Goal: Task Accomplishment & Management: Use online tool/utility

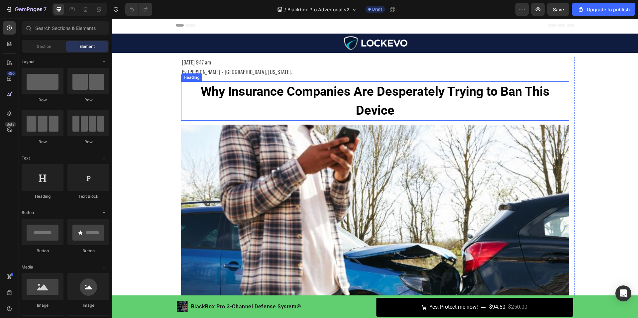
click at [348, 94] on strong "Why Insurance Companies Are Desperately Trying to Ban This Device" at bounding box center [375, 101] width 349 height 34
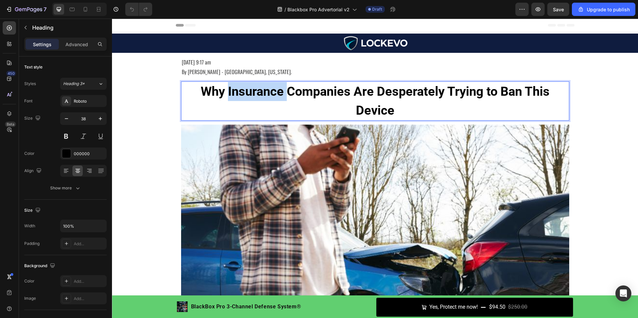
click at [277, 90] on strong "Why Insurance Companies Are Desperately Trying to Ban This Device" at bounding box center [375, 101] width 349 height 34
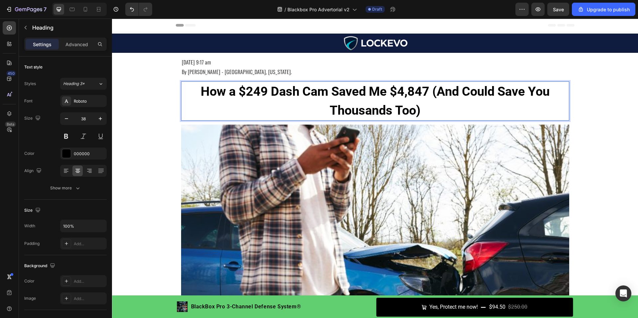
click at [261, 92] on strong "How a $249 Dash Cam Saved Me $4,847 (And Could Save You Thousands Too)" at bounding box center [375, 101] width 349 height 34
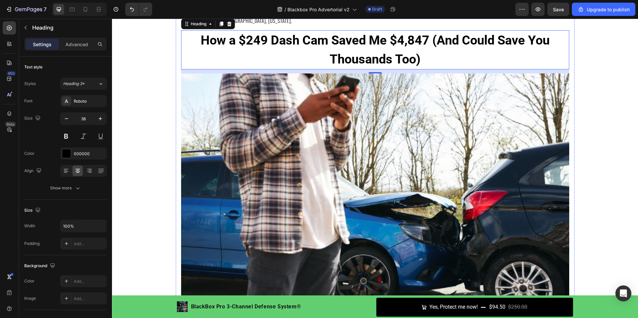
scroll to position [33, 0]
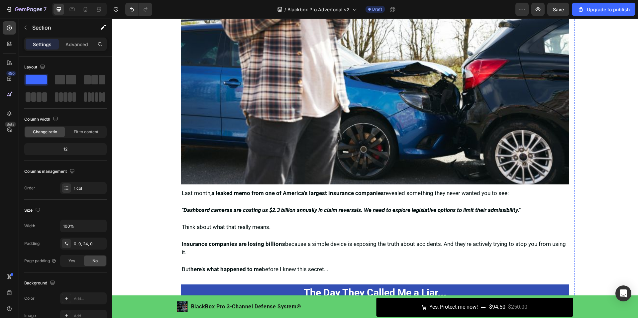
scroll to position [166, 0]
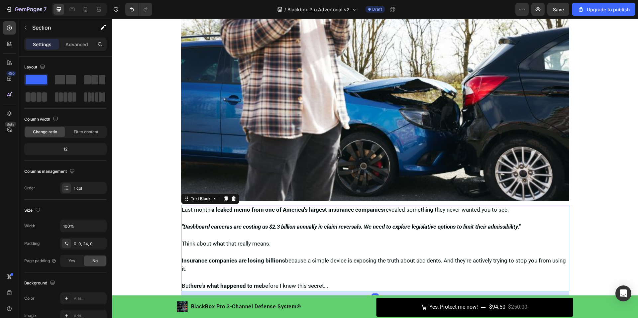
click at [197, 222] on p ""Dashboard cameras are costing us $2.3 billion annually in claim reversals. We …" at bounding box center [375, 226] width 387 height 9
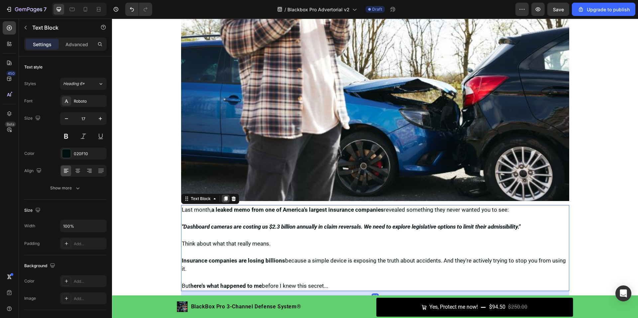
click at [224, 198] on icon at bounding box center [225, 198] width 4 height 5
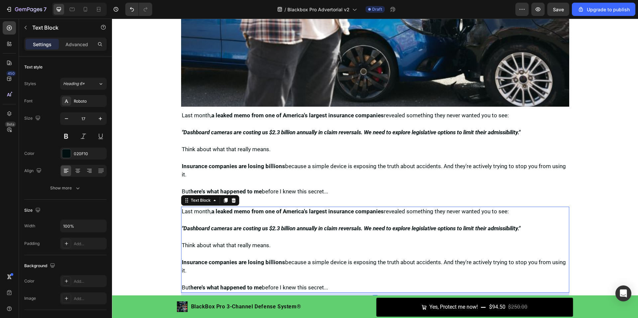
scroll to position [259, 0]
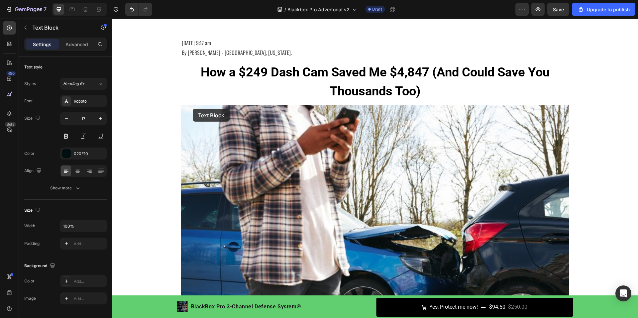
scroll to position [0, 0]
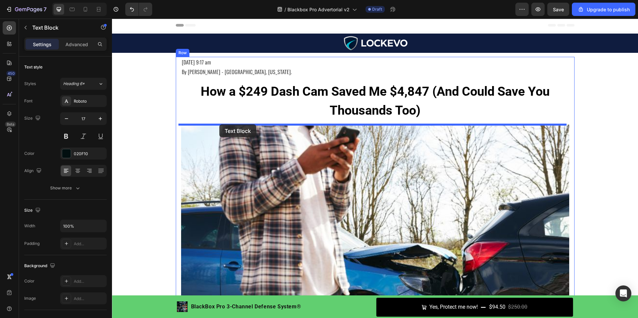
drag, startPoint x: 187, startPoint y: 109, endPoint x: 219, endPoint y: 124, distance: 35.4
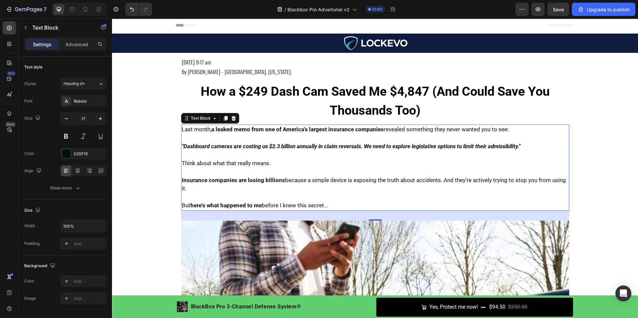
click at [216, 173] on p at bounding box center [375, 171] width 387 height 9
click at [223, 172] on p "Rich Text Editor. Editing area: main" at bounding box center [375, 171] width 387 height 9
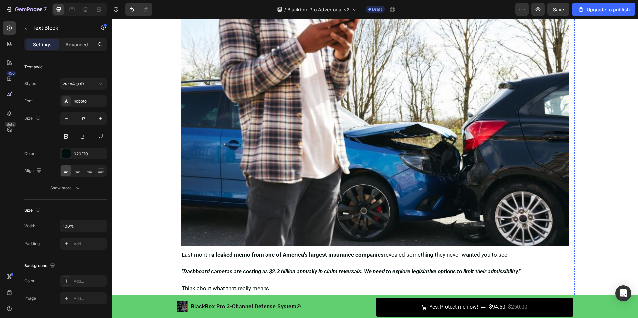
scroll to position [166, 0]
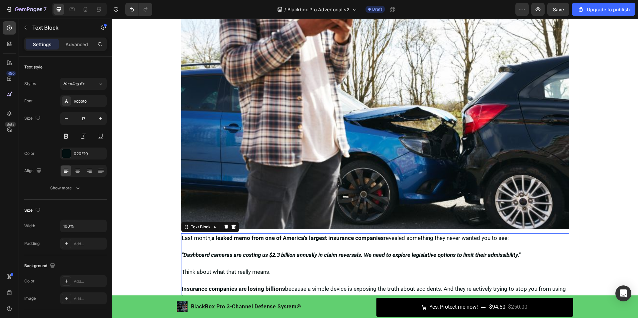
click at [248, 238] on strong "a leaked memo from one of America's largest insurance companies" at bounding box center [297, 237] width 172 height 7
click at [236, 251] on strong ""Dashboard cameras are costing us $2.3 billion annually in claim reversals. We …" at bounding box center [351, 254] width 338 height 7
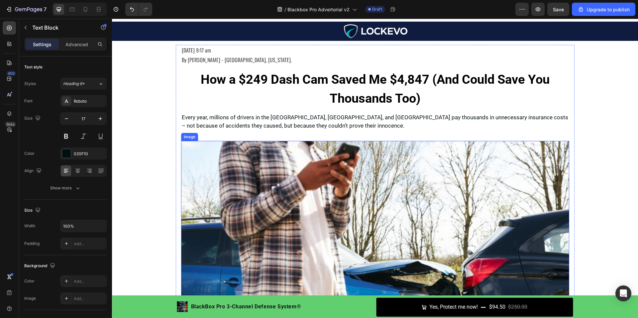
scroll to position [0, 0]
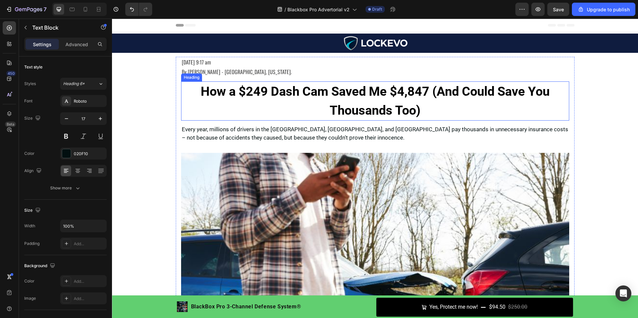
click at [239, 88] on strong "How a $249 Dash Cam Saved Me $4,847 (And Could Save You Thousands Too)" at bounding box center [375, 101] width 349 height 34
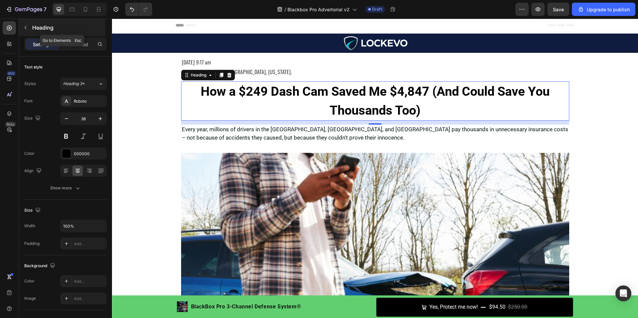
click at [26, 27] on icon "button" at bounding box center [26, 28] width 2 height 4
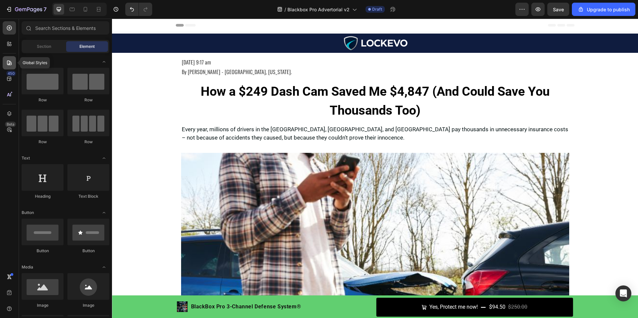
click at [13, 60] on div at bounding box center [9, 62] width 13 height 13
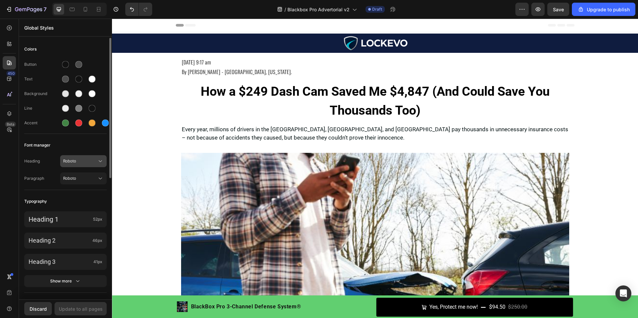
click at [79, 162] on span "Roboto" at bounding box center [80, 161] width 34 height 6
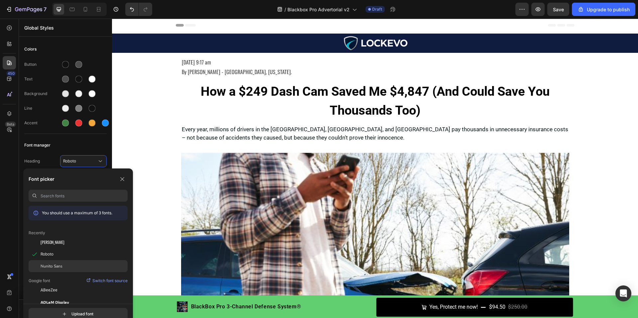
click at [61, 268] on span "Nunito Sans" at bounding box center [52, 266] width 22 height 6
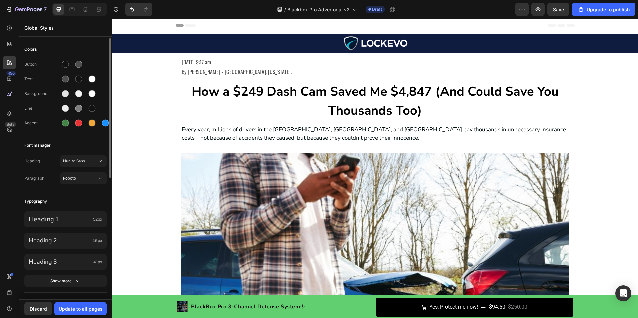
click at [85, 155] on div "Heading Nunito Sans Paragraph Roboto" at bounding box center [65, 170] width 82 height 39
click at [86, 160] on span "Nunito Sans" at bounding box center [80, 161] width 34 height 6
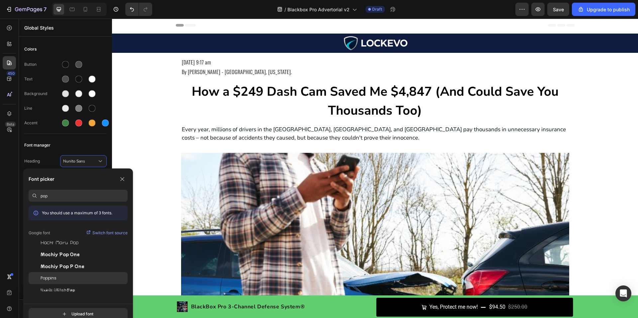
type input "pop"
click at [66, 277] on div "Poppins" at bounding box center [84, 278] width 87 height 6
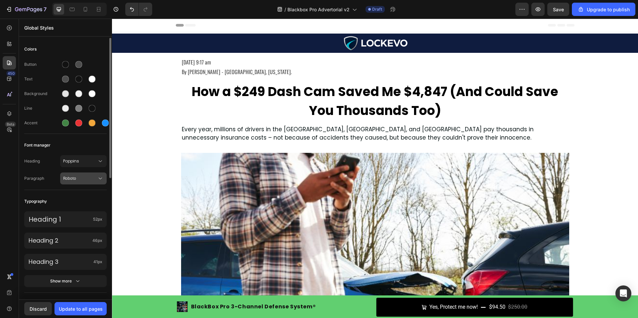
click at [75, 181] on span "Roboto" at bounding box center [80, 178] width 34 height 6
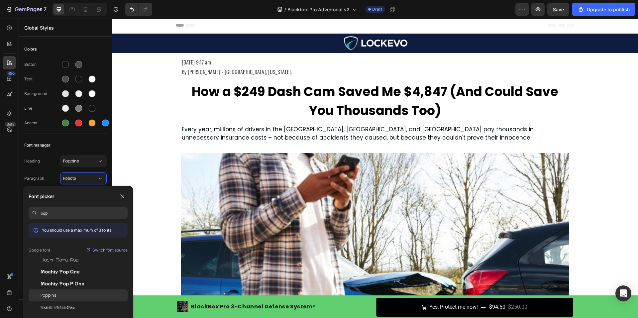
type input "pop"
click at [70, 298] on div "Poppins" at bounding box center [84, 295] width 87 height 6
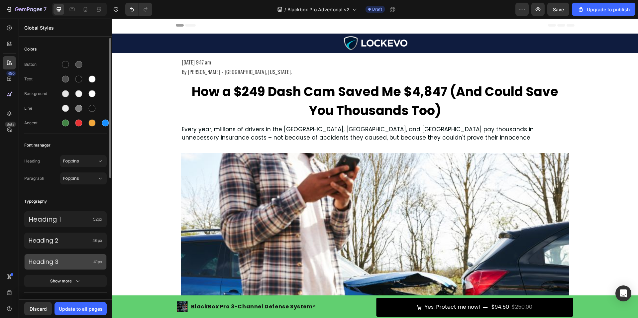
scroll to position [66, 0]
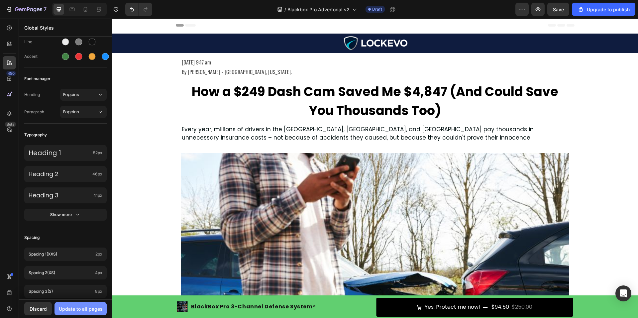
click at [85, 311] on div "Update to all pages" at bounding box center [81, 308] width 44 height 7
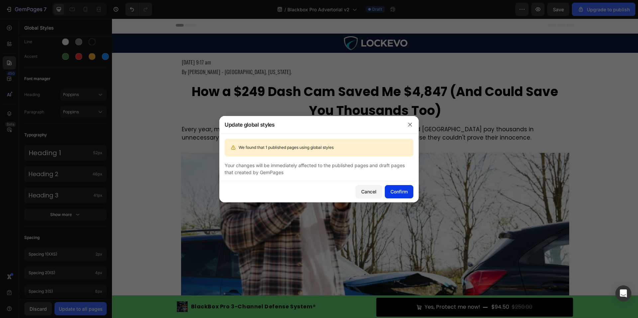
click at [401, 192] on div "Confirm" at bounding box center [398, 191] width 17 height 7
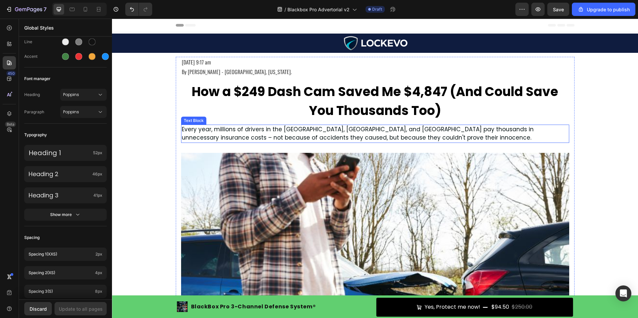
click at [202, 134] on p "Every year, millions of drivers in the [GEOGRAPHIC_DATA], [GEOGRAPHIC_DATA], an…" at bounding box center [375, 133] width 387 height 17
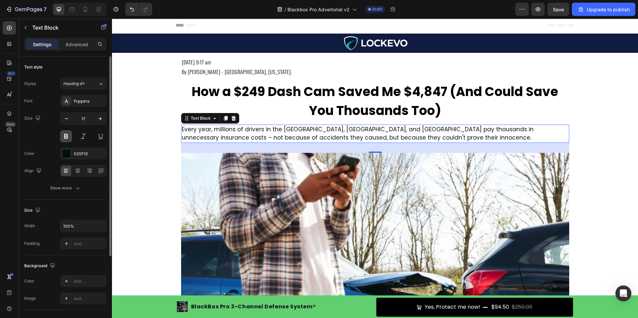
click at [68, 134] on button at bounding box center [66, 136] width 12 height 12
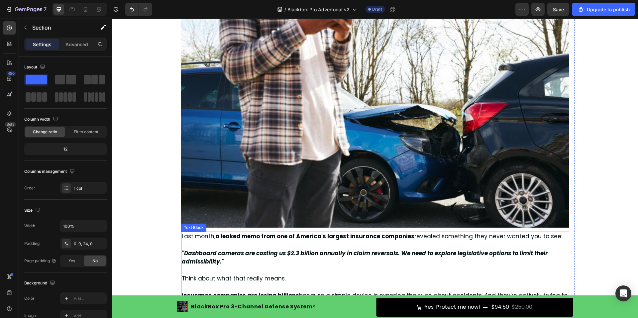
scroll to position [199, 0]
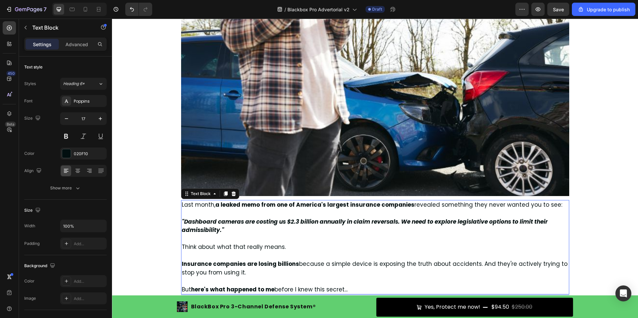
click at [234, 224] on strong ""Dashboard cameras are costing us $2.3 billion annually in claim reversals. We …" at bounding box center [365, 225] width 366 height 17
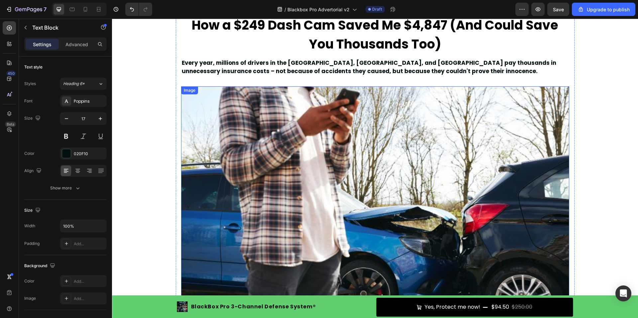
scroll to position [0, 0]
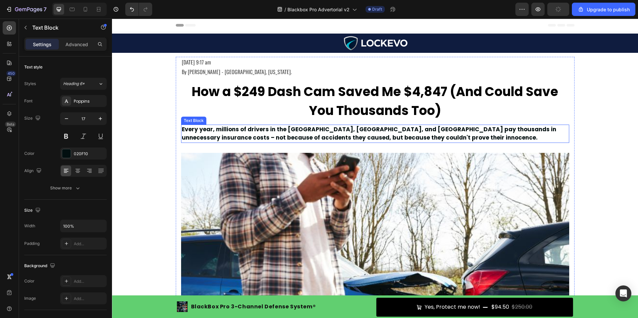
click at [228, 130] on p "Every year, millions of drivers in the [GEOGRAPHIC_DATA], [GEOGRAPHIC_DATA], an…" at bounding box center [375, 133] width 387 height 17
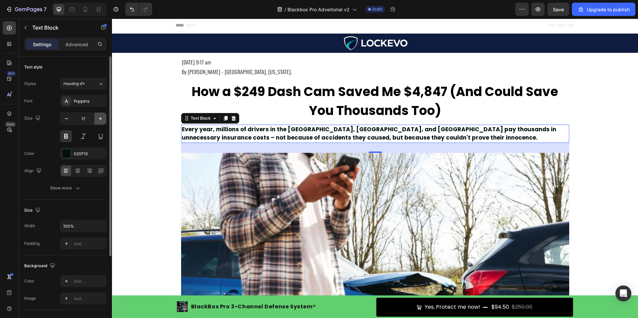
click at [101, 121] on icon "button" at bounding box center [100, 118] width 7 height 7
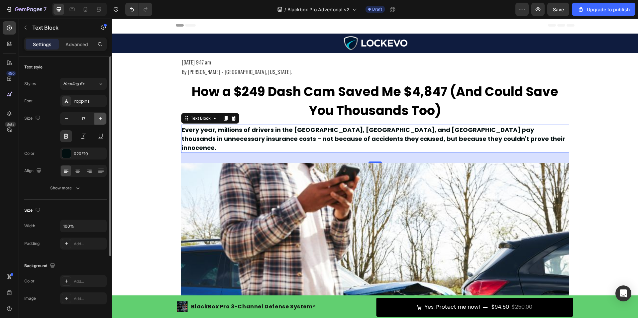
click at [101, 121] on icon "button" at bounding box center [100, 118] width 7 height 7
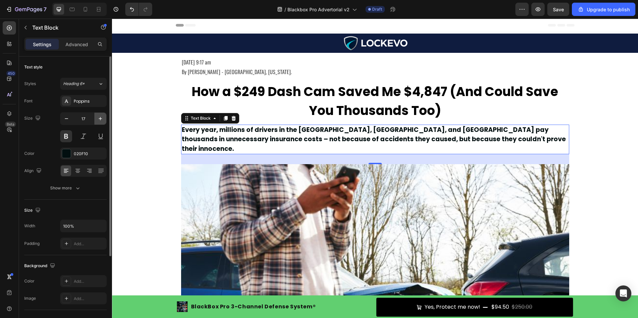
click at [101, 121] on icon "button" at bounding box center [100, 118] width 7 height 7
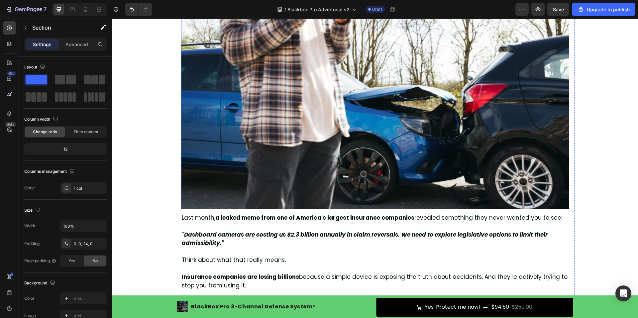
scroll to position [266, 0]
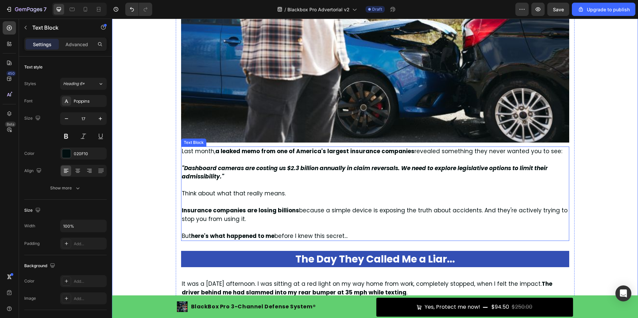
click at [203, 206] on strong "Insurance companies are losing billions" at bounding box center [240, 210] width 117 height 8
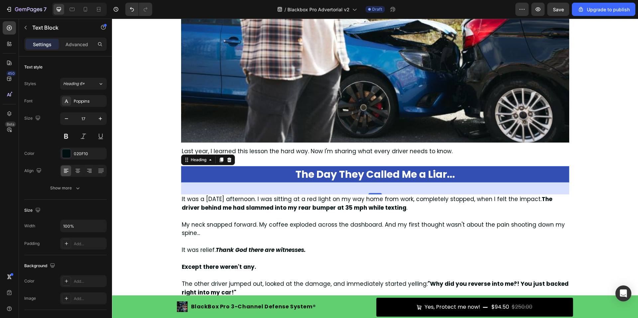
click at [410, 168] on strong "The Day They Called Me a Liar..." at bounding box center [374, 174] width 159 height 14
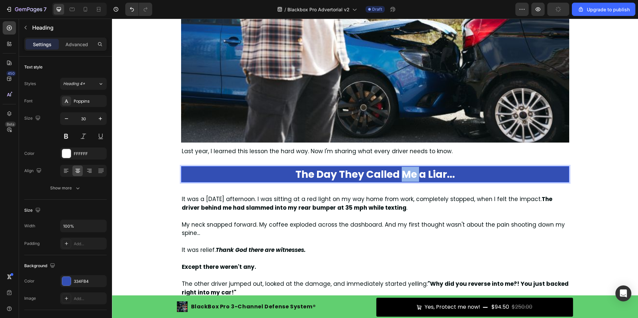
click at [407, 167] on strong "The Day They Called Me a Liar..." at bounding box center [374, 174] width 159 height 14
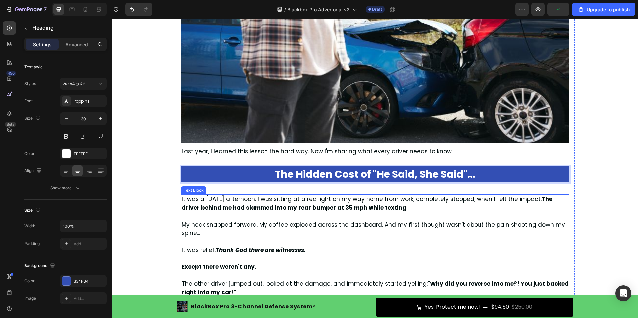
click at [192, 187] on div "Text Block" at bounding box center [193, 190] width 23 height 6
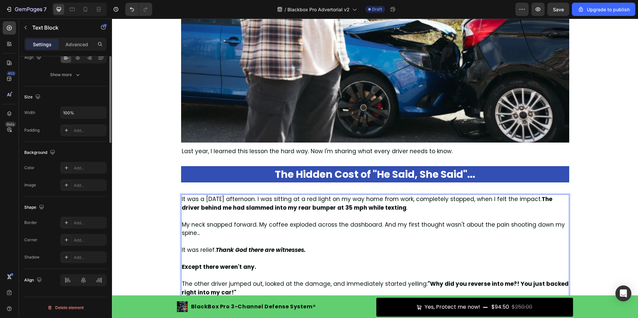
scroll to position [0, 0]
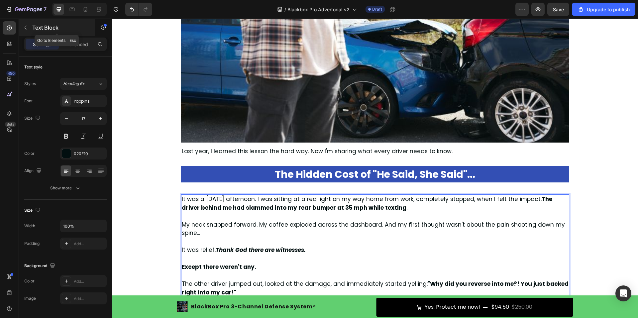
click at [28, 27] on button "button" at bounding box center [25, 27] width 11 height 11
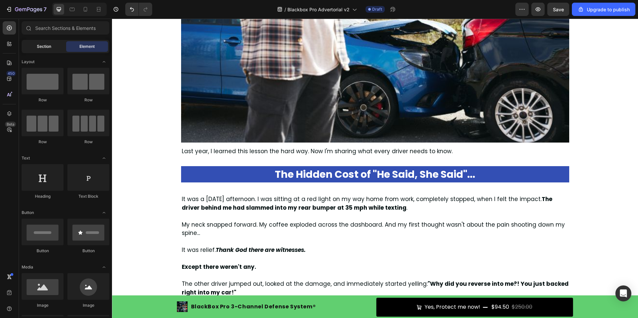
click at [43, 47] on span "Section" at bounding box center [44, 46] width 14 height 6
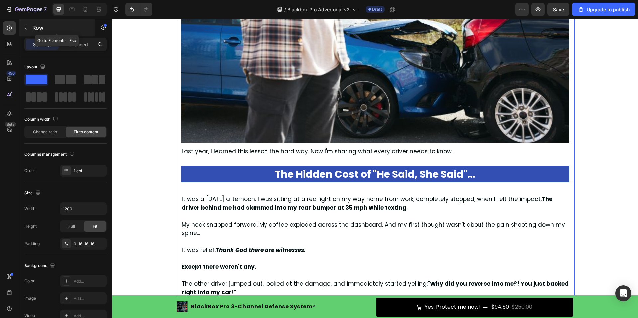
click at [23, 29] on button "button" at bounding box center [25, 27] width 11 height 11
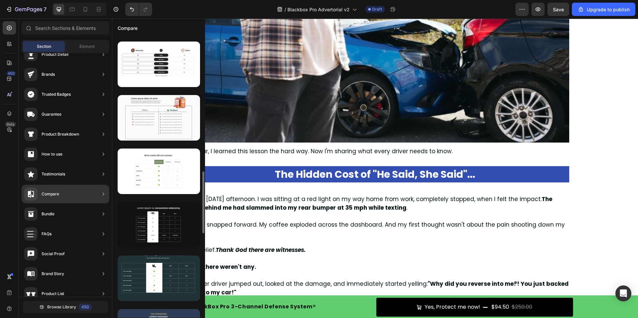
scroll to position [765, 0]
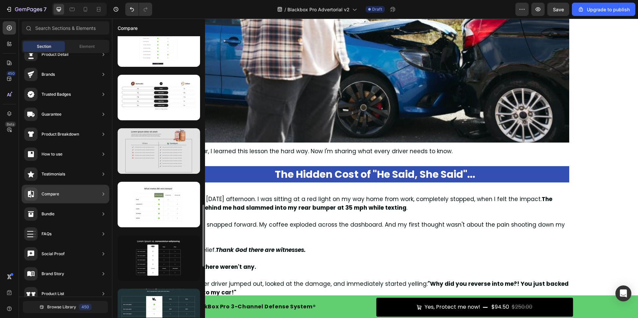
click at [165, 161] on div at bounding box center [159, 150] width 82 height 45
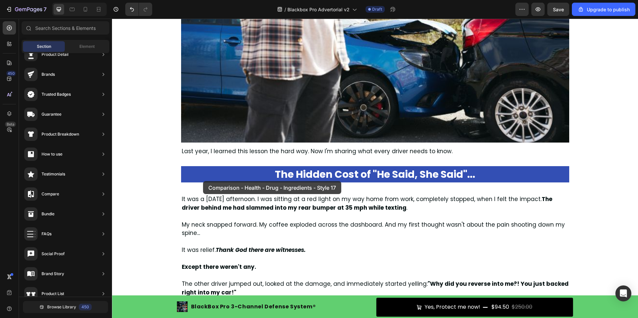
drag, startPoint x: 278, startPoint y: 177, endPoint x: 203, endPoint y: 181, distance: 75.2
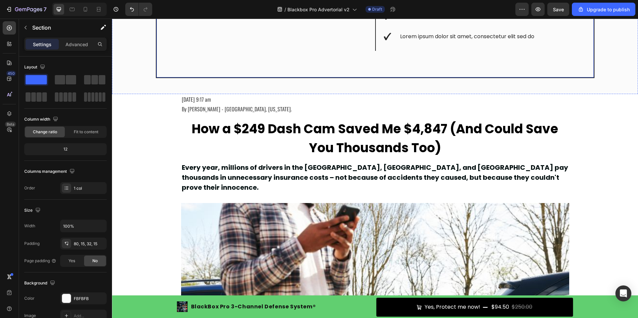
scroll to position [281, 0]
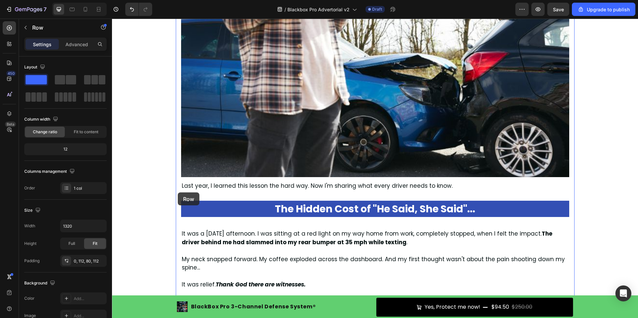
scroll to position [613, 0]
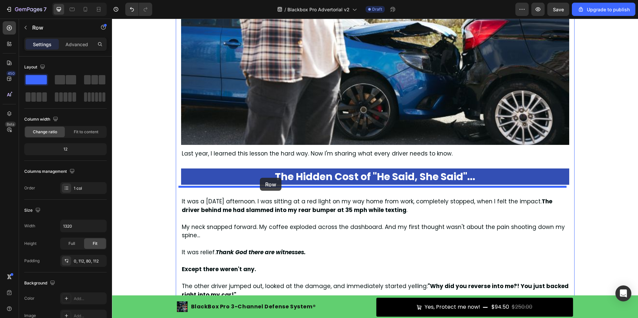
drag, startPoint x: 159, startPoint y: 142, endPoint x: 260, endPoint y: 178, distance: 107.1
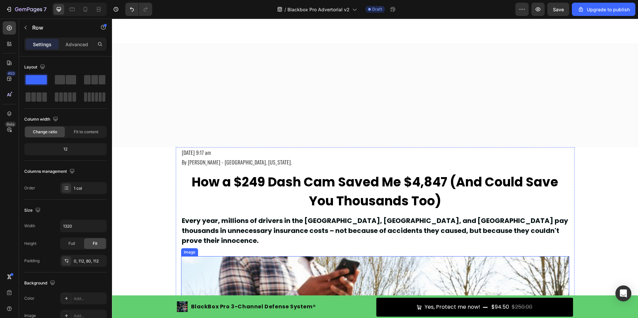
scroll to position [0, 0]
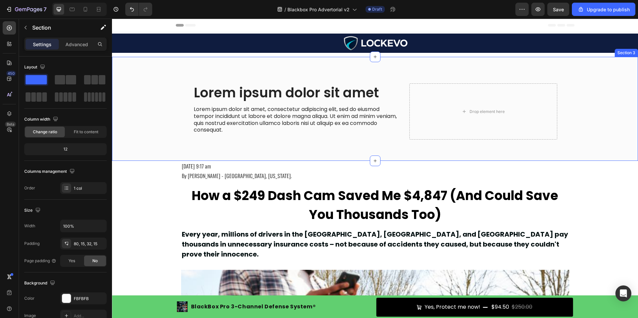
click at [312, 82] on div "Lorem ipsum dolor sit amet Heading Lorem ipsum dolor sit amet, consectetur adip…" at bounding box center [375, 109] width 526 height 104
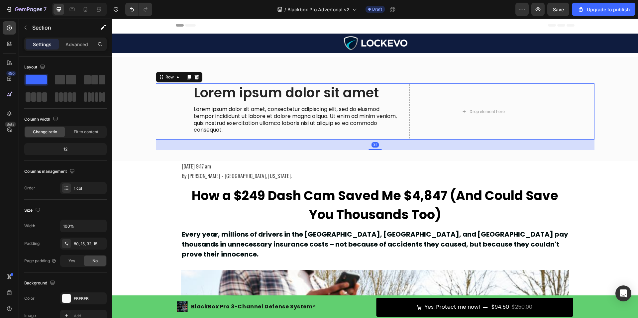
click at [317, 105] on div "Lorem ipsum dolor sit amet Heading Lorem ipsum dolor sit amet, consectetur adip…" at bounding box center [296, 111] width 207 height 56
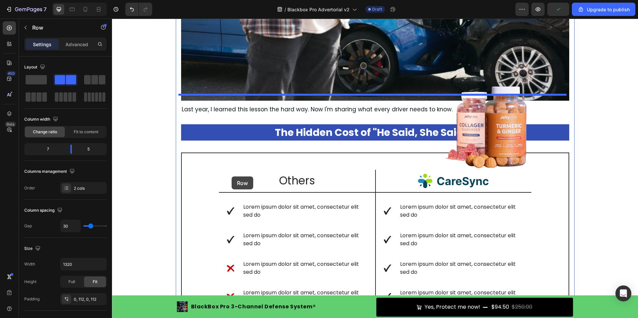
scroll to position [465, 0]
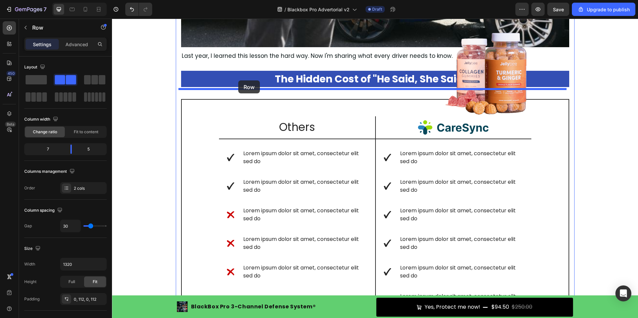
drag, startPoint x: 159, startPoint y: 79, endPoint x: 238, endPoint y: 80, distance: 79.4
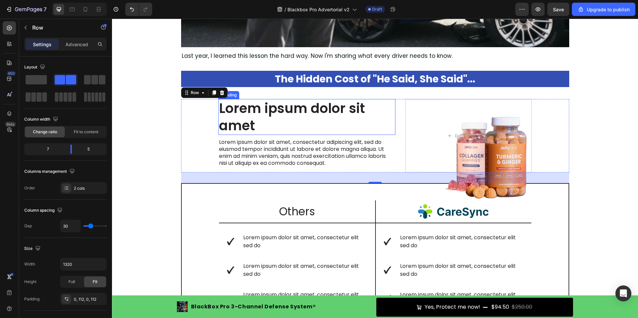
click at [297, 111] on h2 "Lorem ipsum dolor sit amet" at bounding box center [306, 117] width 177 height 36
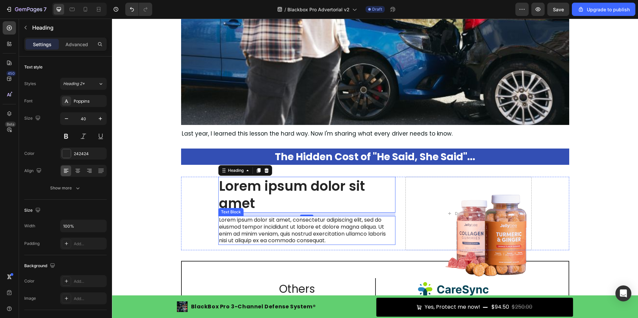
scroll to position [332, 0]
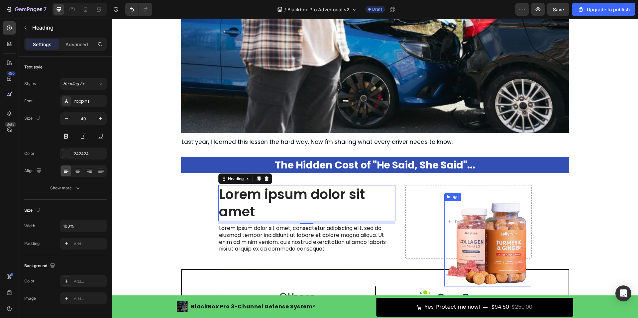
click at [484, 242] on img at bounding box center [487, 244] width 87 height 86
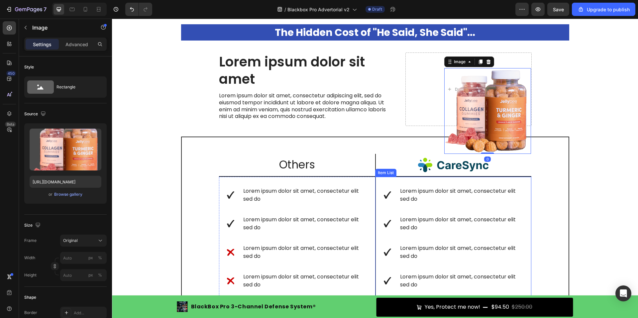
scroll to position [465, 0]
click at [486, 59] on icon at bounding box center [487, 61] width 5 height 5
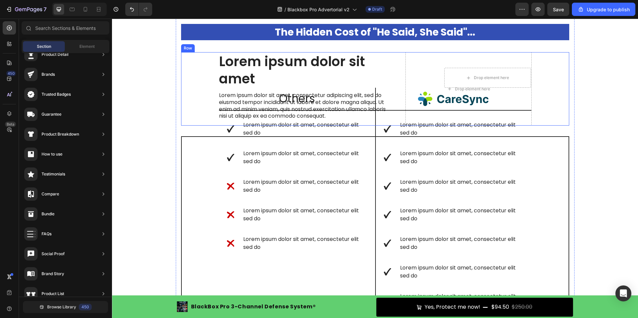
click at [190, 66] on div "Lorem ipsum dolor sit amet Heading Lorem ipsum dolor sit amet, consectetur adip…" at bounding box center [375, 88] width 388 height 73
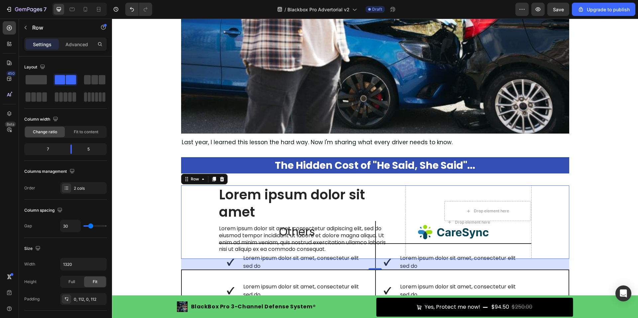
scroll to position [332, 0]
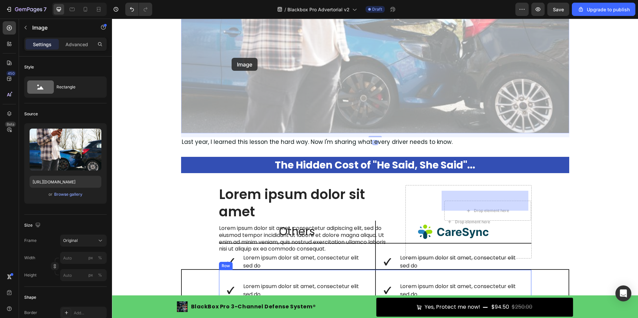
drag, startPoint x: 231, startPoint y: 58, endPoint x: 455, endPoint y: 205, distance: 268.0
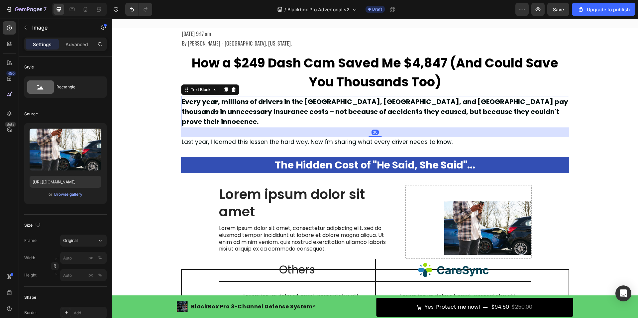
click at [218, 100] on p "Every year, millions of drivers in the [GEOGRAPHIC_DATA], [GEOGRAPHIC_DATA], an…" at bounding box center [375, 112] width 387 height 30
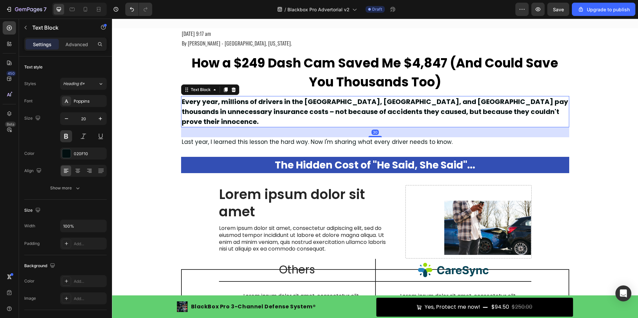
click at [221, 105] on p "Every year, millions of drivers in the [GEOGRAPHIC_DATA], [GEOGRAPHIC_DATA], an…" at bounding box center [375, 112] width 387 height 30
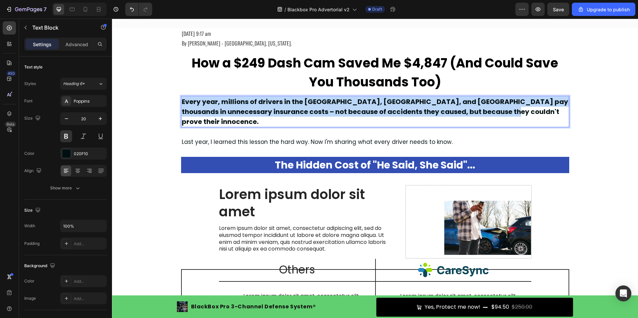
click at [221, 105] on p "Every year, millions of drivers in the [GEOGRAPHIC_DATA], [GEOGRAPHIC_DATA], an…" at bounding box center [375, 112] width 387 height 30
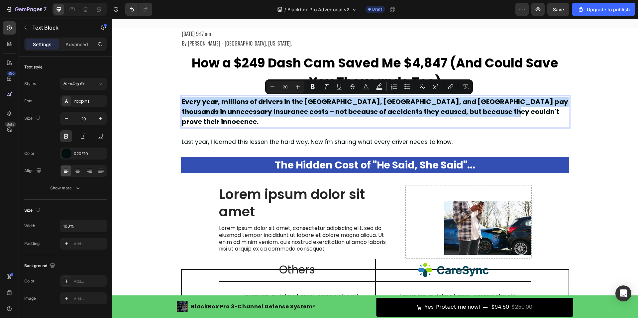
copy p "Every year, millions of drivers in the [GEOGRAPHIC_DATA], [GEOGRAPHIC_DATA], an…"
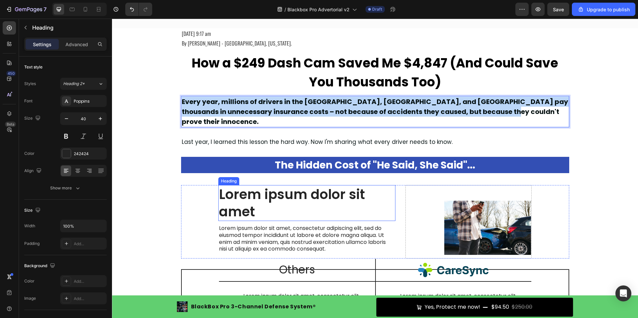
click at [256, 187] on h2 "Lorem ipsum dolor sit amet" at bounding box center [306, 203] width 177 height 36
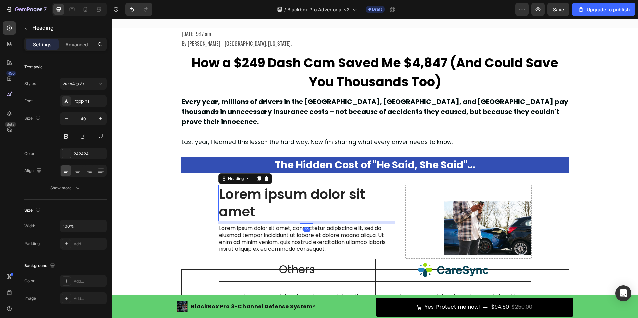
click at [256, 187] on h2 "Lorem ipsum dolor sit amet" at bounding box center [306, 203] width 177 height 36
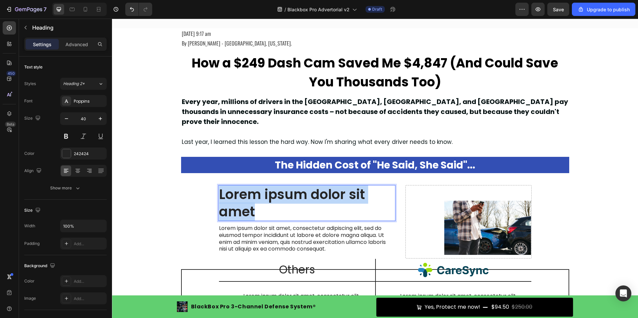
click at [256, 187] on p "Lorem ipsum dolor sit amet" at bounding box center [307, 203] width 176 height 35
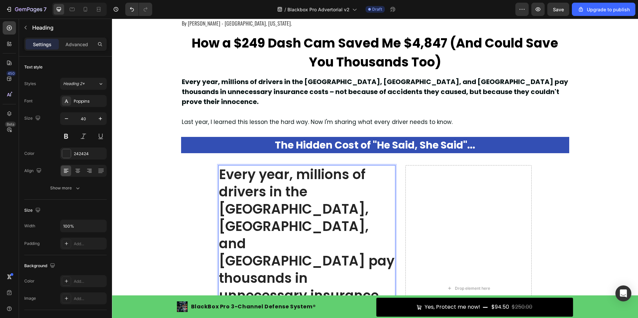
scroll to position [106, 0]
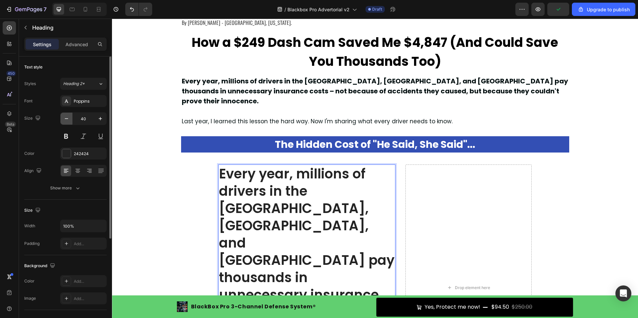
click at [68, 120] on icon "button" at bounding box center [66, 118] width 7 height 7
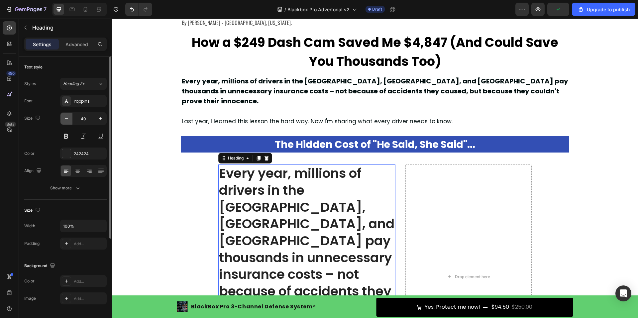
click at [67, 118] on icon "button" at bounding box center [66, 118] width 7 height 7
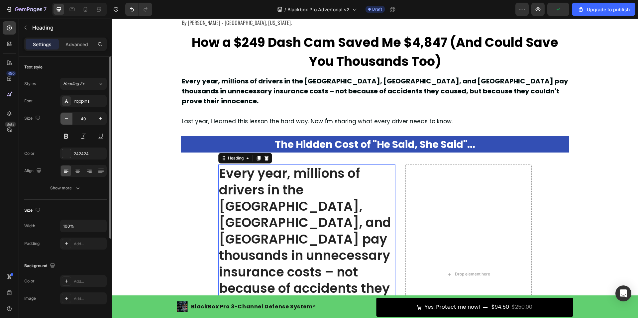
click at [67, 118] on icon "button" at bounding box center [66, 118] width 7 height 7
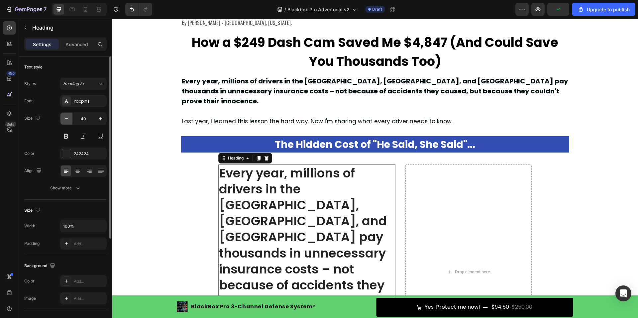
click at [67, 118] on icon "button" at bounding box center [66, 118] width 7 height 7
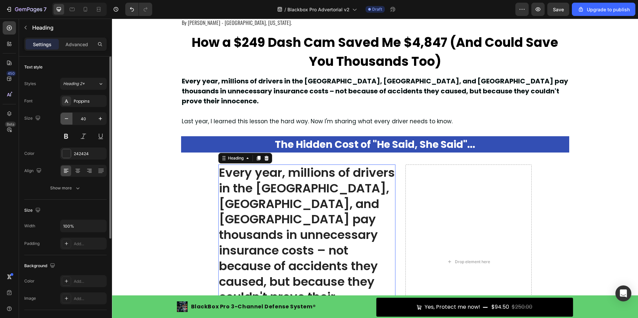
click at [67, 118] on icon "button" at bounding box center [66, 118] width 7 height 7
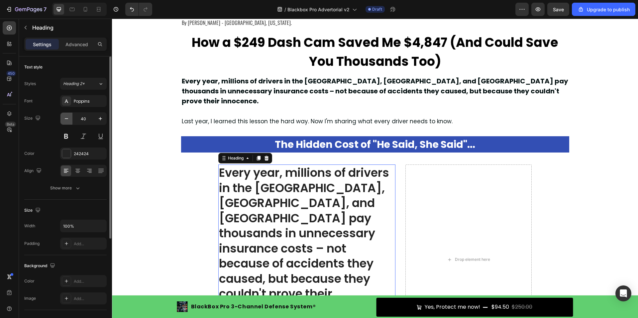
click at [67, 118] on icon "button" at bounding box center [66, 118] width 7 height 7
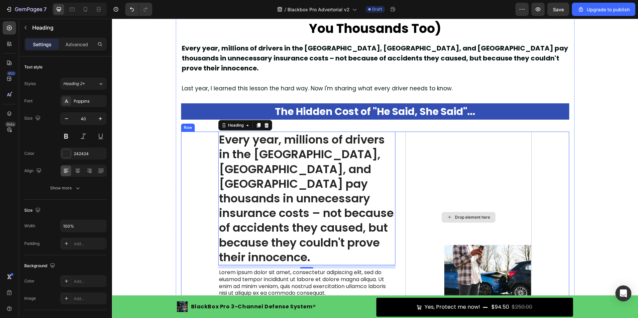
scroll to position [139, 0]
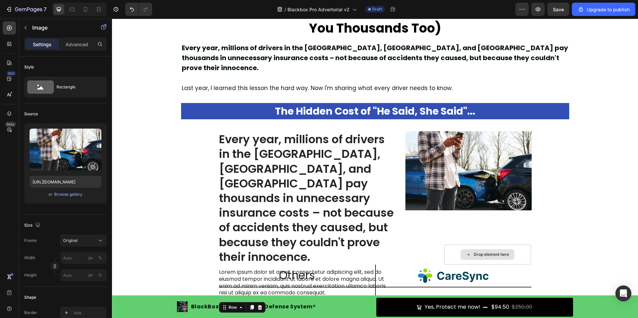
click at [444, 244] on div "Drop element here" at bounding box center [487, 254] width 87 height 20
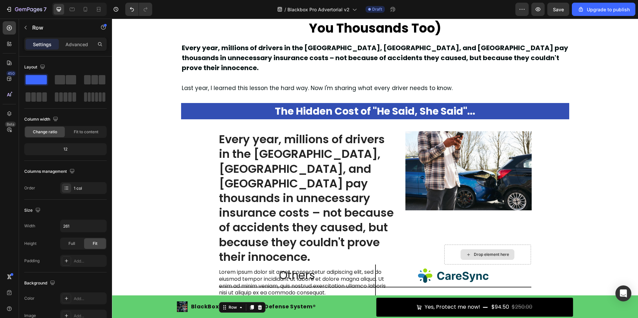
click at [444, 244] on div "Drop element here" at bounding box center [487, 254] width 87 height 20
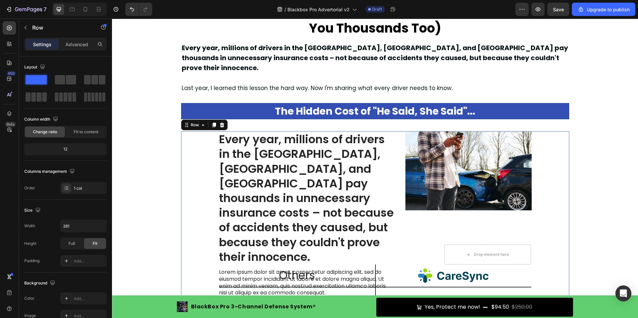
click at [537, 228] on div "Every year, millions of drivers in the [GEOGRAPHIC_DATA], [GEOGRAPHIC_DATA], an…" at bounding box center [375, 216] width 388 height 171
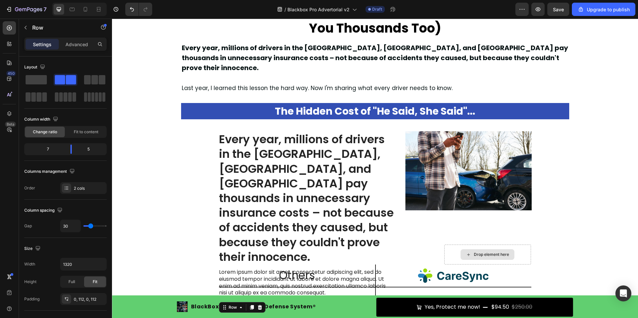
click at [524, 244] on div "Drop element here" at bounding box center [487, 254] width 87 height 20
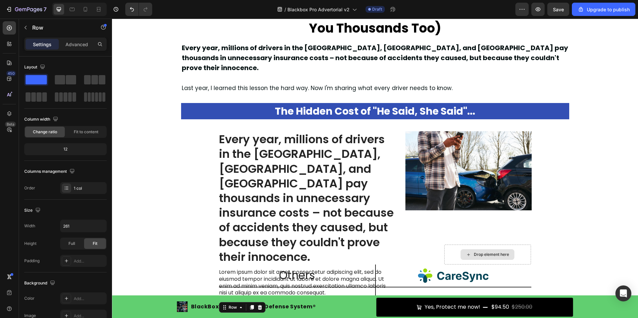
click at [524, 244] on div "Drop element here" at bounding box center [487, 254] width 87 height 20
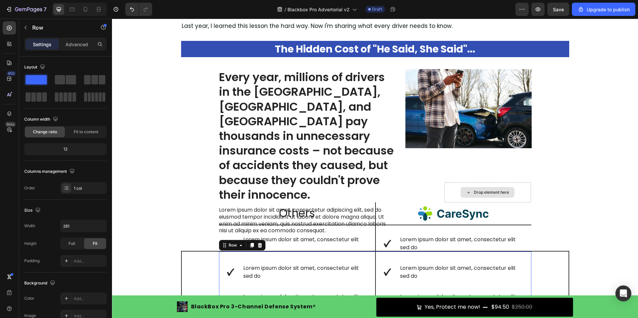
scroll to position [206, 0]
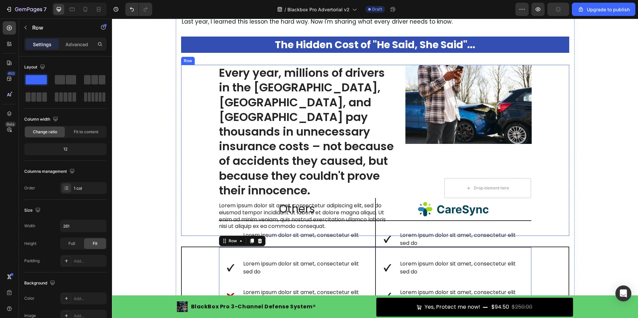
click at [202, 120] on div "Every year, millions of drivers in the [GEOGRAPHIC_DATA], [GEOGRAPHIC_DATA], an…" at bounding box center [375, 150] width 388 height 171
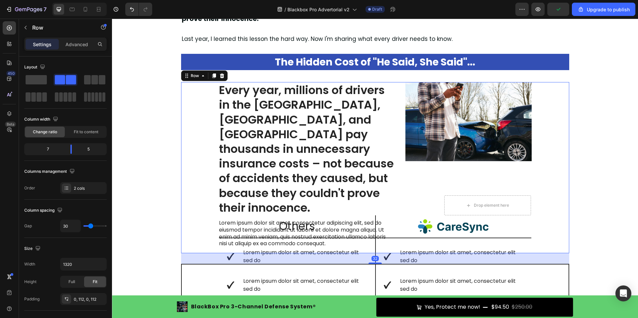
scroll to position [173, 0]
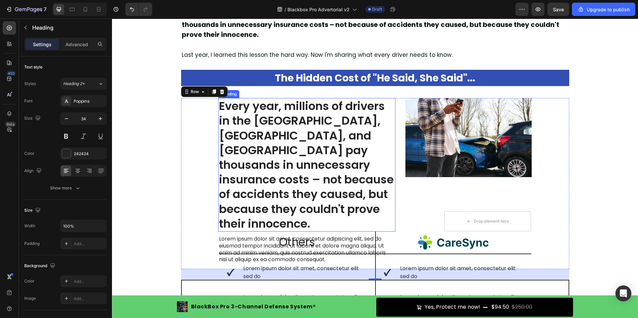
click at [245, 136] on p "Every year, millions of drivers in the [GEOGRAPHIC_DATA], [GEOGRAPHIC_DATA], an…" at bounding box center [307, 165] width 176 height 132
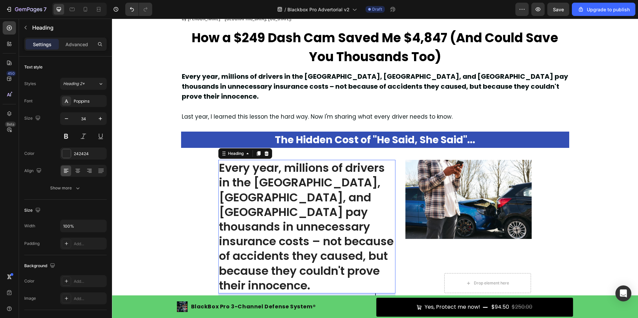
scroll to position [106, 0]
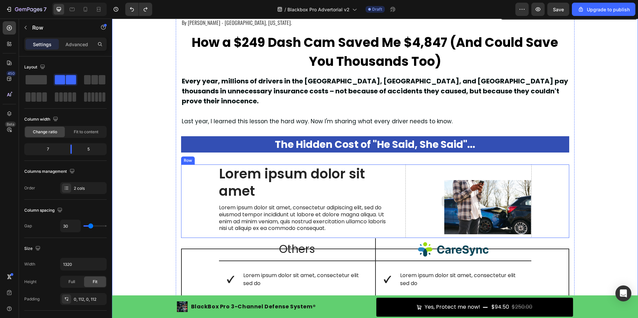
click at [431, 192] on div "Drop element here" at bounding box center [468, 200] width 127 height 73
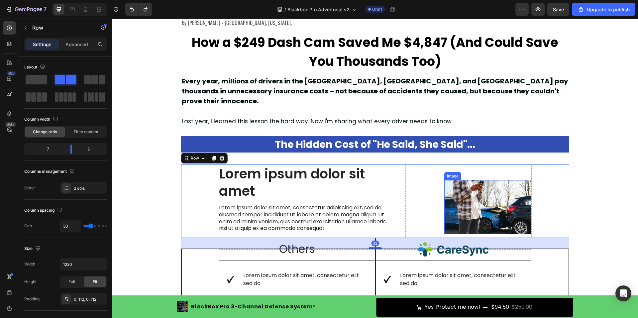
click at [464, 193] on img at bounding box center [487, 207] width 87 height 54
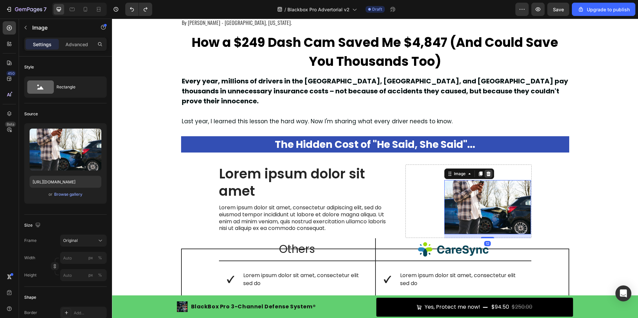
click at [486, 171] on icon at bounding box center [488, 173] width 4 height 5
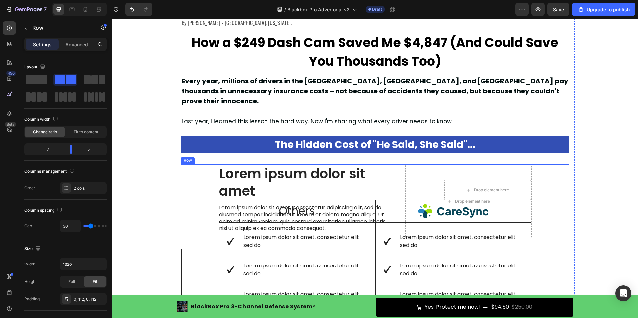
click at [554, 175] on div "Lorem ipsum dolor sit amet Heading Lorem ipsum dolor sit amet, consectetur adip…" at bounding box center [375, 200] width 388 height 73
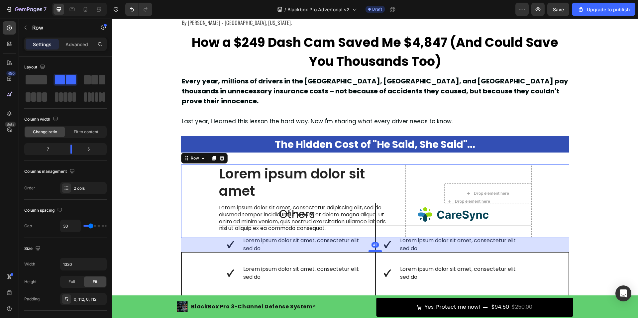
drag, startPoint x: 375, startPoint y: 238, endPoint x: 375, endPoint y: 241, distance: 3.7
click at [375, 250] on div at bounding box center [374, 251] width 13 height 2
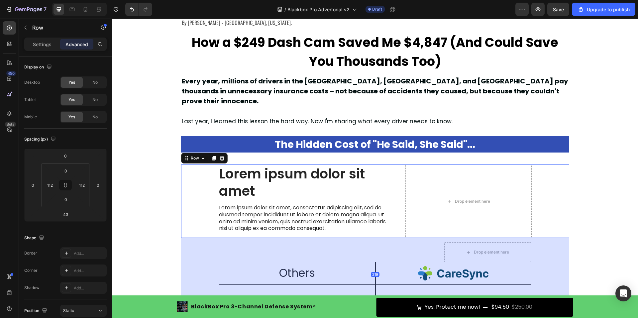
drag, startPoint x: 375, startPoint y: 241, endPoint x: 367, endPoint y: 300, distance: 58.9
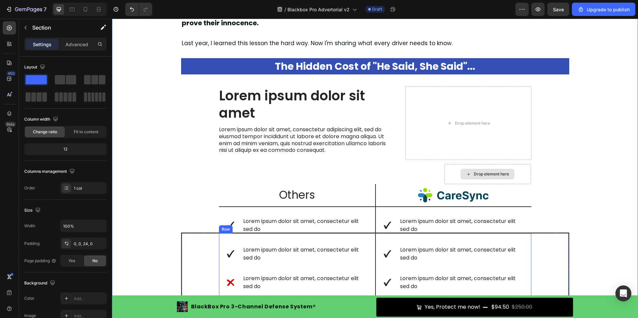
scroll to position [173, 0]
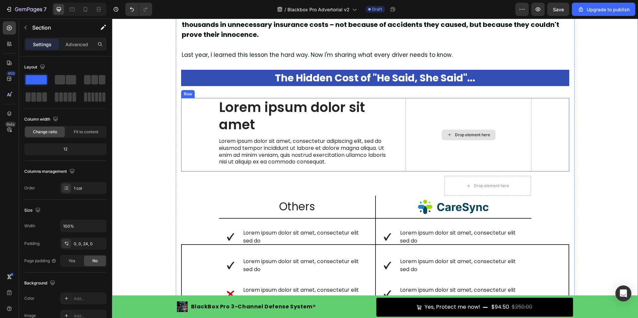
click at [470, 130] on div "Drop element here" at bounding box center [468, 135] width 54 height 11
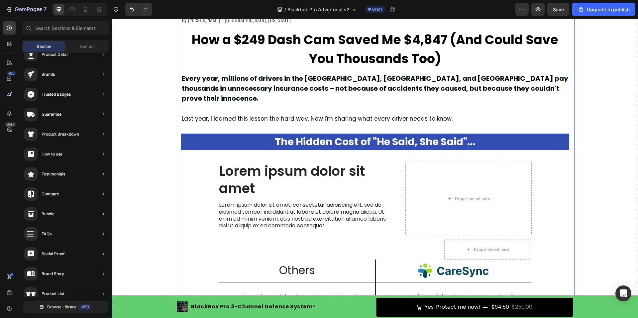
scroll to position [106, 0]
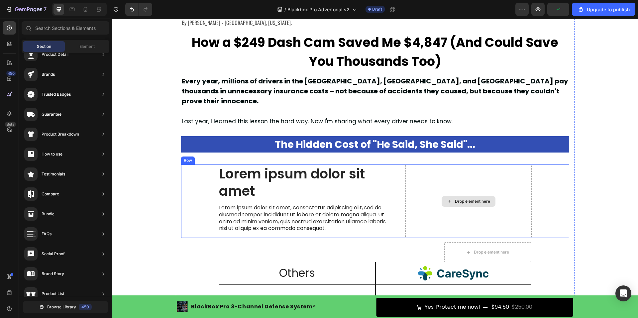
click at [473, 199] on div "Drop element here" at bounding box center [472, 201] width 35 height 5
click at [450, 196] on div "Drop element here" at bounding box center [468, 201] width 54 height 11
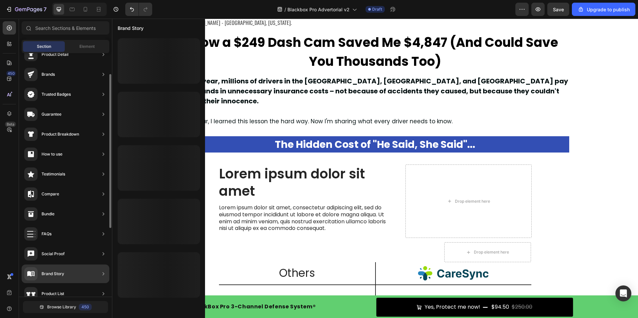
scroll to position [0, 0]
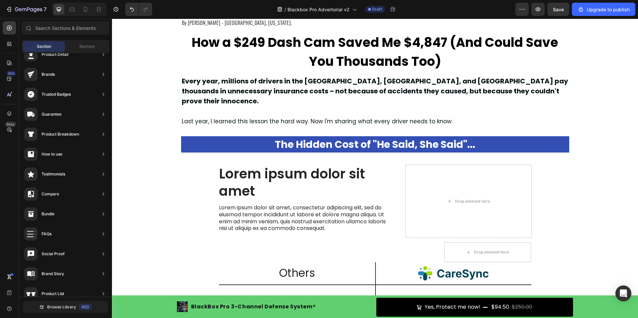
click at [8, 245] on div "450 Beta" at bounding box center [9, 145] width 13 height 249
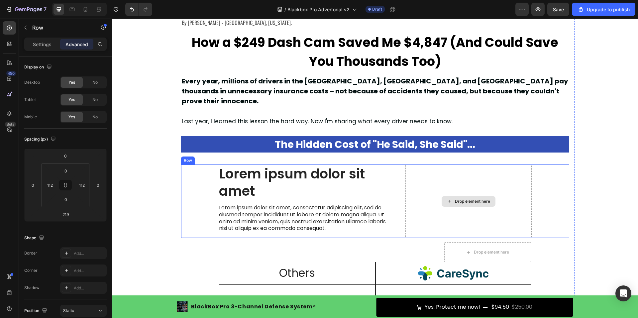
click at [469, 206] on div "Drop element here" at bounding box center [468, 200] width 127 height 73
click at [466, 199] on div "Drop element here" at bounding box center [472, 201] width 35 height 5
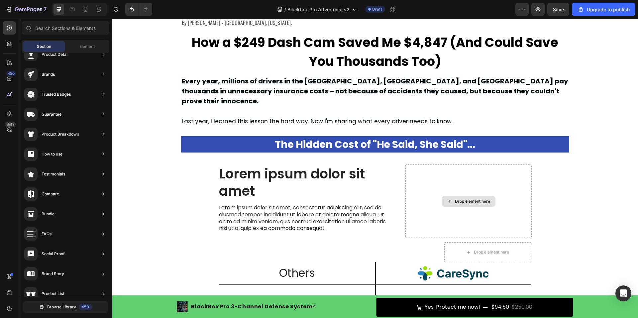
click at [466, 199] on div "Drop element here" at bounding box center [472, 201] width 35 height 5
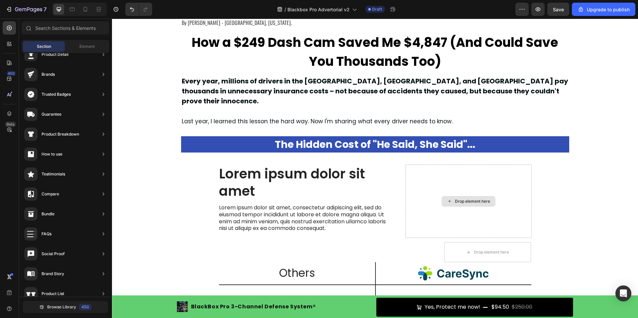
click at [466, 199] on div "Drop element here" at bounding box center [472, 201] width 35 height 5
click at [86, 46] on span "Element" at bounding box center [86, 46] width 15 height 6
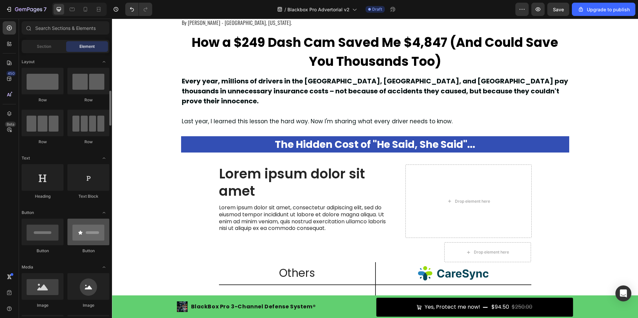
scroll to position [33, 0]
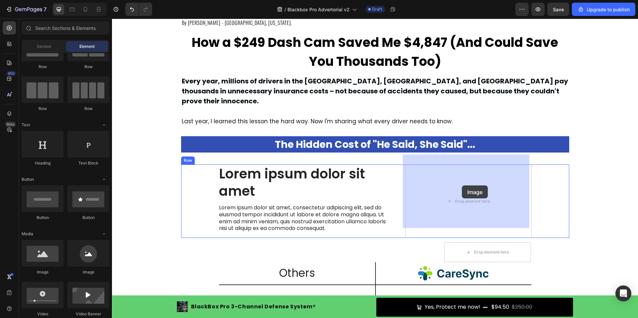
drag, startPoint x: 150, startPoint y: 272, endPoint x: 457, endPoint y: 186, distance: 319.2
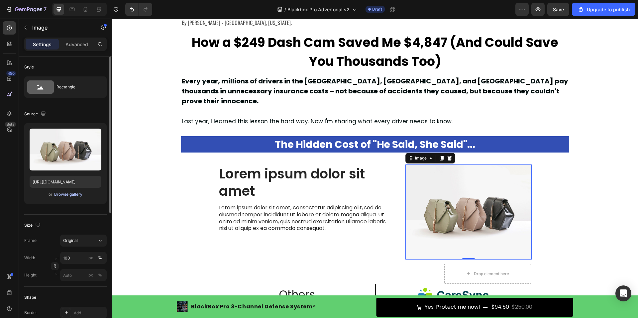
click at [70, 193] on div "Browse gallery" at bounding box center [68, 194] width 28 height 6
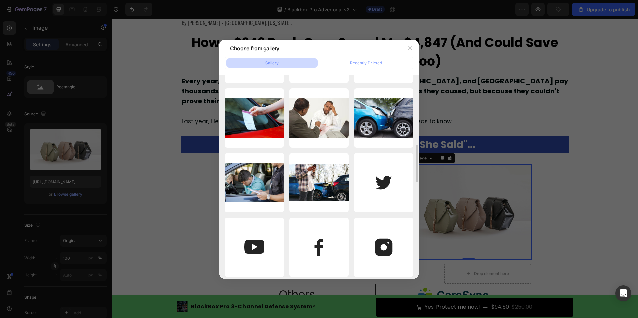
scroll to position [346, 0]
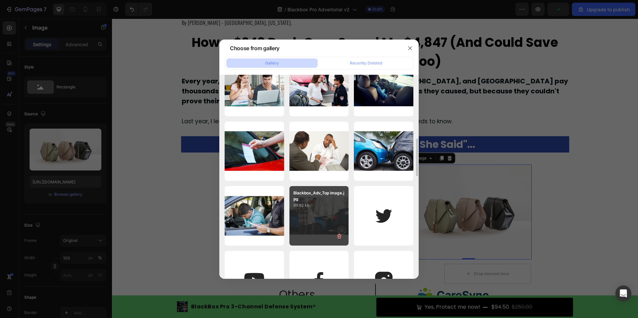
click at [318, 213] on div "Blackbox_Adv_Top image.jpg 89.82 kb" at bounding box center [318, 215] width 59 height 59
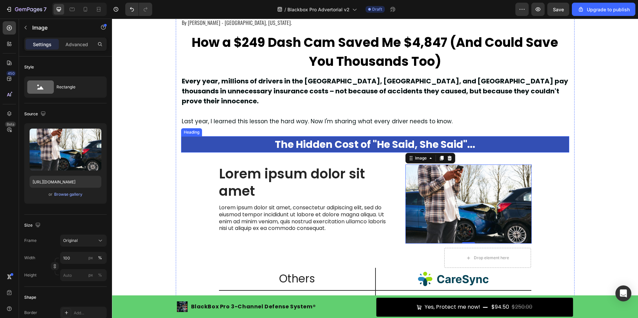
click at [309, 137] on strong "The Hidden Cost of "He Said, She Said"..." at bounding box center [375, 144] width 200 height 14
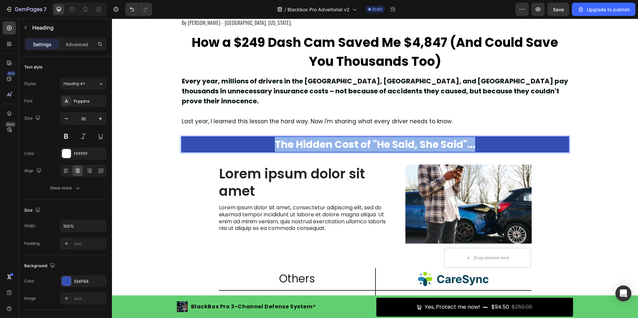
click at [309, 137] on strong "The Hidden Cost of "He Said, She Said"..." at bounding box center [375, 144] width 200 height 14
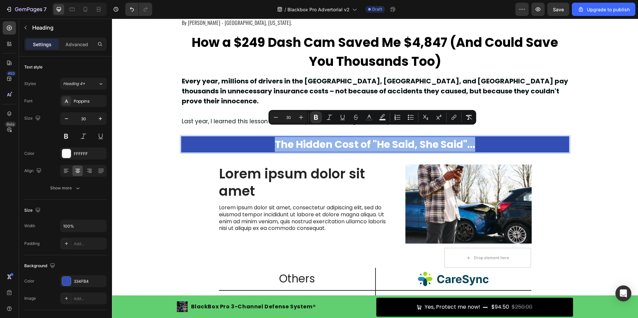
copy strong "The Hidden Cost of "He Said, She Said"..."
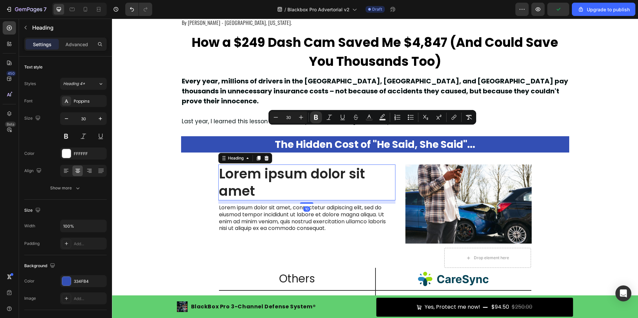
click at [263, 173] on h2 "Lorem ipsum dolor sit amet" at bounding box center [306, 182] width 177 height 36
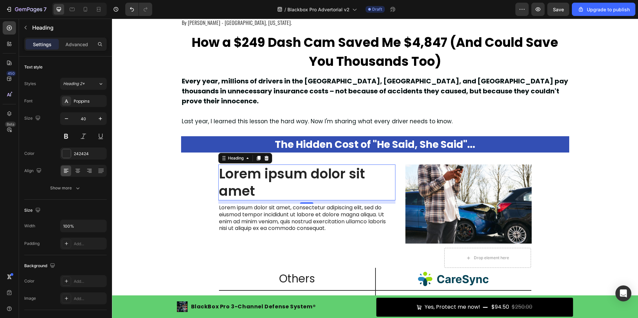
click at [298, 164] on h2 "Lorem ipsum dolor sit amet" at bounding box center [306, 182] width 177 height 36
click at [298, 165] on p "Lorem ipsum dolor sit amet" at bounding box center [307, 182] width 176 height 35
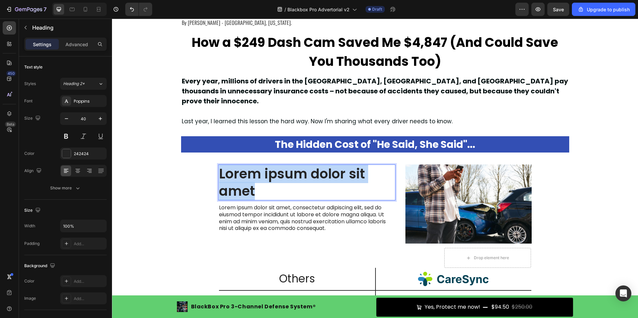
click at [298, 165] on p "Lorem ipsum dolor sit amet" at bounding box center [307, 182] width 176 height 35
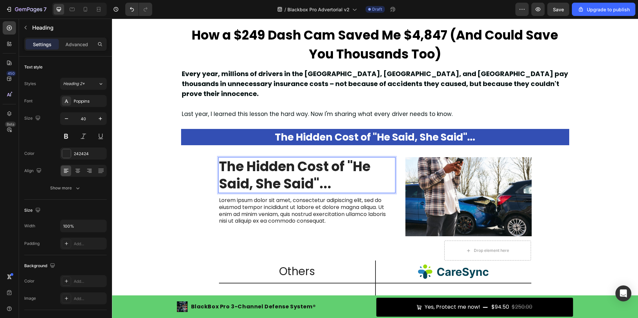
scroll to position [106, 0]
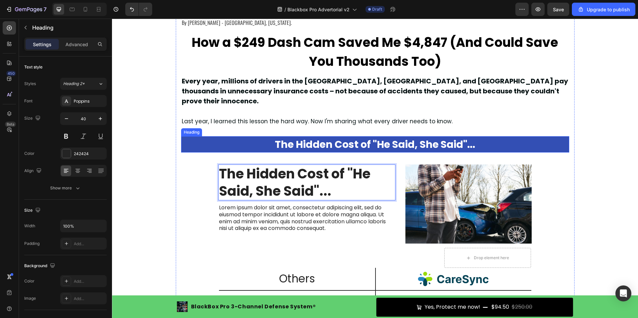
click at [216, 137] on p "⁠⁠⁠⁠⁠⁠⁠ The Hidden Cost of "He Said, She Said"..." at bounding box center [375, 144] width 387 height 15
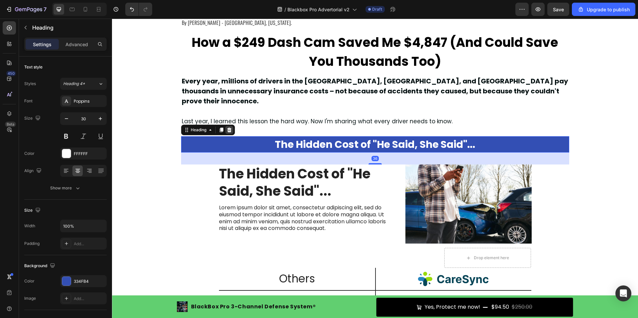
click at [227, 128] on icon at bounding box center [229, 130] width 4 height 5
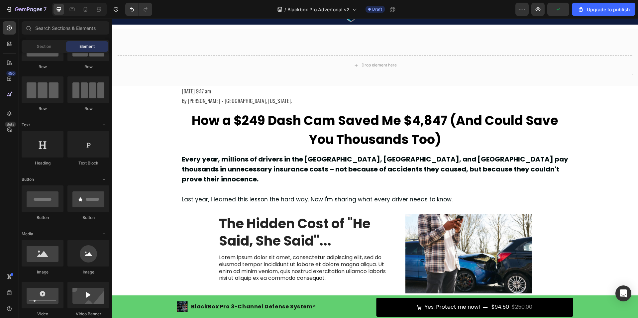
scroll to position [66, 0]
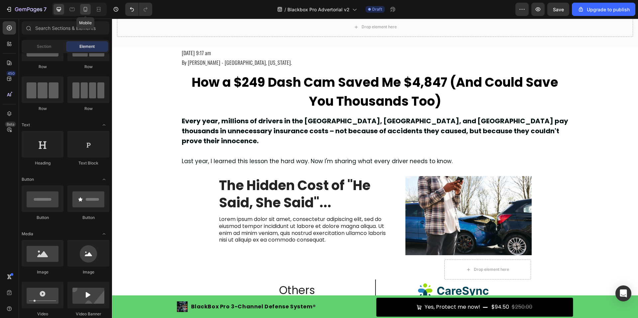
click at [82, 10] on div at bounding box center [85, 9] width 11 height 11
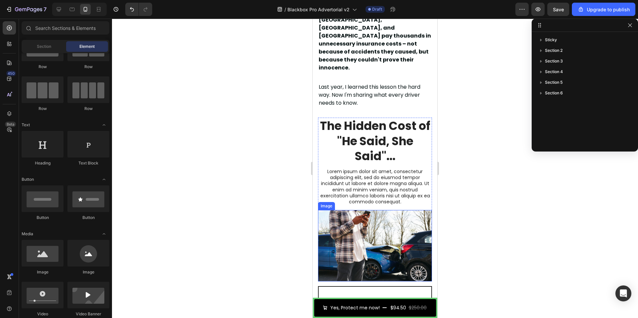
scroll to position [199, 0]
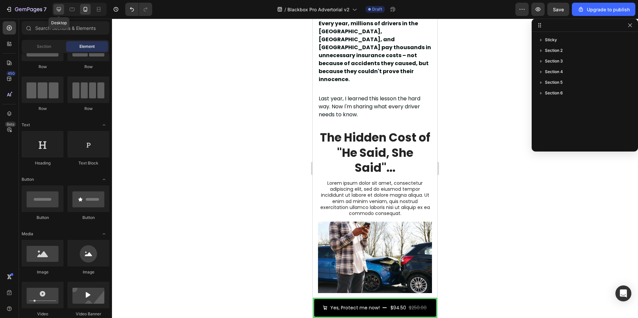
click at [58, 8] on icon at bounding box center [59, 9] width 4 height 4
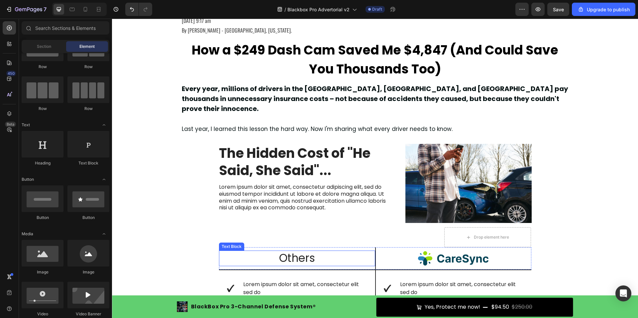
scroll to position [82, 0]
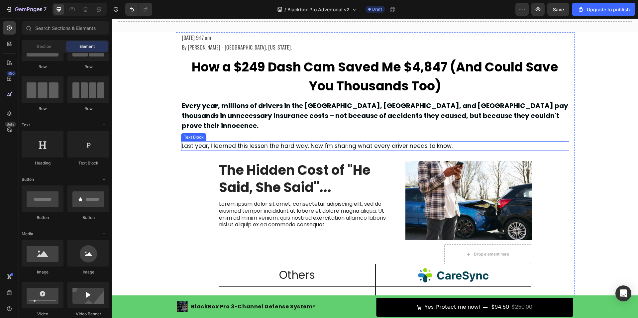
click at [223, 142] on p "Last year, I learned this lesson the hard way. Now I'm sharing what every drive…" at bounding box center [375, 146] width 387 height 9
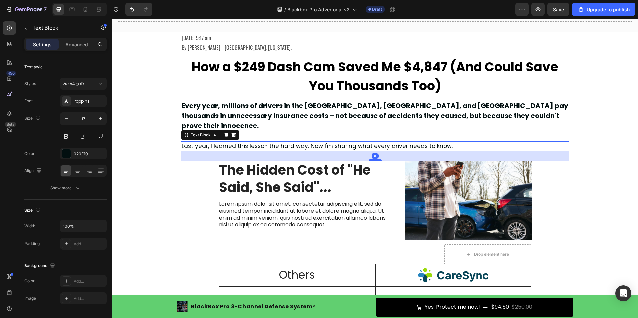
click at [223, 142] on p "Last year, I learned this lesson the hard way. Now I'm sharing what every drive…" at bounding box center [375, 146] width 387 height 9
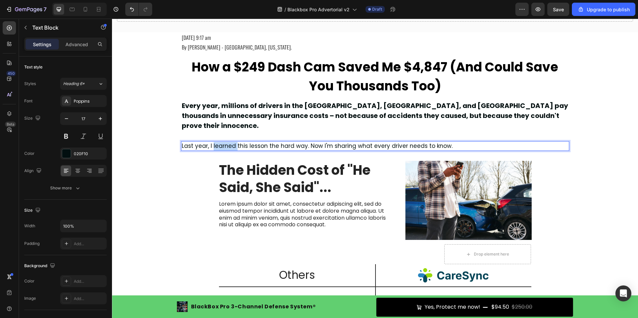
click at [223, 142] on p "Last year, I learned this lesson the hard way. Now I'm sharing what every drive…" at bounding box center [375, 146] width 387 height 9
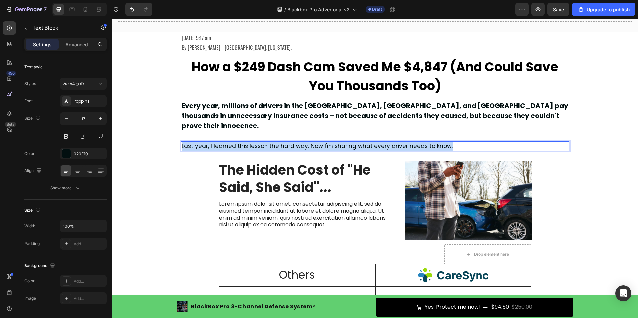
click at [223, 142] on p "Last year, I learned this lesson the hard way. Now I'm sharing what every drive…" at bounding box center [375, 146] width 387 height 9
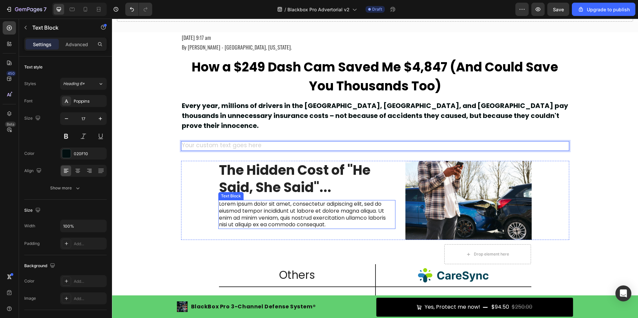
click at [250, 203] on p "Lorem ipsum dolor sit amet, consectetur adipiscing elit, sed do eiusmod tempor …" at bounding box center [307, 215] width 176 height 28
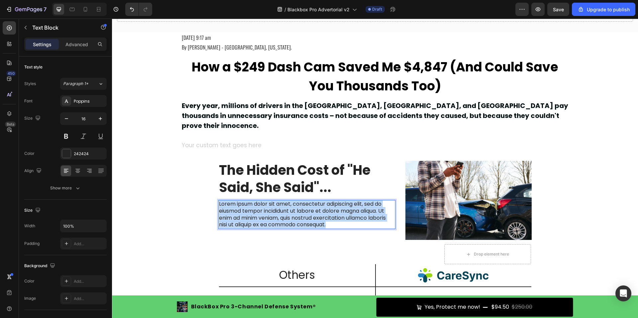
click at [250, 203] on p "Lorem ipsum dolor sit amet, consectetur adipiscing elit, sed do eiusmod tempor …" at bounding box center [307, 215] width 176 height 28
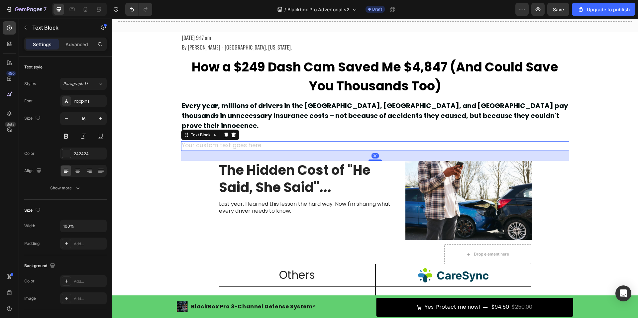
click at [251, 141] on div "Rich Text Editor. Editing area: main" at bounding box center [375, 146] width 388 height 10
click at [231, 132] on icon at bounding box center [233, 134] width 5 height 5
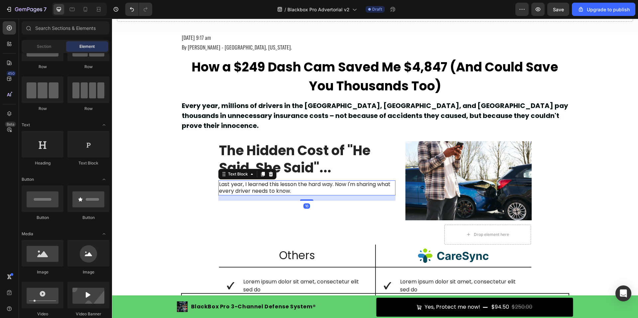
click at [273, 181] on p "Last year, I learned this lesson the hard way. Now I'm sharing what every drive…" at bounding box center [307, 188] width 176 height 14
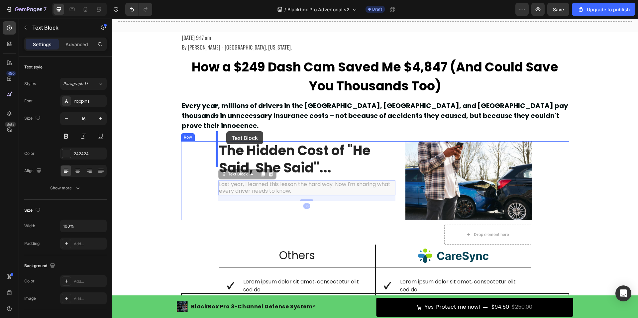
drag, startPoint x: 222, startPoint y: 166, endPoint x: 226, endPoint y: 131, distance: 35.4
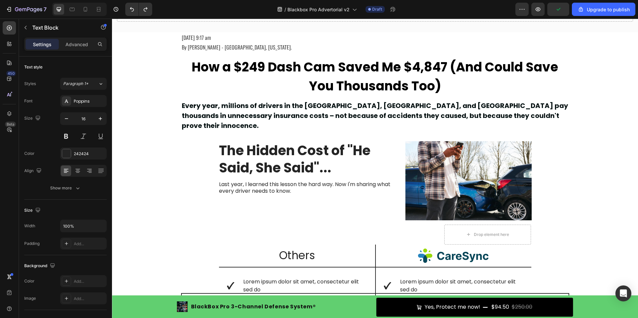
click at [244, 181] on p "Last year, I learned this lesson the hard way. Now I'm sharing what every drive…" at bounding box center [307, 188] width 176 height 14
click at [224, 181] on p "Last year, I learned this lesson the hard way. Now I'm sharing what every drive…" at bounding box center [307, 188] width 176 height 14
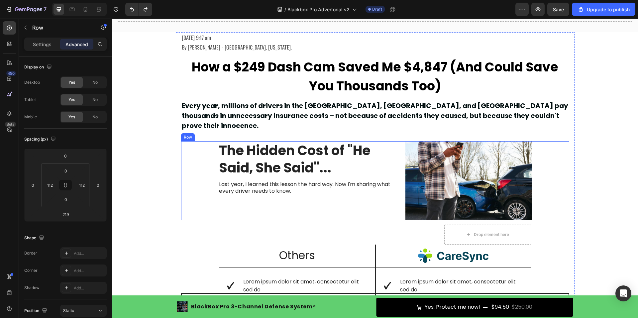
click at [265, 200] on div "The Hidden Cost of "He Said, She Said"... Heading Last year, I learned this les…" at bounding box center [306, 180] width 177 height 79
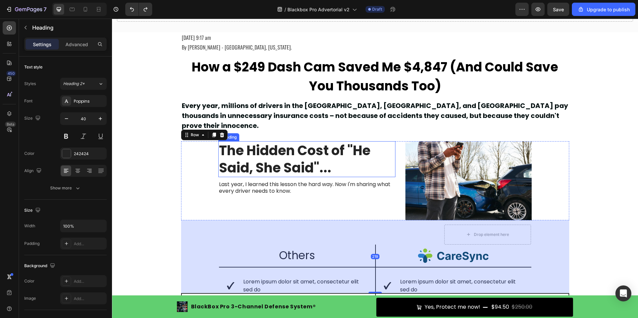
click at [259, 155] on strong "The Hidden Cost of "He Said, She Said"..." at bounding box center [294, 159] width 151 height 36
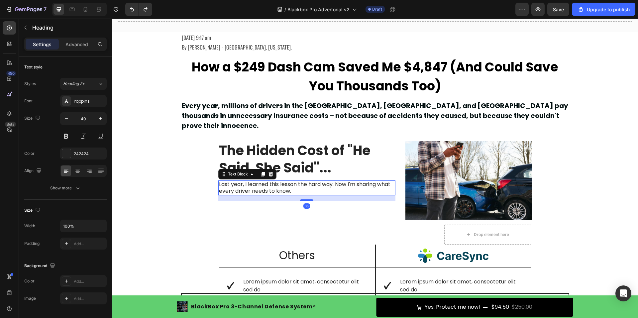
click at [255, 181] on p "Last year, I learned this lesson the hard way. Now I'm sharing what every drive…" at bounding box center [307, 188] width 176 height 14
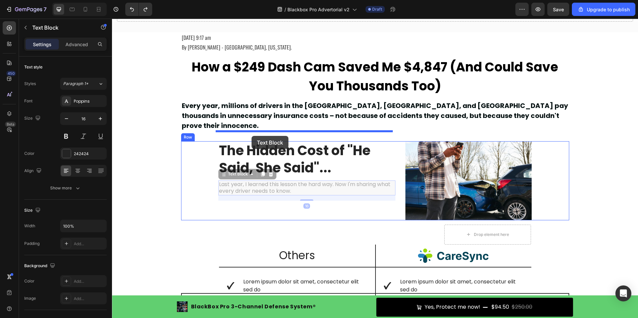
drag, startPoint x: 222, startPoint y: 164, endPoint x: 251, endPoint y: 136, distance: 41.1
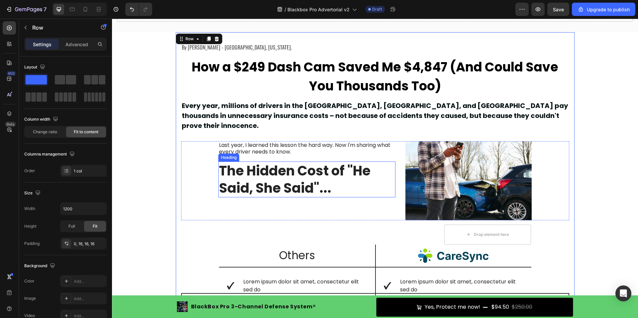
click at [267, 161] on strong "The Hidden Cost of "He Said, She Said"..." at bounding box center [294, 179] width 151 height 36
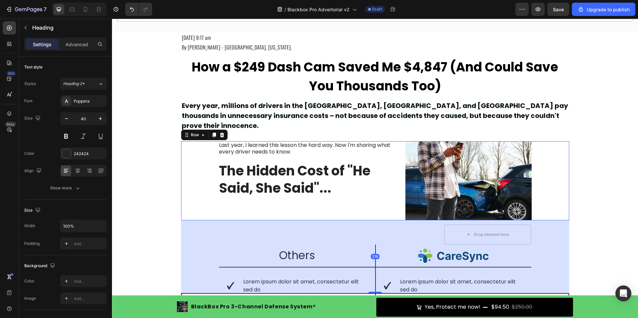
click at [335, 207] on div "Last year, I learned this lesson the hard way. Now I'm sharing what every drive…" at bounding box center [306, 180] width 177 height 79
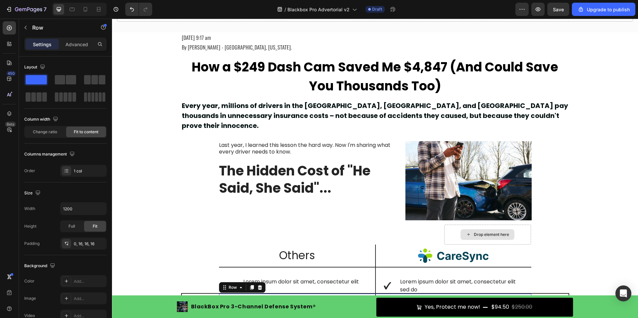
click at [446, 224] on div "Drop element here" at bounding box center [487, 234] width 87 height 20
click at [451, 225] on div "Drop element here" at bounding box center [487, 234] width 87 height 20
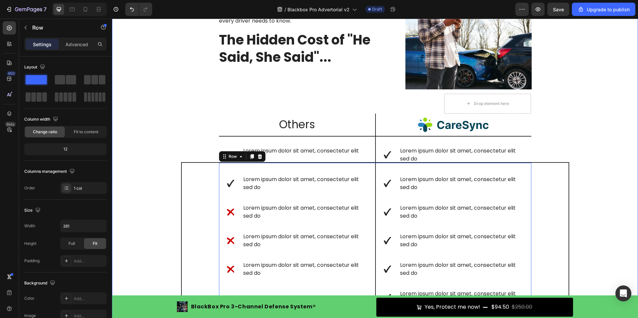
scroll to position [215, 0]
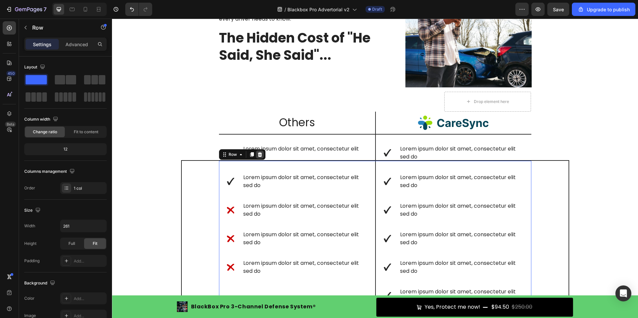
click at [257, 152] on icon at bounding box center [259, 154] width 5 height 5
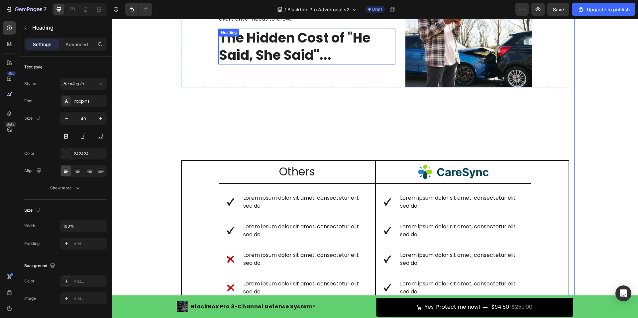
click at [347, 50] on h2 "The Hidden Cost of "He Said, She Said"..." at bounding box center [306, 47] width 177 height 36
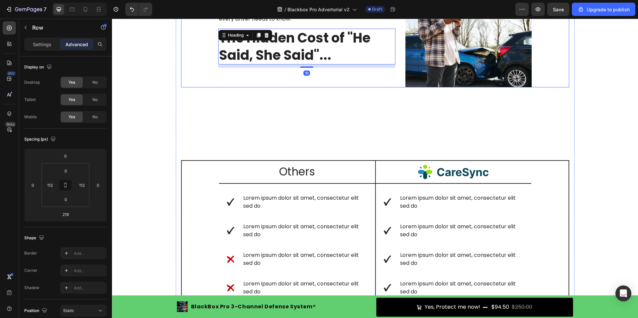
click at [348, 71] on div "Last year, I learned this lesson the hard way. Now I'm sharing what every drive…" at bounding box center [306, 47] width 177 height 79
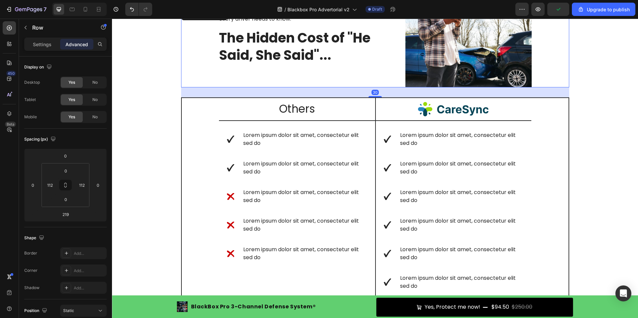
drag, startPoint x: 374, startPoint y: 150, endPoint x: 379, endPoint y: 87, distance: 63.0
click at [379, 96] on div at bounding box center [374, 96] width 13 height 1
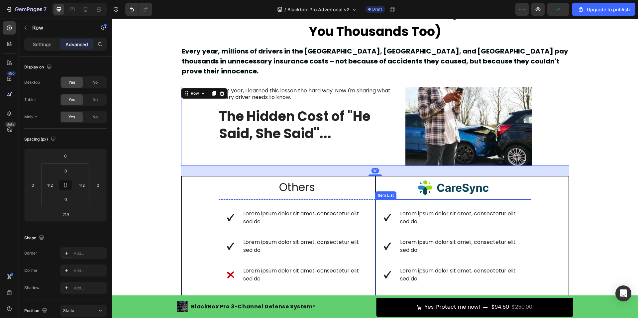
scroll to position [115, 0]
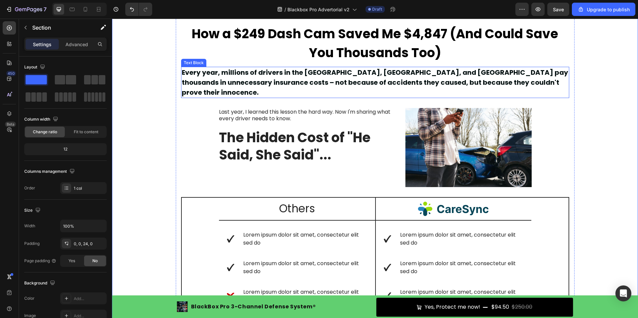
click at [279, 76] on p "Every year, millions of drivers in the [GEOGRAPHIC_DATA], [GEOGRAPHIC_DATA], an…" at bounding box center [375, 82] width 387 height 30
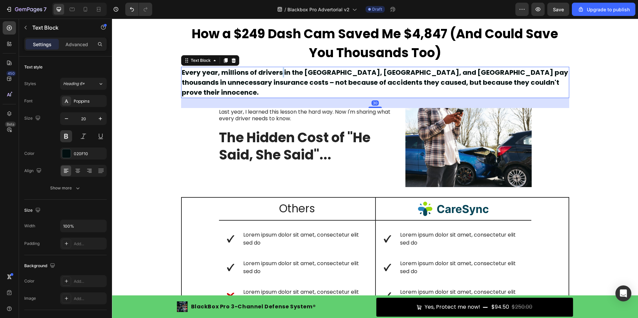
click at [279, 76] on p "Every year, millions of drivers in the [GEOGRAPHIC_DATA], [GEOGRAPHIC_DATA], an…" at bounding box center [375, 82] width 387 height 30
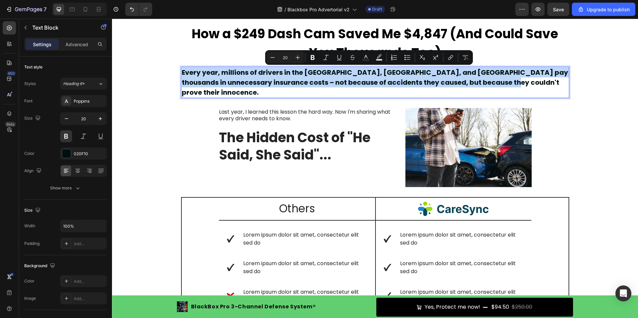
click at [227, 72] on p "Every year, millions of drivers in the [GEOGRAPHIC_DATA], [GEOGRAPHIC_DATA], an…" at bounding box center [375, 82] width 387 height 30
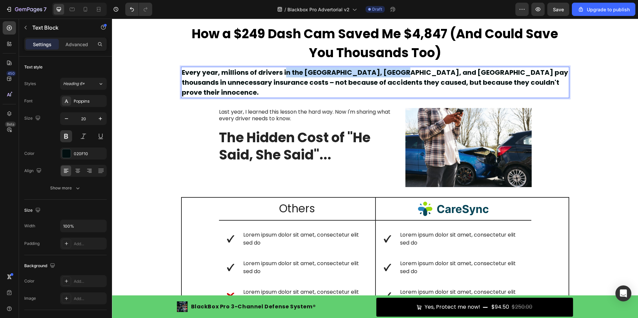
drag, startPoint x: 283, startPoint y: 73, endPoint x: 390, endPoint y: 73, distance: 107.3
click at [390, 73] on p "Every year, millions of drivers in the [GEOGRAPHIC_DATA], [GEOGRAPHIC_DATA], an…" at bounding box center [375, 82] width 387 height 30
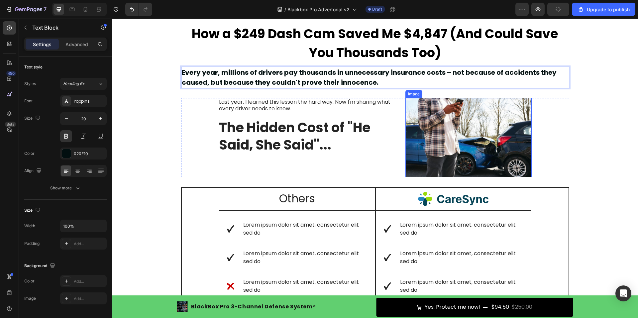
click at [466, 135] on img at bounding box center [468, 137] width 127 height 79
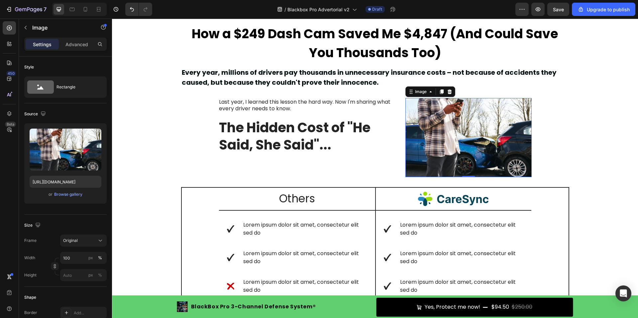
click at [445, 126] on img at bounding box center [468, 137] width 127 height 79
click at [65, 195] on div "Browse gallery" at bounding box center [68, 194] width 28 height 6
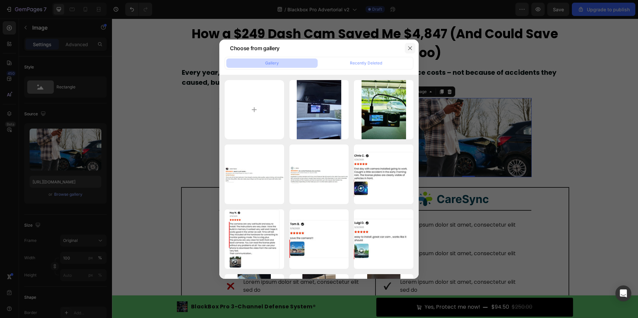
click at [410, 50] on icon "button" at bounding box center [409, 47] width 5 height 5
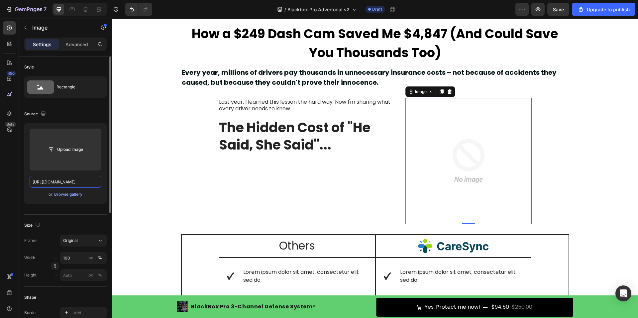
scroll to position [0, 0]
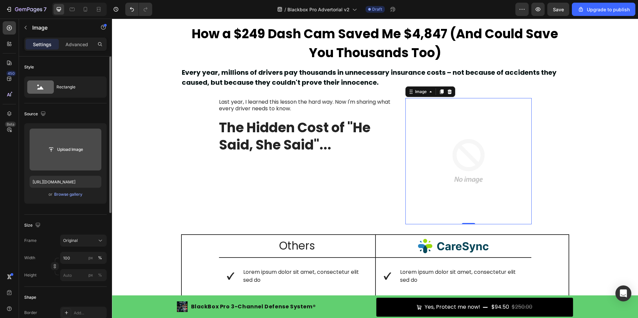
click at [62, 148] on input "file" at bounding box center [66, 149] width 46 height 11
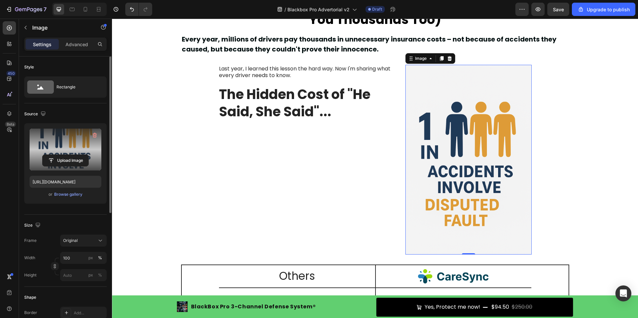
scroll to position [115, 0]
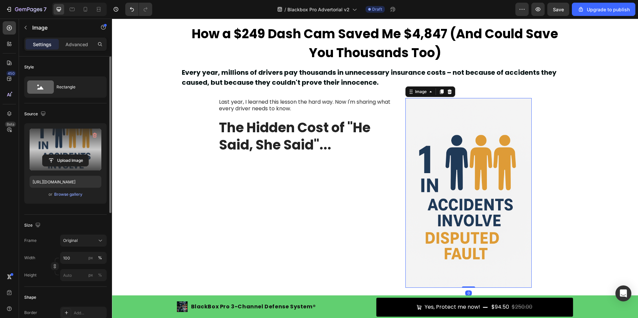
drag, startPoint x: 469, startPoint y: 286, endPoint x: 469, endPoint y: 220, distance: 65.7
click at [469, 220] on div "Image 0" at bounding box center [468, 193] width 127 height 190
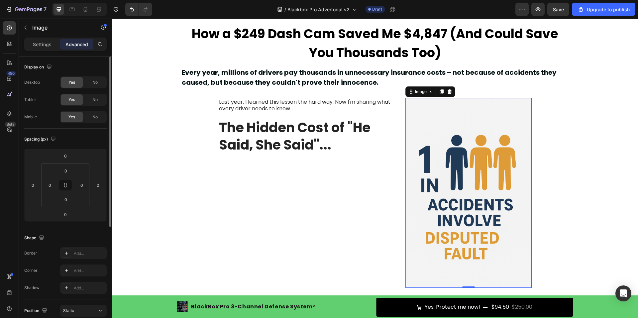
click at [501, 206] on img at bounding box center [468, 193] width 127 height 190
click at [47, 46] on p "Settings" at bounding box center [42, 44] width 19 height 7
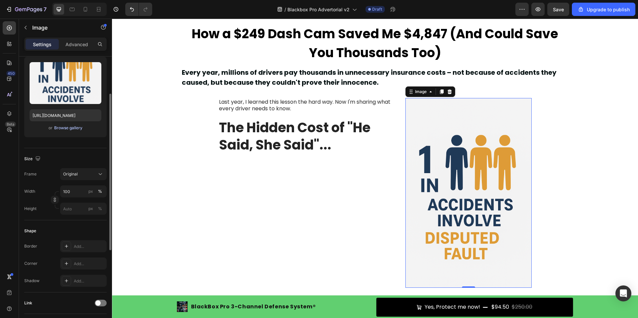
scroll to position [100, 0]
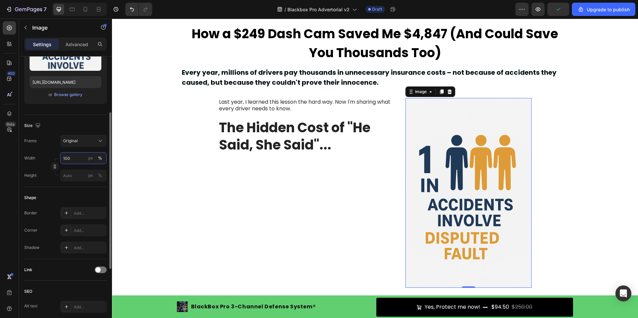
click at [71, 158] on input "100" at bounding box center [83, 158] width 46 height 12
click at [75, 158] on input "100" at bounding box center [83, 158] width 46 height 12
click at [79, 142] on div "Original" at bounding box center [79, 141] width 33 height 6
click at [82, 178] on div "Horizontal" at bounding box center [77, 182] width 53 height 13
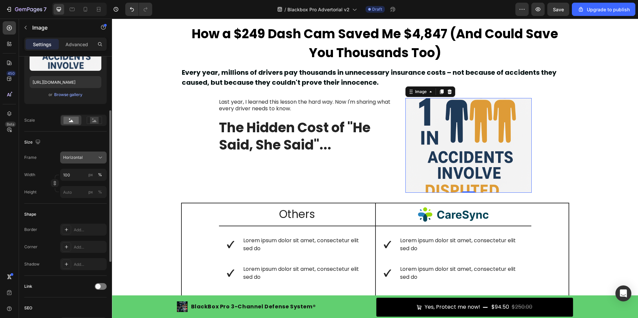
click at [81, 159] on span "Horizontal" at bounding box center [73, 157] width 20 height 6
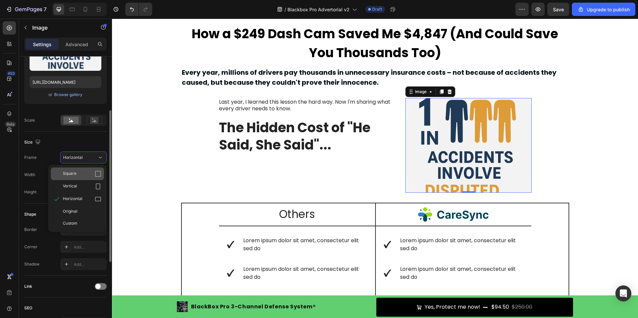
click at [81, 176] on div "Square" at bounding box center [82, 173] width 39 height 7
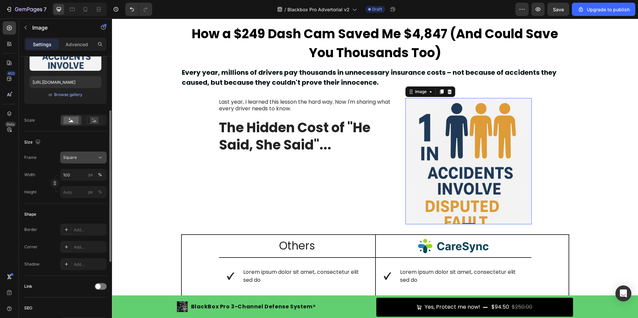
click at [78, 159] on div "Square" at bounding box center [79, 157] width 33 height 6
click at [71, 146] on div "Size" at bounding box center [65, 142] width 82 height 11
click at [70, 175] on input "100" at bounding box center [83, 175] width 46 height 12
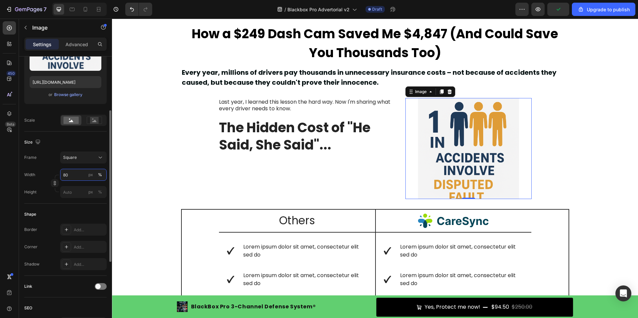
type input "8"
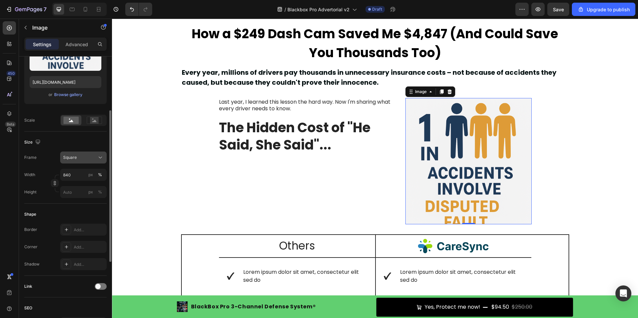
click at [80, 157] on div "Square" at bounding box center [79, 157] width 33 height 6
click at [65, 177] on input "840" at bounding box center [83, 175] width 46 height 12
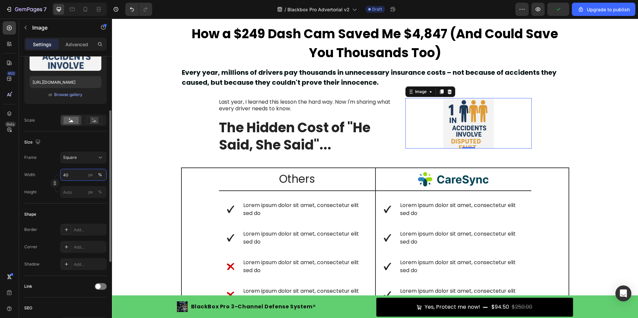
drag, startPoint x: 76, startPoint y: 175, endPoint x: 65, endPoint y: 176, distance: 11.7
click at [65, 176] on input "40" at bounding box center [83, 175] width 46 height 12
type input "4"
type input "60"
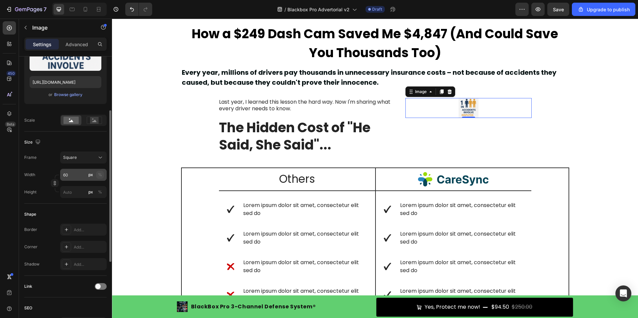
click at [102, 175] on div "%" at bounding box center [100, 175] width 4 height 6
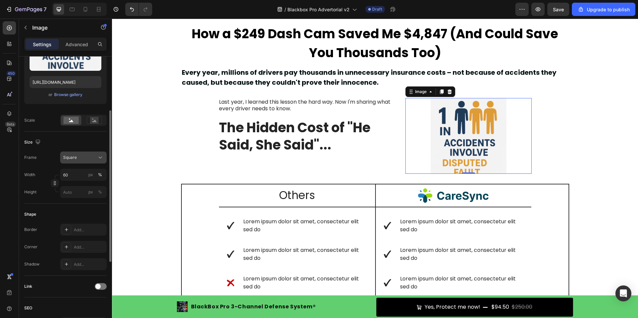
click at [89, 155] on div "Square" at bounding box center [79, 157] width 33 height 6
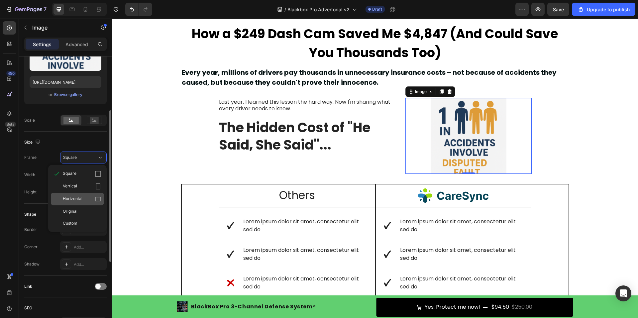
click at [82, 196] on span "Horizontal" at bounding box center [73, 199] width 20 height 7
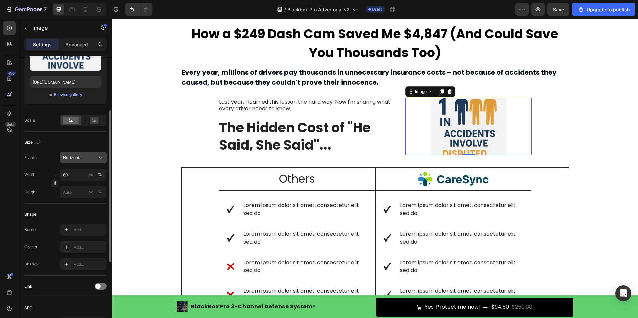
click at [83, 158] on div "Horizontal" at bounding box center [79, 157] width 33 height 6
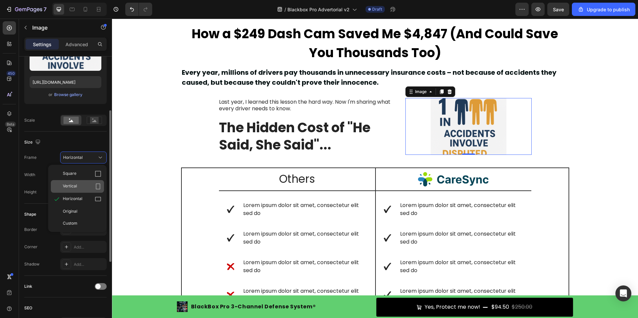
click at [84, 187] on div "Vertical" at bounding box center [82, 186] width 39 height 7
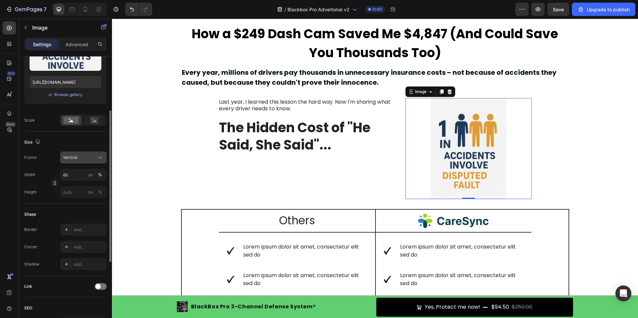
click at [83, 156] on div "Vertical" at bounding box center [79, 157] width 33 height 6
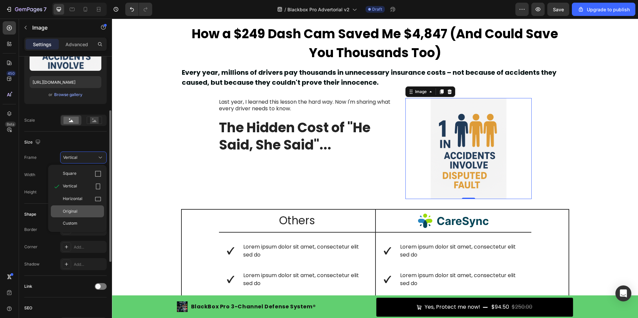
click at [83, 209] on div "Original" at bounding box center [82, 211] width 39 height 6
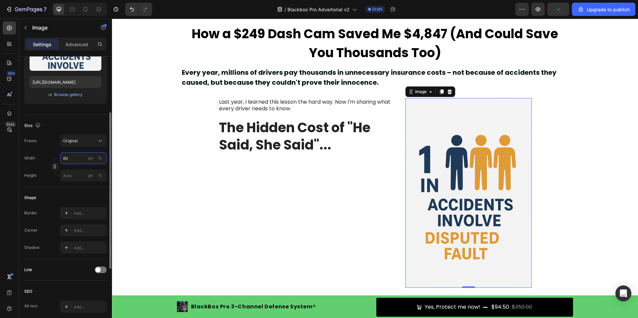
click at [67, 157] on input "60" at bounding box center [83, 158] width 46 height 12
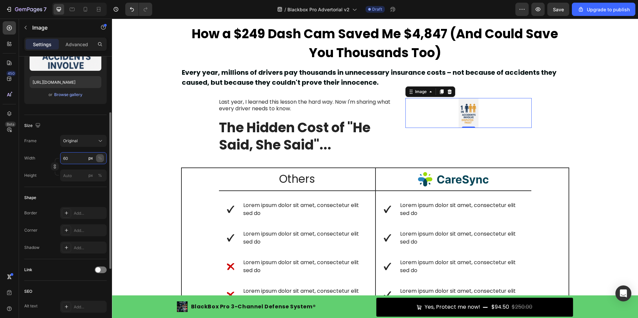
type input "60"
click at [104, 159] on button "%" at bounding box center [100, 158] width 8 height 8
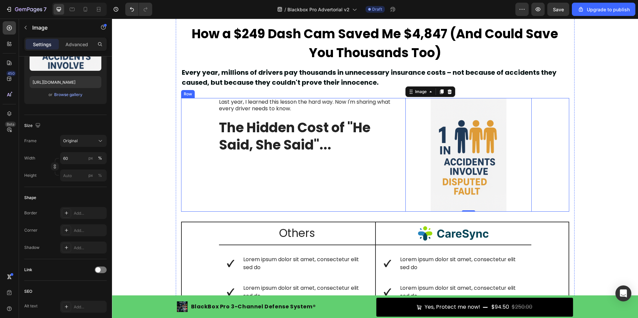
click at [564, 150] on div "Last year, I learned this lesson the hard way. Now I'm sharing what every drive…" at bounding box center [375, 155] width 388 height 114
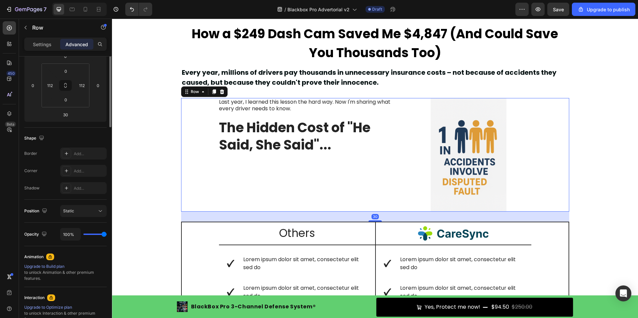
scroll to position [0, 0]
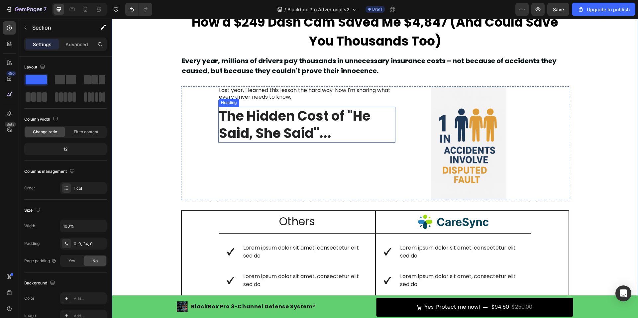
scroll to position [115, 0]
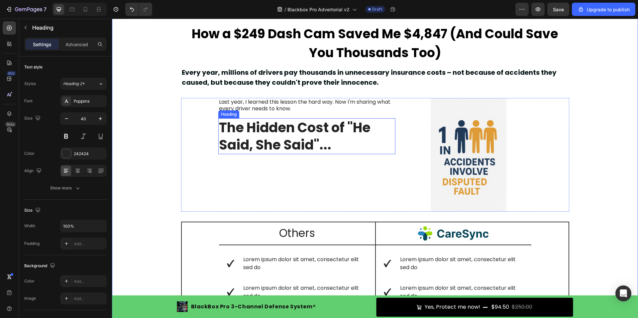
click at [230, 115] on div "Heading" at bounding box center [228, 114] width 18 height 6
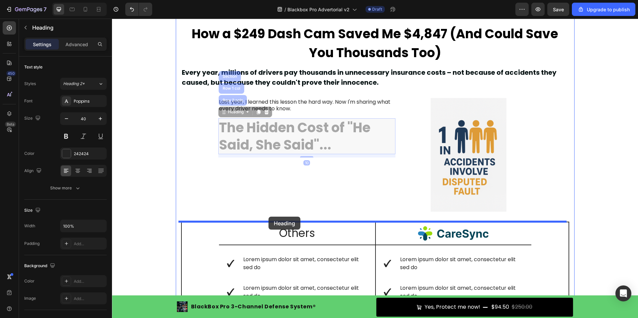
drag, startPoint x: 219, startPoint y: 113, endPoint x: 268, endPoint y: 217, distance: 114.7
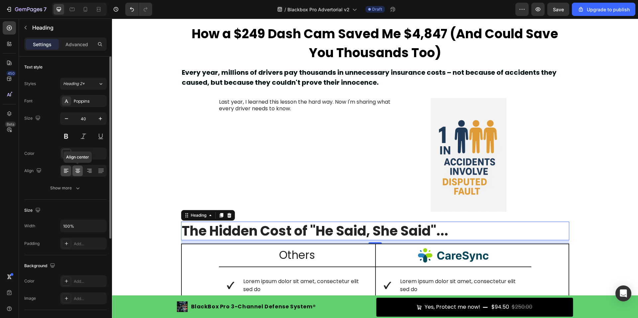
click at [79, 169] on icon at bounding box center [77, 169] width 5 height 1
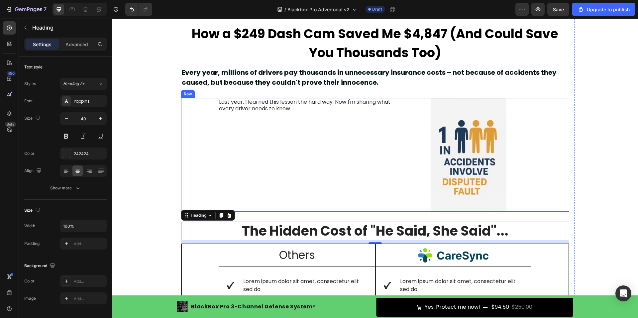
click at [271, 178] on div "Last year, I learned this lesson the hard way. Now I'm sharing what every drive…" at bounding box center [306, 155] width 177 height 114
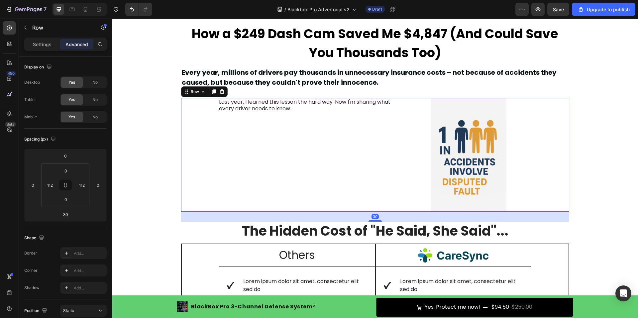
click at [271, 149] on div "Last year, I learned this lesson the hard way. Now I'm sharing what every drive…" at bounding box center [306, 155] width 177 height 114
click at [245, 137] on div "Last year, I learned this lesson the hard way. Now I'm sharing what every drive…" at bounding box center [306, 155] width 177 height 114
click at [228, 129] on div "Last year, I learned this lesson the hard way. Now I'm sharing what every drive…" at bounding box center [306, 155] width 177 height 114
click at [213, 134] on div "Last year, I learned this lesson the hard way. Now I'm sharing what every drive…" at bounding box center [375, 155] width 388 height 114
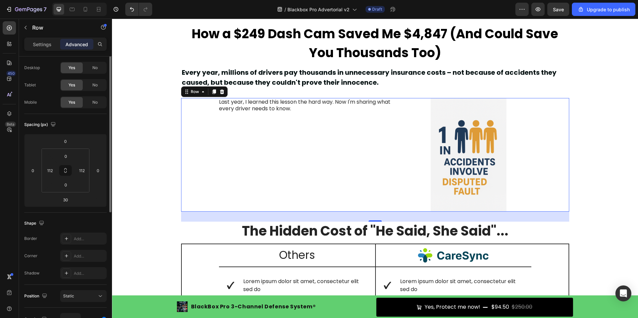
scroll to position [0, 0]
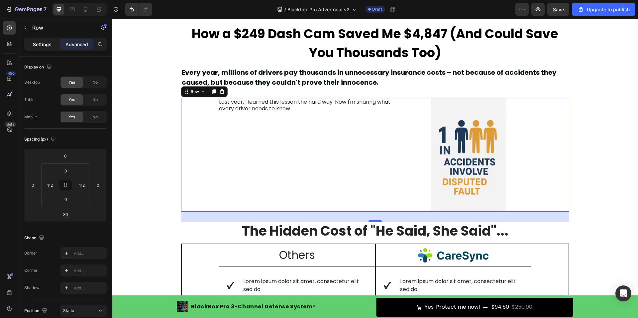
click at [38, 44] on p "Settings" at bounding box center [42, 44] width 19 height 7
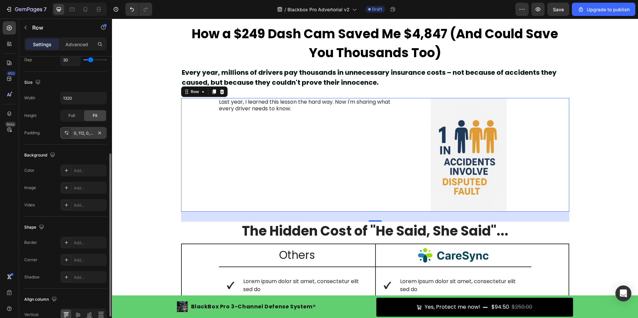
scroll to position [201, 0]
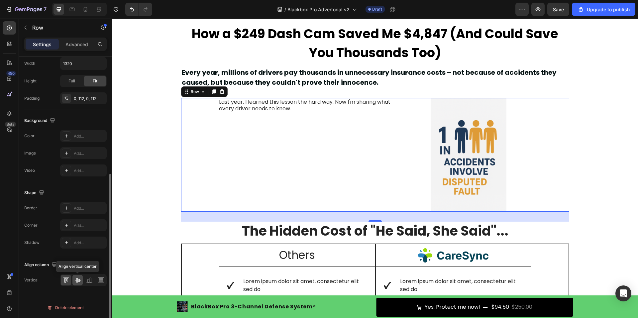
click at [77, 281] on icon at bounding box center [77, 280] width 7 height 7
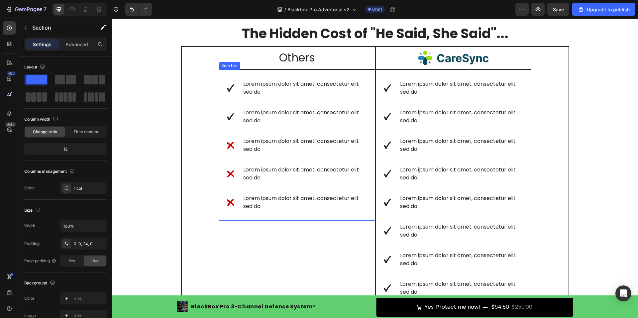
scroll to position [314, 0]
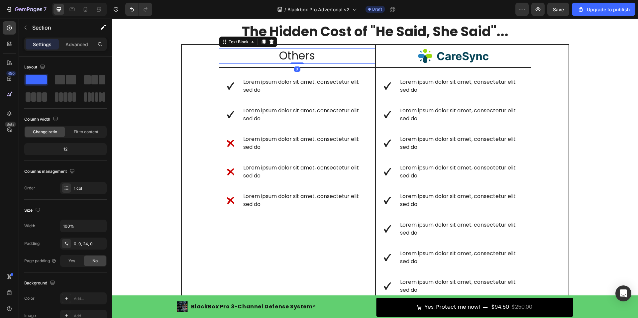
click at [292, 56] on p "Others" at bounding box center [296, 56] width 155 height 14
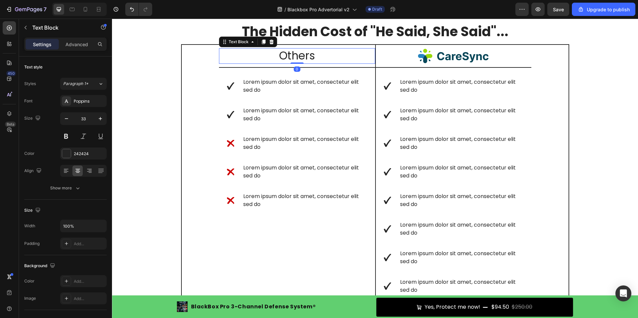
click at [292, 56] on p "Others" at bounding box center [296, 56] width 155 height 14
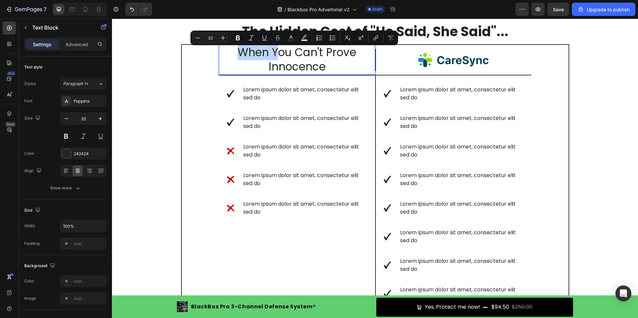
scroll to position [311, 0]
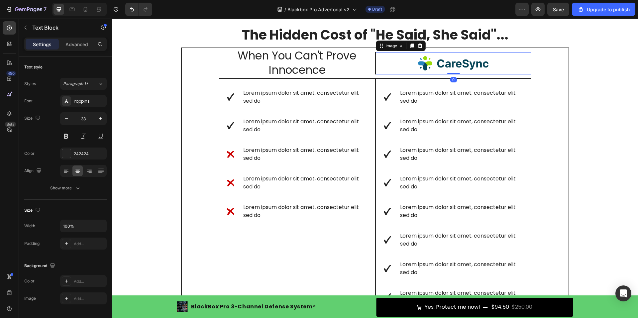
click at [453, 61] on img at bounding box center [453, 63] width 71 height 14
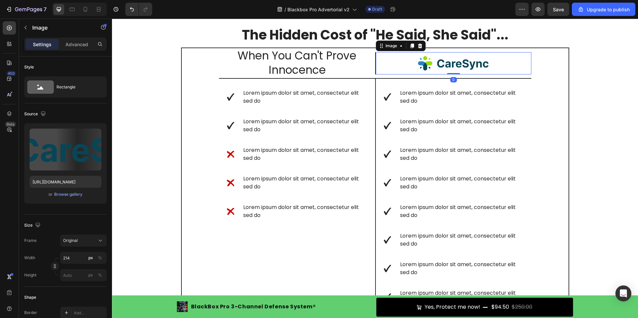
click at [453, 61] on img at bounding box center [453, 63] width 71 height 14
click at [453, 66] on img at bounding box center [453, 63] width 71 height 14
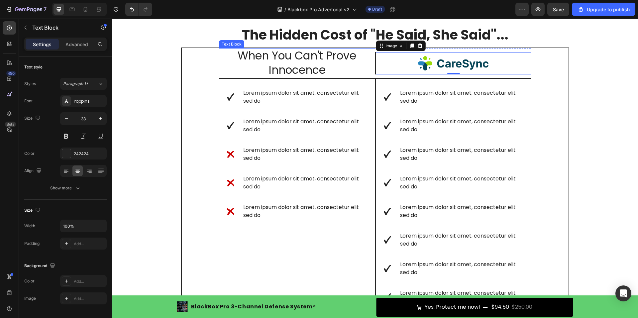
click at [292, 73] on p "When You Can't Prove Innocence" at bounding box center [296, 63] width 155 height 29
click at [408, 63] on div at bounding box center [453, 63] width 155 height 14
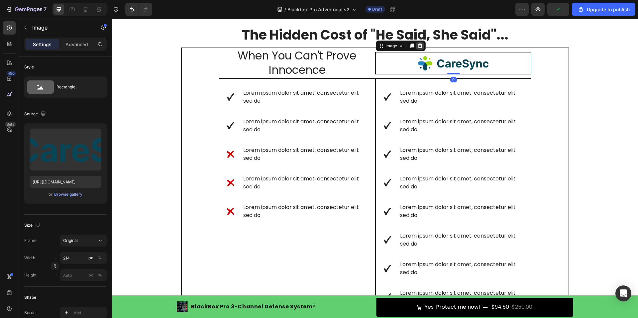
click at [417, 47] on icon at bounding box center [419, 45] width 5 height 5
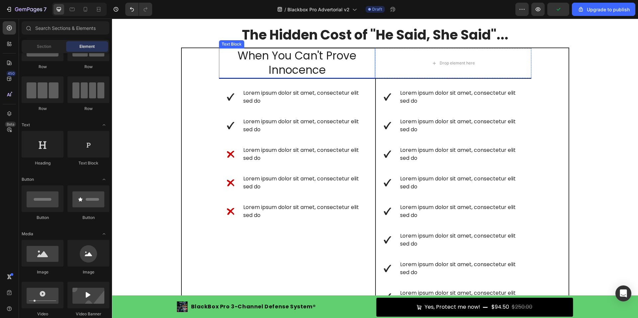
click at [322, 58] on p "When You Can't Prove Innocence" at bounding box center [296, 63] width 155 height 29
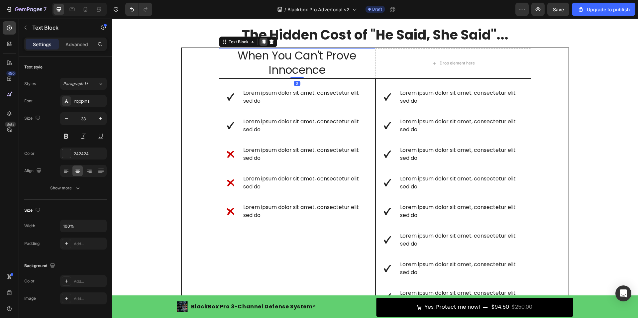
click at [261, 43] on icon at bounding box center [263, 42] width 4 height 5
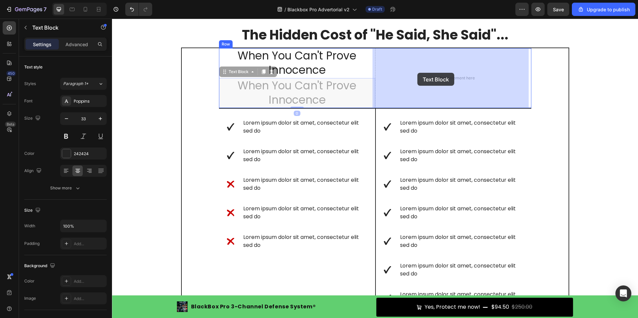
drag, startPoint x: 221, startPoint y: 74, endPoint x: 417, endPoint y: 73, distance: 195.9
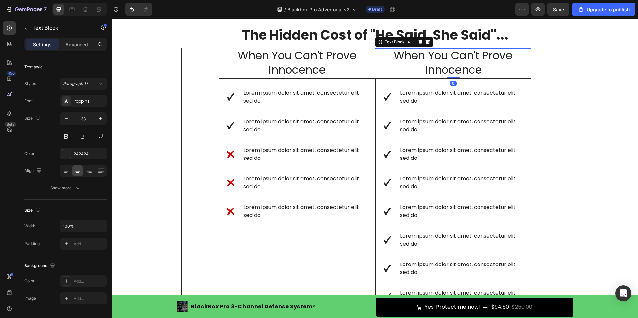
click at [423, 63] on p "When You Can't Prove Innocence" at bounding box center [453, 63] width 155 height 29
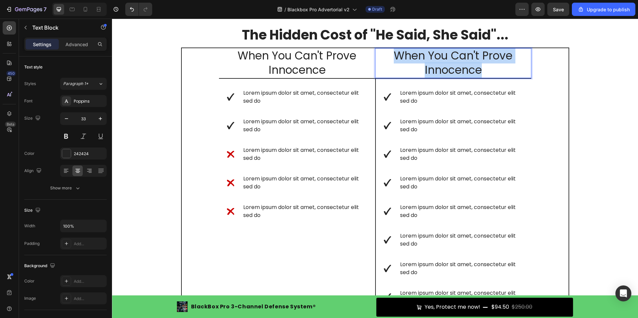
click at [423, 63] on p "When You Can't Prove Innocence" at bounding box center [453, 63] width 155 height 29
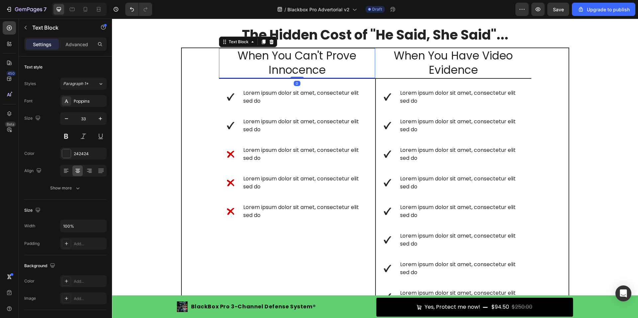
click at [269, 60] on p "When You Can't Prove Innocence" at bounding box center [296, 63] width 155 height 29
click at [236, 55] on p "When You Can't Prove Innocence" at bounding box center [296, 63] width 155 height 29
click at [300, 58] on p "When You Can't Prove Innocence" at bounding box center [296, 63] width 155 height 29
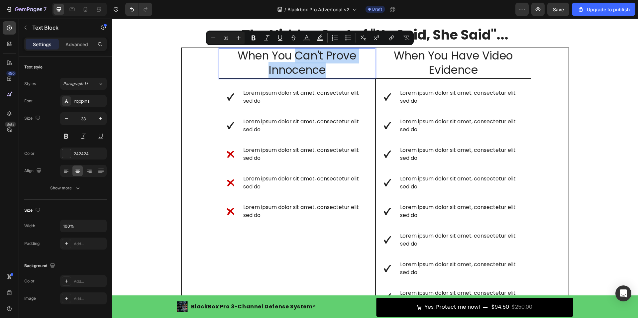
drag, startPoint x: 294, startPoint y: 56, endPoint x: 330, endPoint y: 71, distance: 39.2
click at [330, 71] on p "When You Can't Prove Innocence" at bounding box center [296, 63] width 155 height 29
click at [254, 36] on icon "Editor contextual toolbar" at bounding box center [253, 38] width 4 height 5
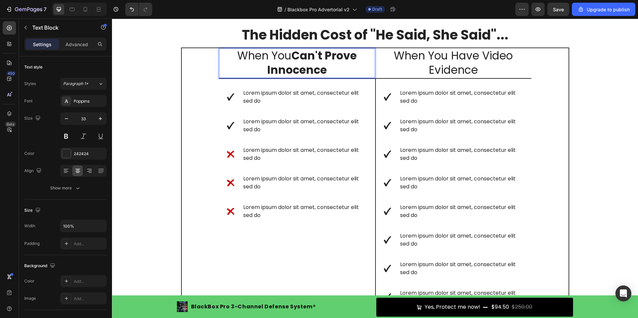
click at [367, 52] on p "When You Can't Prove Innocence" at bounding box center [296, 63] width 155 height 29
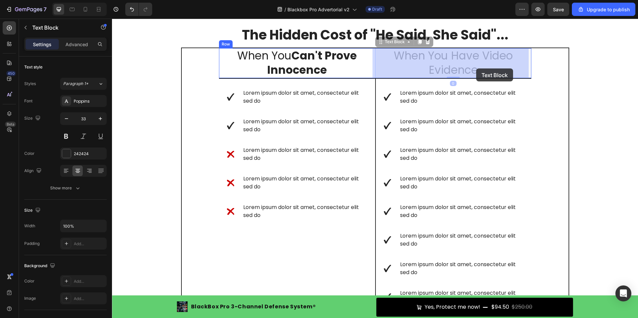
drag, startPoint x: 452, startPoint y: 54, endPoint x: 460, endPoint y: 60, distance: 10.0
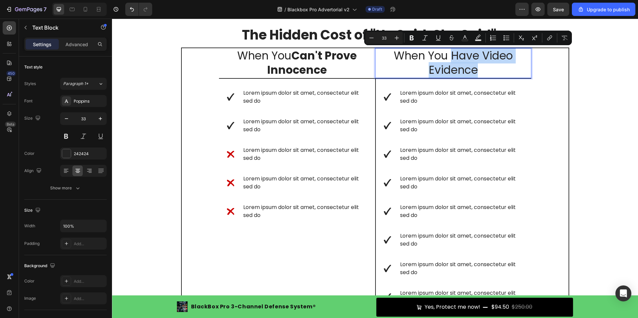
drag, startPoint x: 475, startPoint y: 70, endPoint x: 449, endPoint y: 57, distance: 29.0
click at [449, 57] on p "When You Have Video Evidence" at bounding box center [453, 63] width 155 height 29
click at [414, 38] on icon "Editor contextual toolbar" at bounding box center [411, 38] width 7 height 7
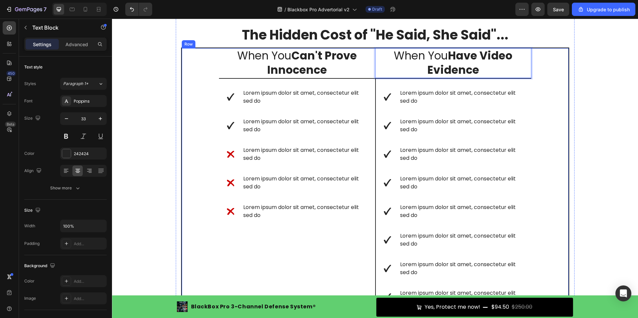
click at [199, 118] on div "When You Can't Prove Innocence Text Block When You Have Video Evidence Text Blo…" at bounding box center [375, 194] width 388 height 295
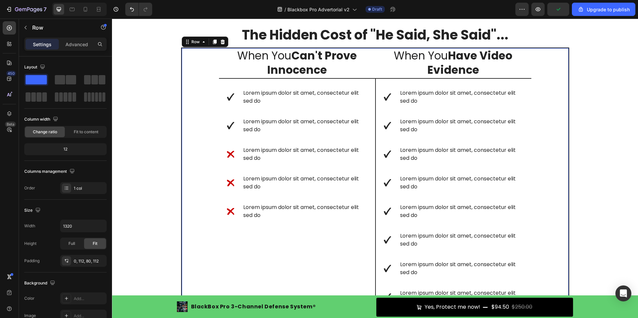
click at [184, 92] on div "When You Can't Prove Innocence Text Block When You Have Video Evidence Text Blo…" at bounding box center [375, 194] width 388 height 295
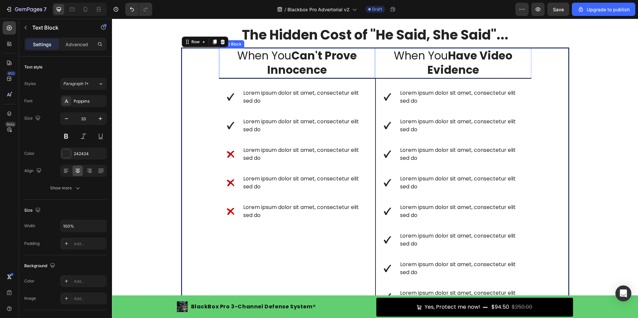
click at [294, 78] on div "When You Can't Prove Innocence Text Block" at bounding box center [297, 63] width 156 height 30
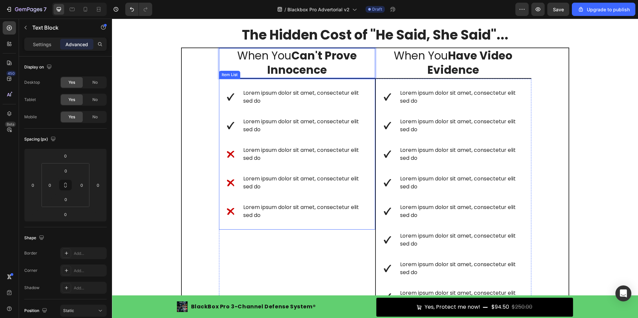
click at [227, 90] on div "Lorem ipsum dolor sit amet, consectetur elit sed do" at bounding box center [297, 97] width 140 height 18
click at [367, 60] on p "When You Can't Prove Innocence" at bounding box center [296, 63] width 155 height 29
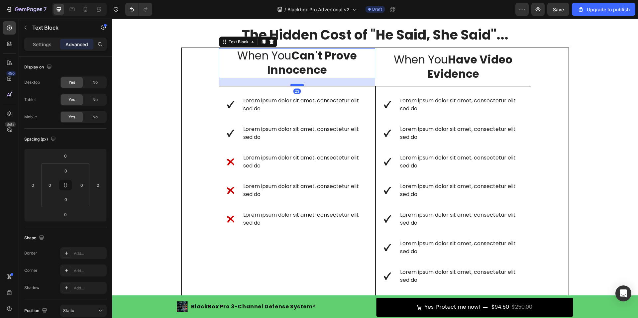
drag, startPoint x: 294, startPoint y: 77, endPoint x: 293, endPoint y: 85, distance: 8.0
click at [293, 85] on div at bounding box center [296, 85] width 13 height 2
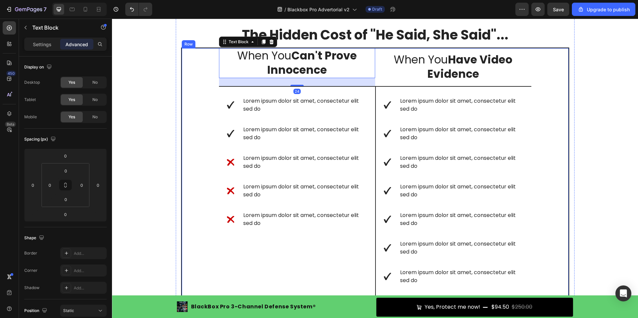
click at [550, 105] on div "When You Can't Prove Innocence Text Block 24 When You Have Video Evidence Text …" at bounding box center [375, 198] width 388 height 303
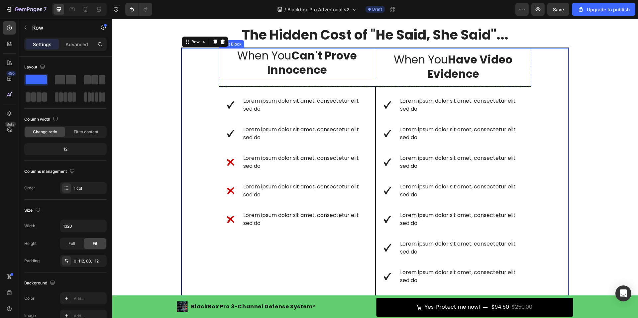
click at [337, 72] on p "When You Can't Prove Innocence" at bounding box center [296, 63] width 155 height 29
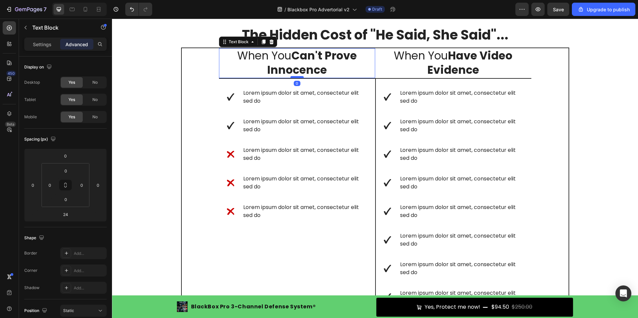
drag, startPoint x: 290, startPoint y: 85, endPoint x: 292, endPoint y: 76, distance: 8.5
click at [292, 76] on div at bounding box center [296, 77] width 13 height 2
click at [261, 117] on div "Lorem ipsum dolor sit amet, consectetur elit sed do" at bounding box center [304, 126] width 125 height 18
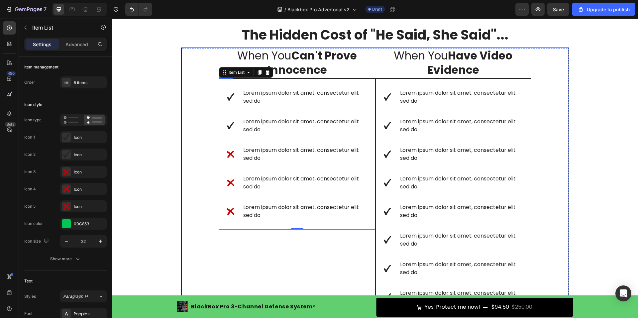
click at [252, 252] on div "Lorem ipsum dolor sit amet, consectetur elit sed do Lorem ipsum dolor sit amet,…" at bounding box center [297, 197] width 156 height 236
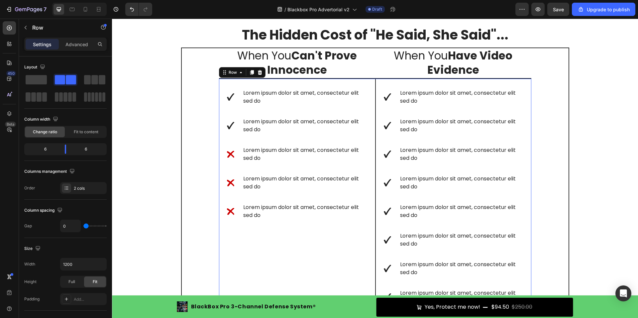
click at [278, 191] on div "Lorem ipsum dolor sit amet, consectetur elit sed do" at bounding box center [304, 183] width 125 height 18
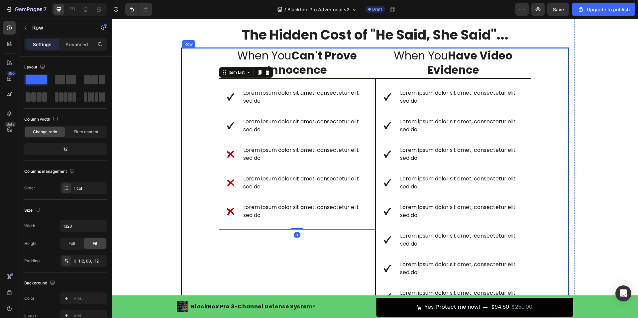
click at [190, 167] on div "When You Can't Prove Innocence Text Block When You Have Video Evidence Text Blo…" at bounding box center [375, 194] width 388 height 295
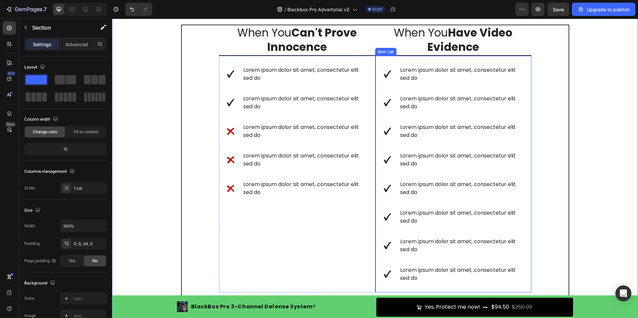
scroll to position [410, 0]
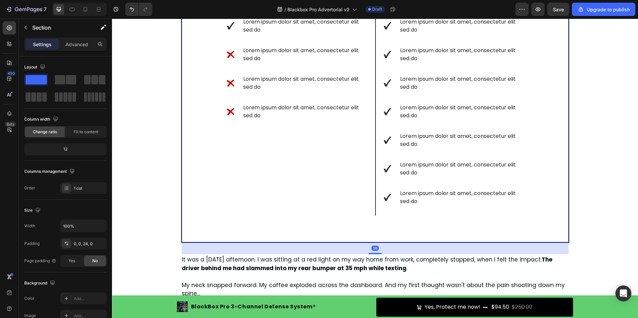
click at [338, 241] on div "When You Can't Prove Innocence Text Block When You Have Video Evidence Text Blo…" at bounding box center [375, 95] width 388 height 295
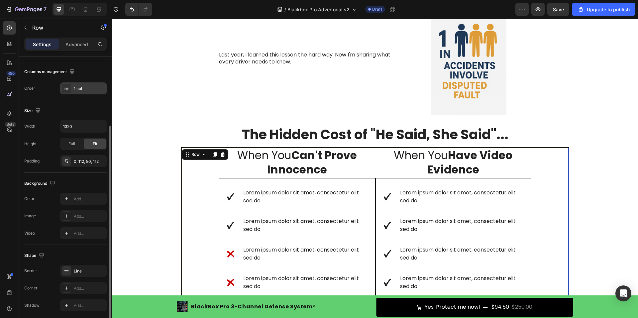
scroll to position [125, 0]
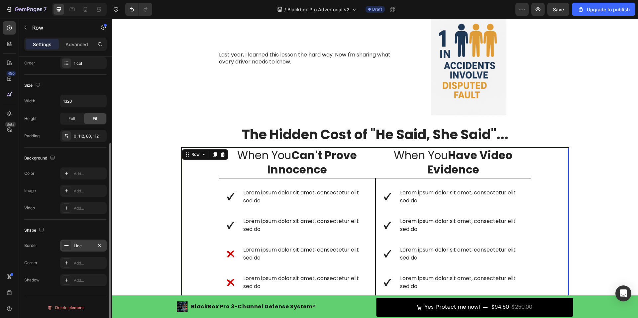
click at [68, 245] on rect at bounding box center [66, 245] width 4 height 1
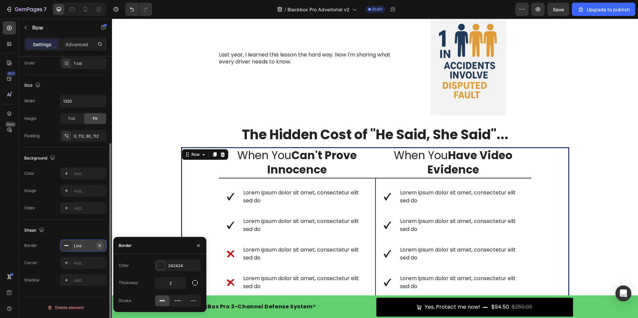
click at [100, 246] on icon "button" at bounding box center [99, 245] width 5 height 5
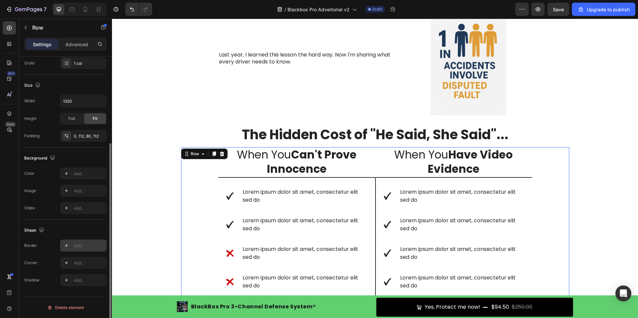
click at [69, 249] on div at bounding box center [66, 245] width 9 height 9
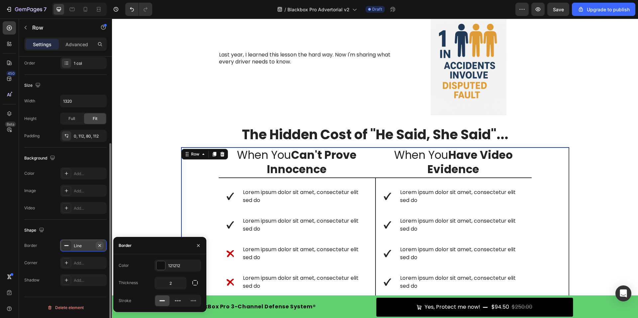
click at [101, 247] on icon "button" at bounding box center [99, 245] width 5 height 5
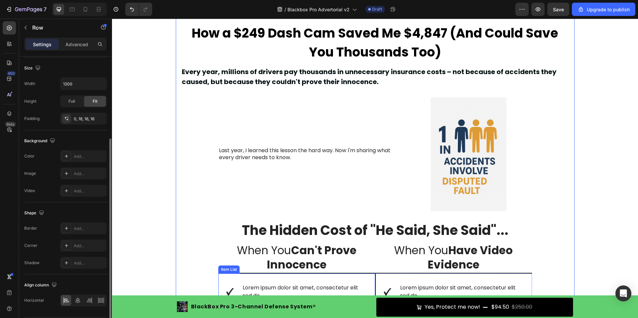
scroll to position [211, 0]
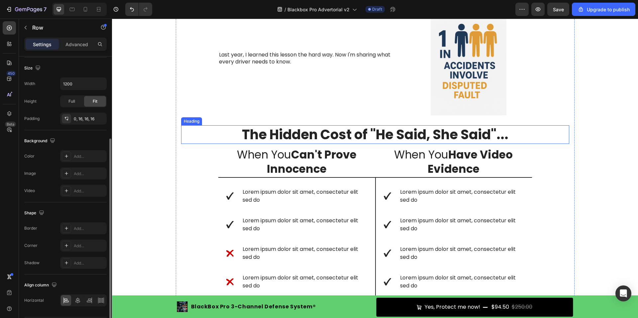
click at [329, 134] on strong "The Hidden Cost of "He Said, She Said"..." at bounding box center [375, 134] width 266 height 19
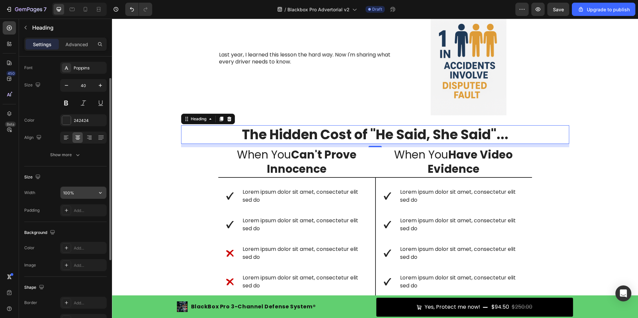
scroll to position [66, 0]
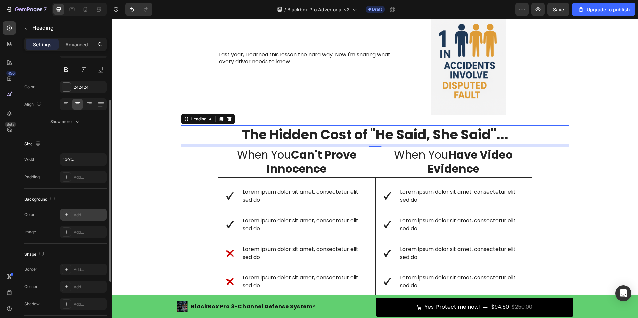
click at [82, 220] on div "Add..." at bounding box center [83, 215] width 46 height 12
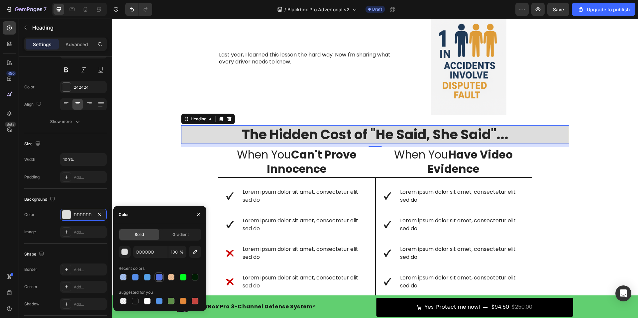
click at [156, 279] on div at bounding box center [159, 277] width 7 height 7
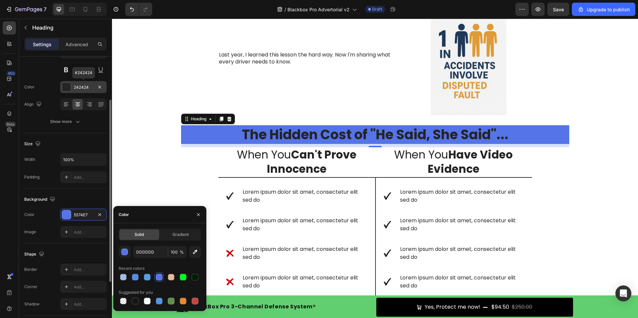
click at [77, 86] on div "242424" at bounding box center [83, 87] width 19 height 6
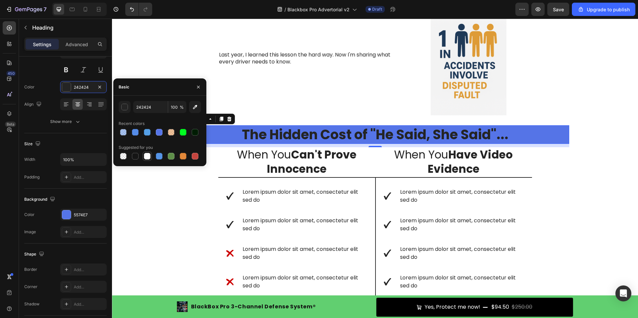
click at [146, 157] on div at bounding box center [147, 156] width 7 height 7
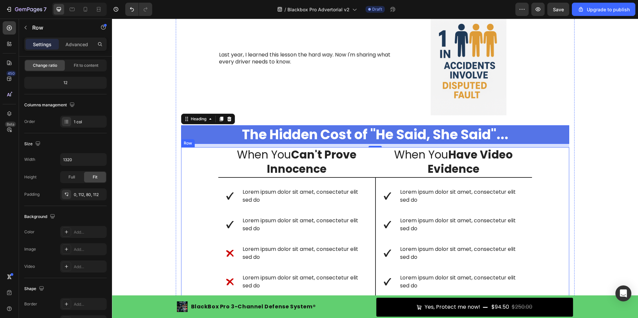
click at [181, 206] on div "When You Can't Prove Innocence Text Block When You Have Video Evidence Text Blo…" at bounding box center [375, 294] width 388 height 294
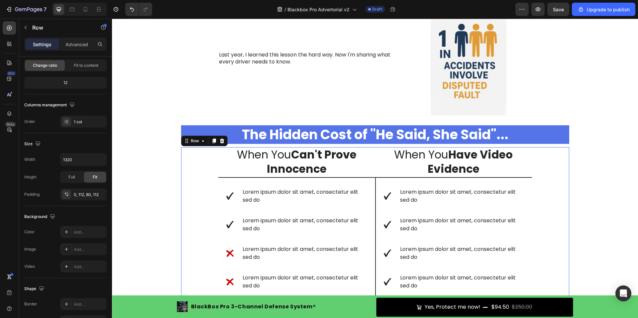
scroll to position [0, 0]
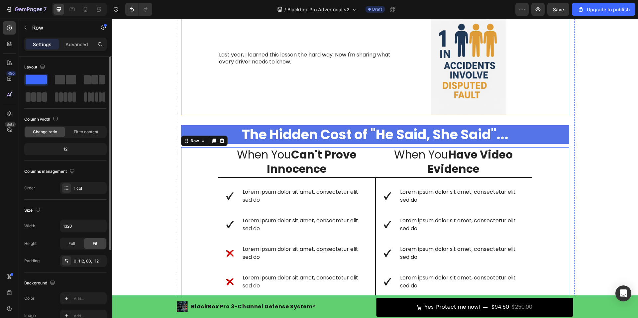
click at [287, 89] on div "Last year, I learned this lesson the hard way. Now I'm sharing what every drive…" at bounding box center [306, 59] width 177 height 114
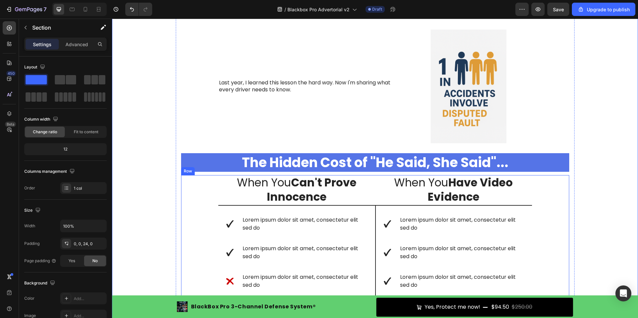
scroll to position [145, 0]
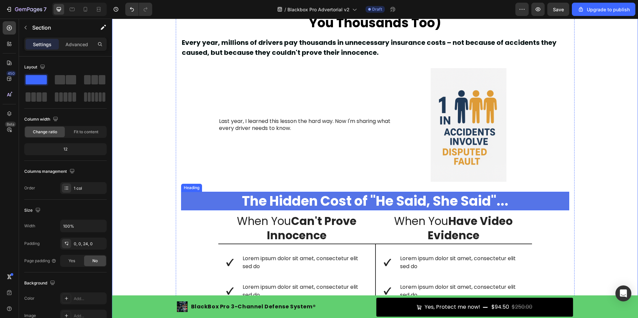
click at [201, 200] on h2 "The Hidden Cost of "He Said, She Said"..." at bounding box center [375, 201] width 388 height 19
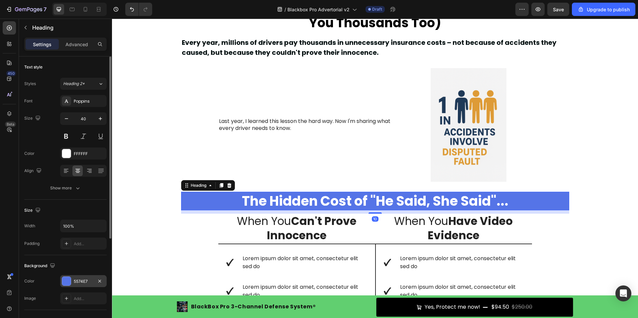
click at [72, 284] on div "5574E7" at bounding box center [83, 281] width 46 height 12
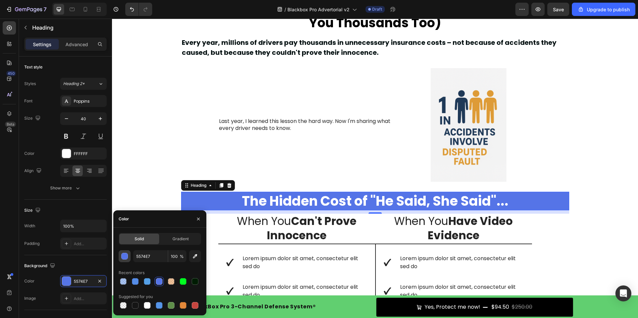
click at [128, 258] on div "button" at bounding box center [124, 256] width 7 height 7
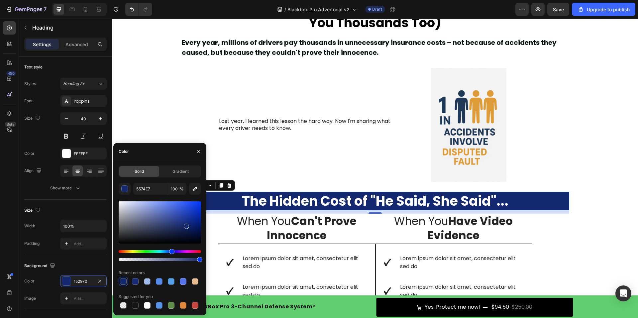
drag, startPoint x: 171, startPoint y: 205, endPoint x: 186, endPoint y: 224, distance: 24.7
click at [186, 224] on div at bounding box center [186, 225] width 5 height 5
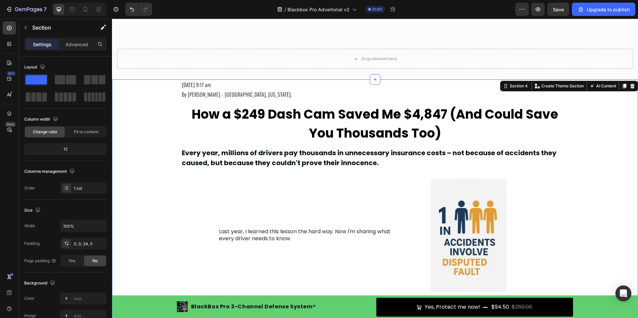
scroll to position [45, 0]
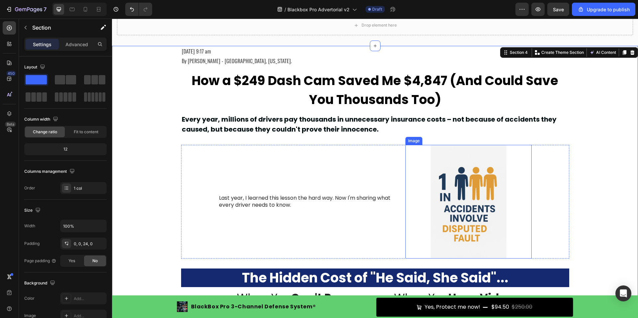
scroll to position [78, 0]
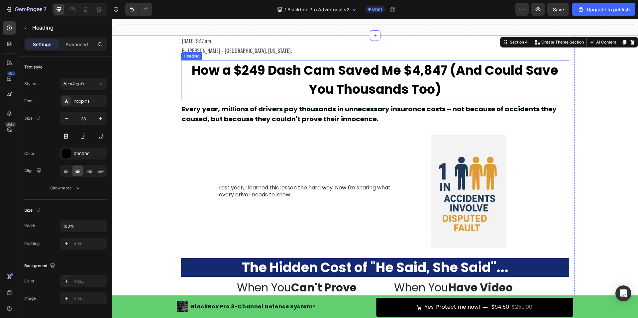
click at [387, 83] on strong "How a $249 Dash Cam Saved Me $4,847 (And Could Save You Thousands Too)" at bounding box center [375, 79] width 366 height 37
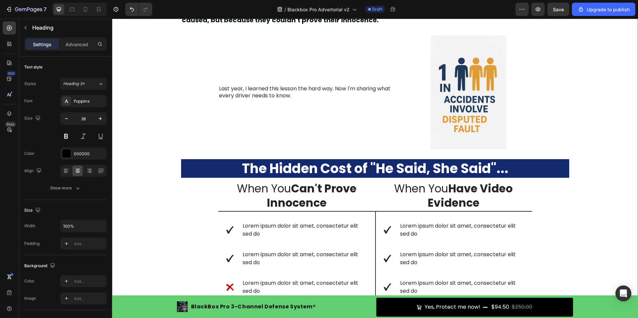
scroll to position [178, 0]
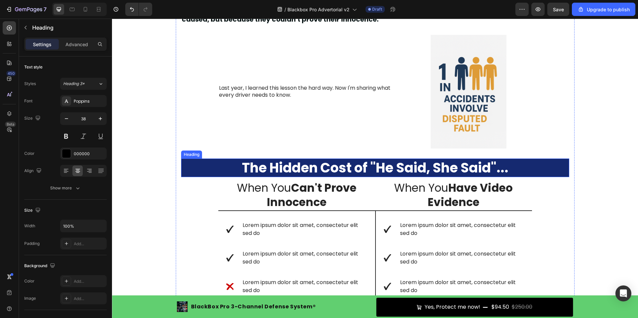
click at [309, 165] on strong "The Hidden Cost of "He Said, She Said"..." at bounding box center [375, 167] width 266 height 19
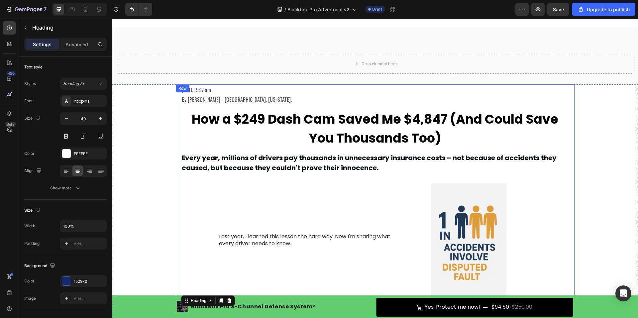
scroll to position [12, 0]
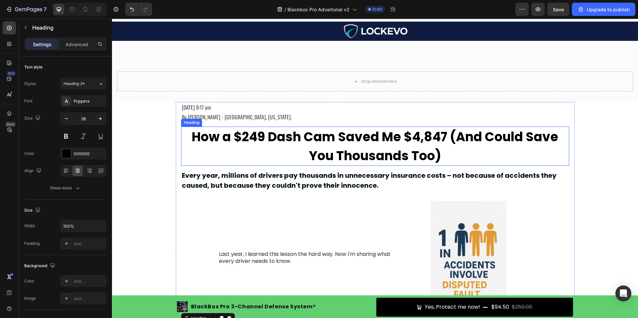
click at [328, 132] on strong "How a $249 Dash Cam Saved Me $4,847 (And Could Save You Thousands Too)" at bounding box center [375, 146] width 366 height 37
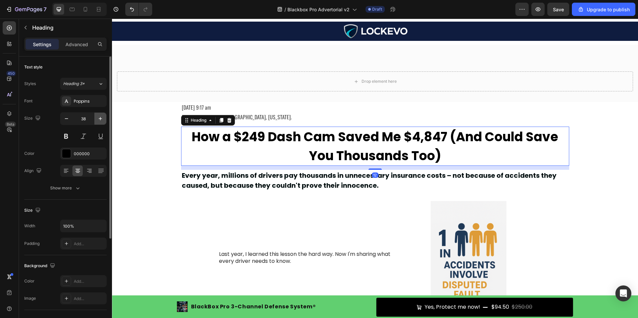
click at [101, 117] on icon "button" at bounding box center [100, 118] width 7 height 7
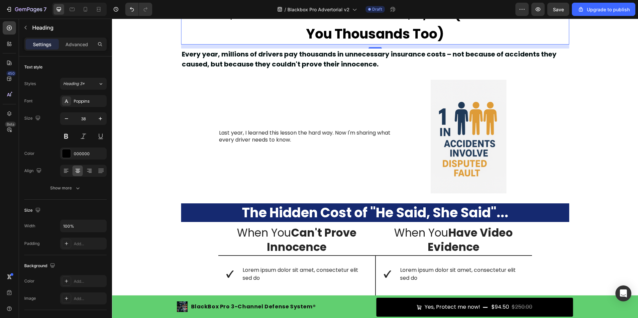
scroll to position [178, 0]
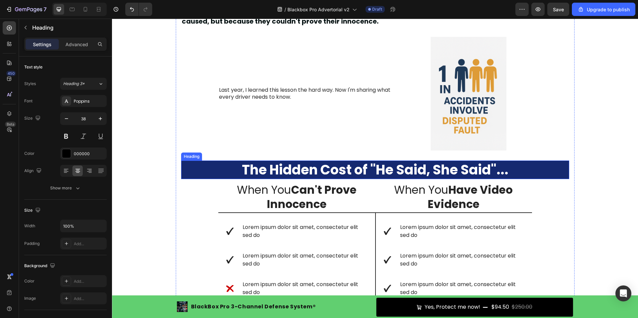
click at [326, 168] on strong "The Hidden Cost of "He Said, She Said"..." at bounding box center [375, 169] width 266 height 19
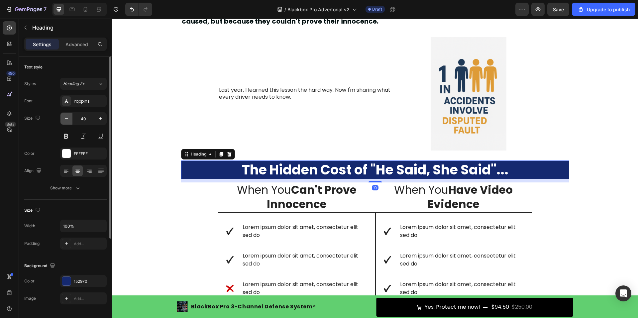
click at [69, 118] on icon "button" at bounding box center [66, 118] width 7 height 7
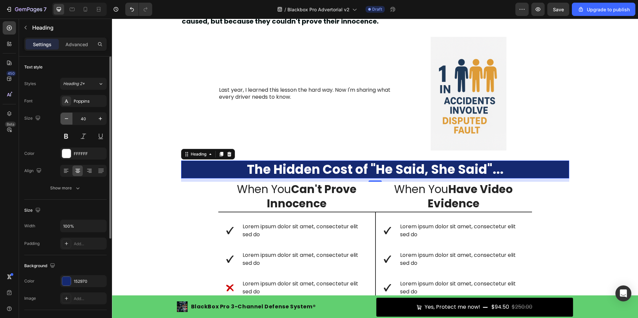
click at [69, 118] on icon "button" at bounding box center [66, 118] width 7 height 7
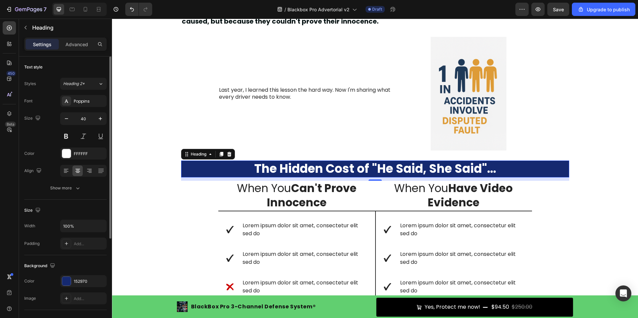
scroll to position [133, 0]
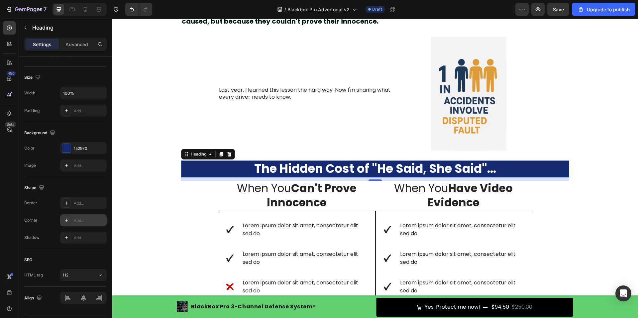
click at [79, 221] on div "Add..." at bounding box center [89, 220] width 31 height 6
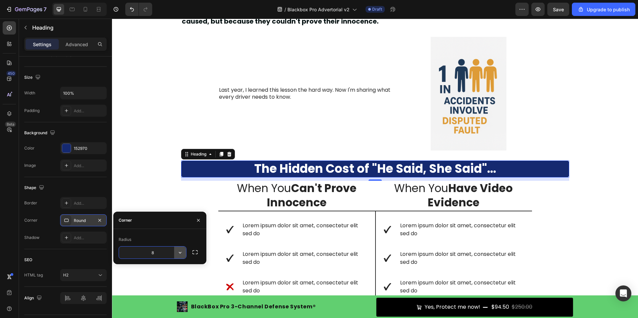
click at [181, 253] on icon "button" at bounding box center [180, 252] width 7 height 7
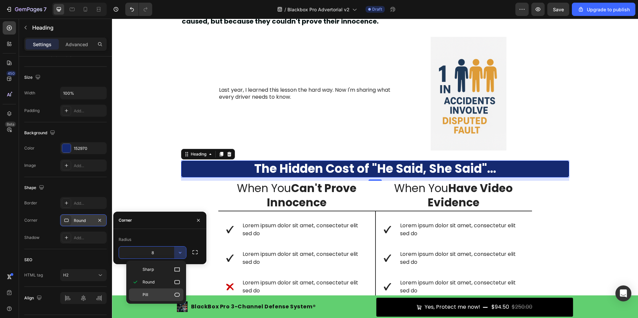
click at [175, 294] on icon at bounding box center [177, 294] width 7 height 7
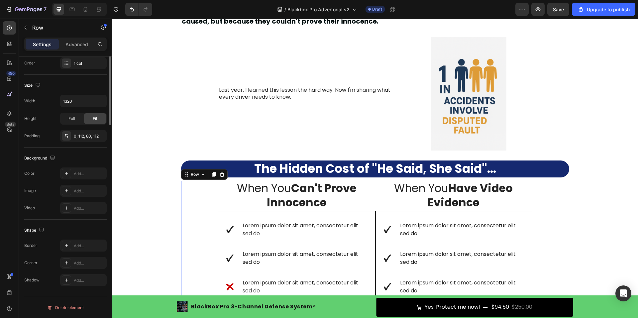
scroll to position [0, 0]
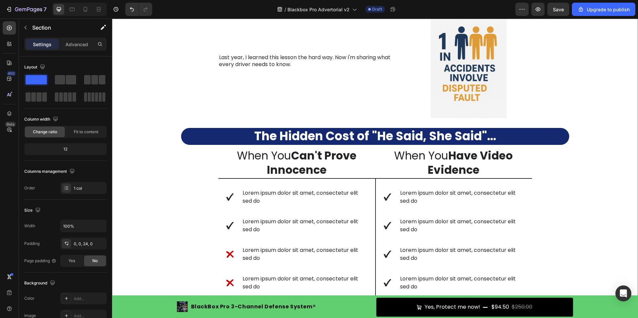
scroll to position [211, 0]
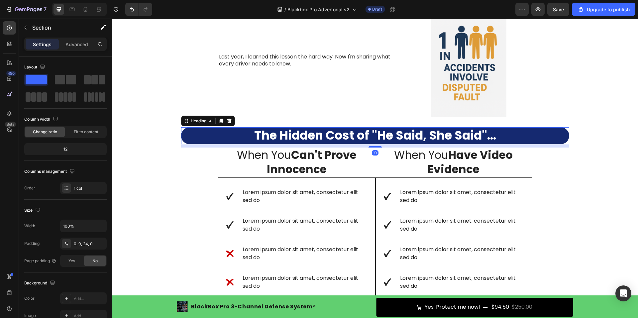
click at [201, 134] on h2 "The Hidden Cost of "He Said, She Said"..." at bounding box center [375, 135] width 388 height 17
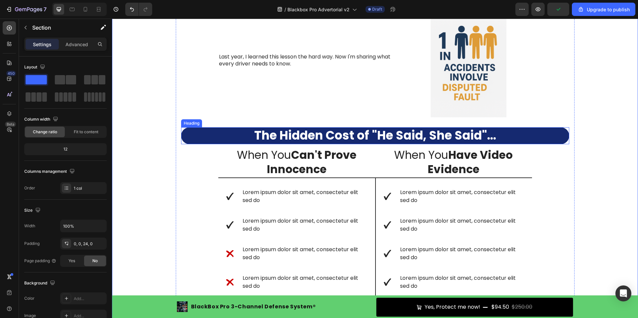
click at [541, 139] on h2 "The Hidden Cost of "He Said, She Said"..." at bounding box center [375, 135] width 388 height 17
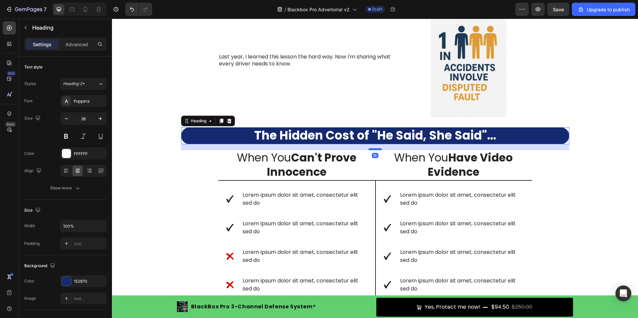
click at [371, 150] on div at bounding box center [374, 149] width 13 height 2
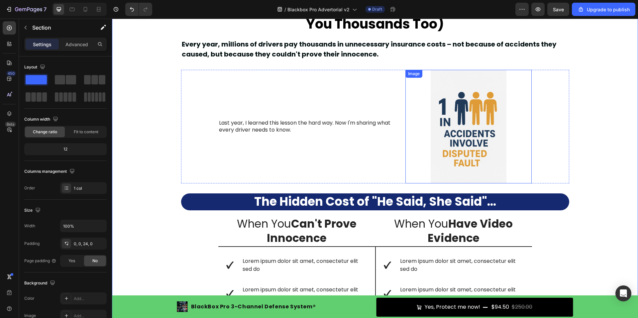
scroll to position [145, 0]
click at [470, 122] on img at bounding box center [468, 127] width 76 height 114
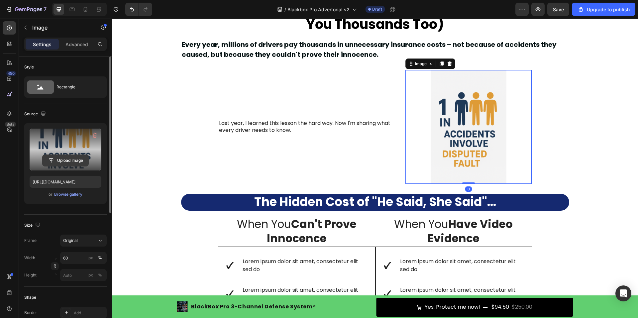
click at [65, 161] on input "file" at bounding box center [66, 160] width 46 height 11
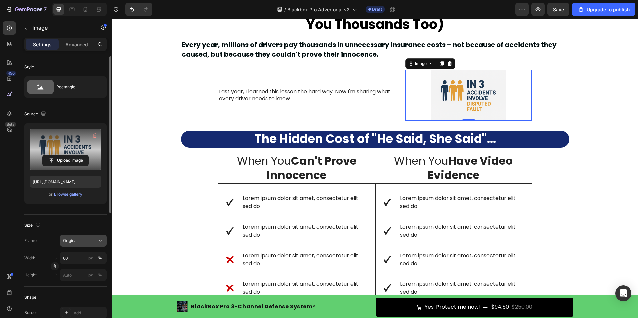
click at [82, 241] on div "Original" at bounding box center [79, 240] width 33 height 6
click at [73, 295] on span "Original" at bounding box center [70, 294] width 15 height 6
click at [74, 258] on input "60" at bounding box center [83, 258] width 46 height 12
click at [76, 271] on p "Full 100%" at bounding box center [82, 274] width 39 height 6
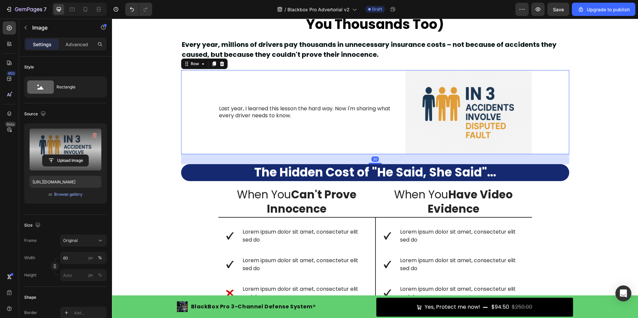
click at [562, 121] on div "Last year, I learned this lesson the hard way. Now I'm sharing what every drive…" at bounding box center [375, 112] width 388 height 84
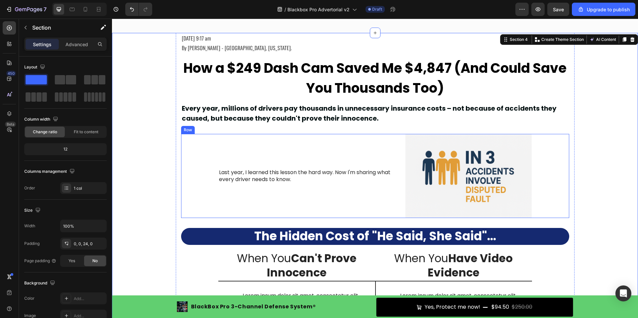
scroll to position [78, 0]
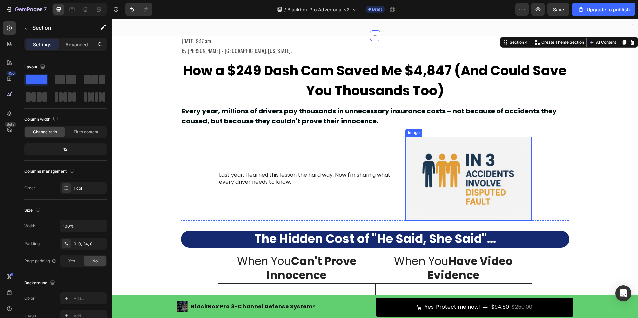
click at [451, 157] on img at bounding box center [468, 178] width 127 height 84
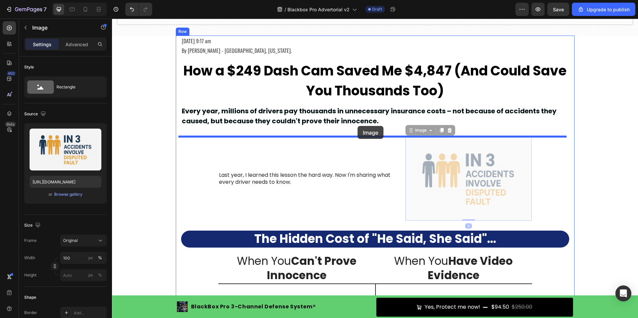
drag, startPoint x: 410, startPoint y: 132, endPoint x: 357, endPoint y: 126, distance: 53.5
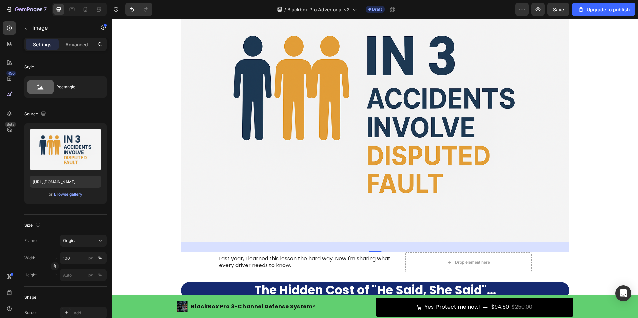
scroll to position [244, 0]
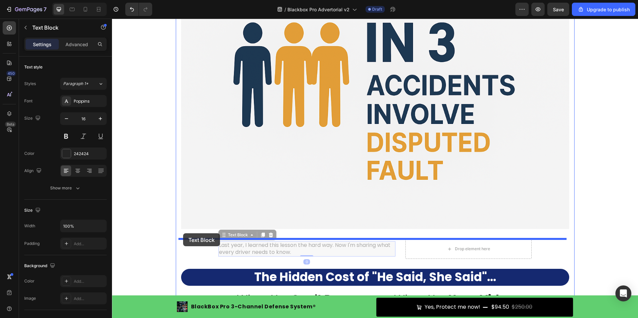
drag, startPoint x: 221, startPoint y: 237, endPoint x: 183, endPoint y: 233, distance: 38.7
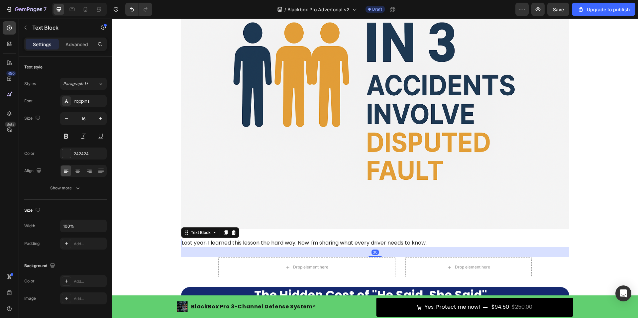
click at [185, 253] on div "30" at bounding box center [375, 252] width 388 height 10
click at [218, 264] on div "Drop element here" at bounding box center [306, 267] width 177 height 20
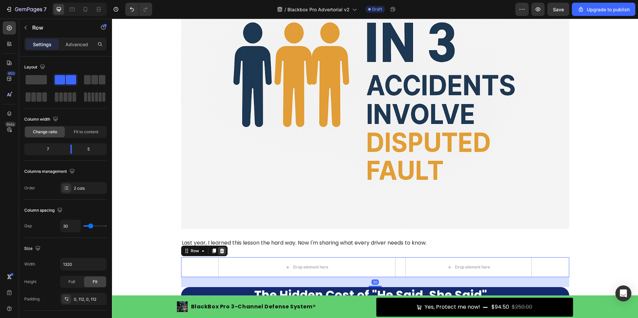
click at [219, 252] on icon at bounding box center [221, 250] width 5 height 5
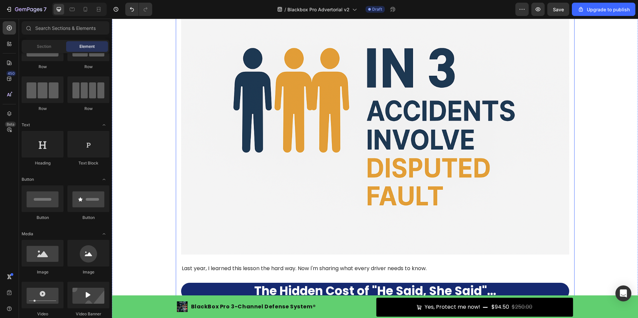
scroll to position [178, 0]
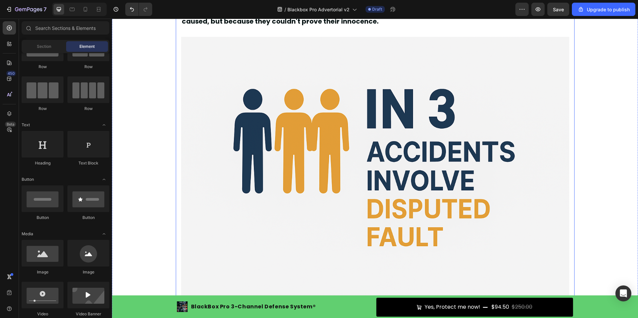
click at [306, 233] on img at bounding box center [375, 166] width 388 height 259
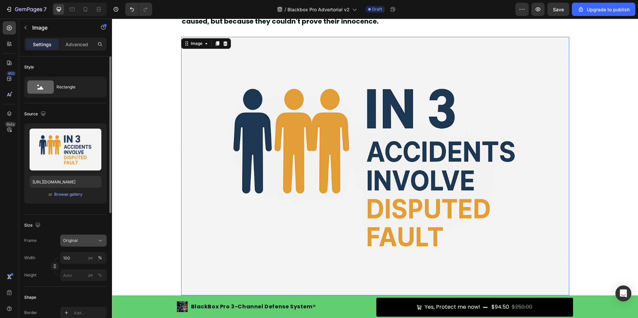
click at [87, 244] on button "Original" at bounding box center [83, 240] width 46 height 12
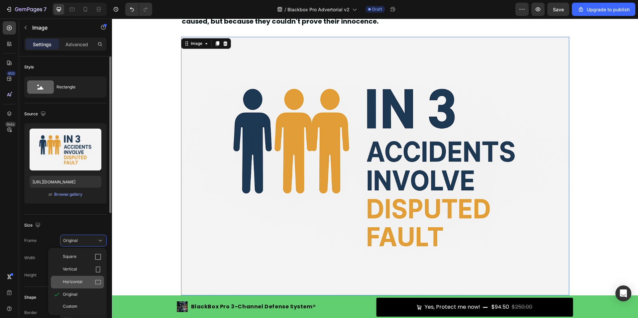
click at [92, 282] on div "Horizontal" at bounding box center [82, 282] width 39 height 7
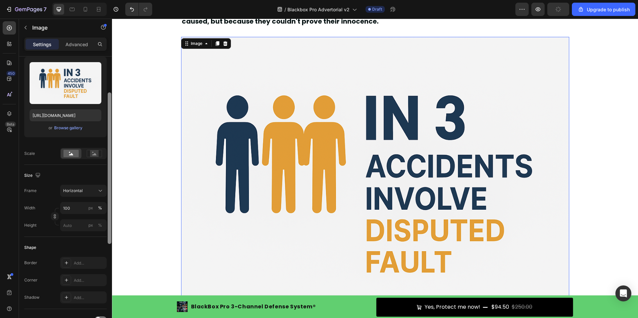
scroll to position [0, 0]
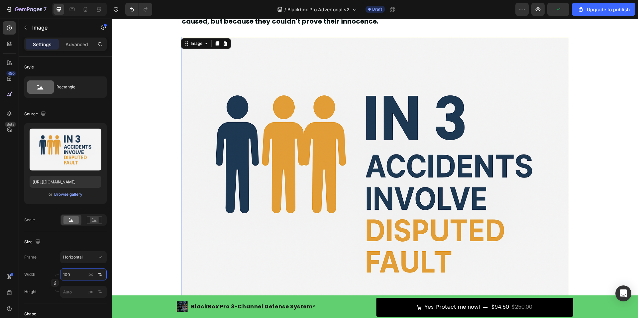
click at [66, 273] on input "100" at bounding box center [83, 274] width 46 height 12
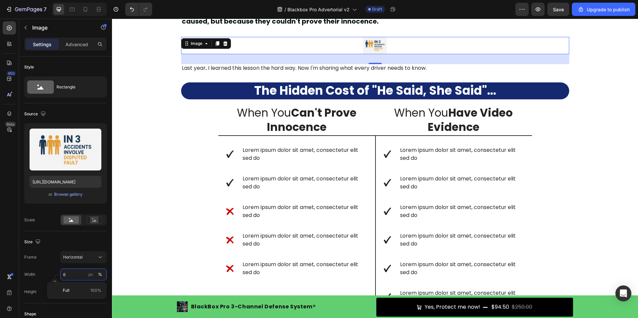
type input "60"
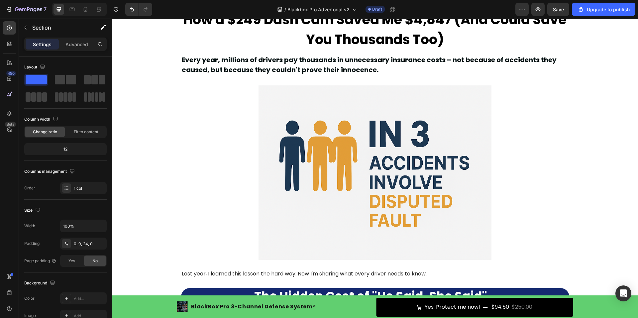
scroll to position [145, 0]
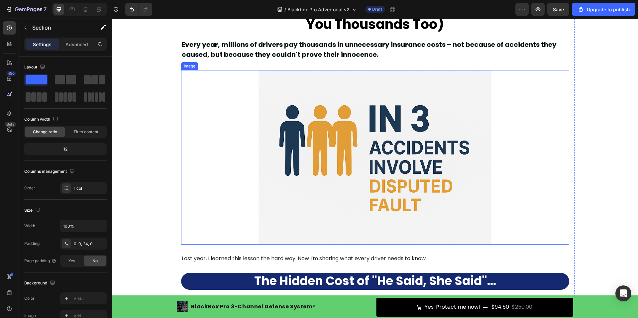
click at [455, 216] on img at bounding box center [374, 157] width 233 height 175
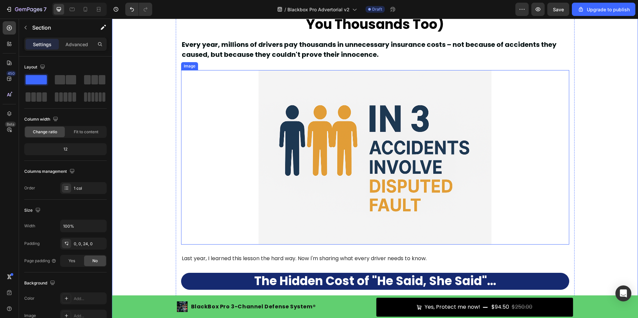
click at [341, 181] on img at bounding box center [374, 157] width 233 height 175
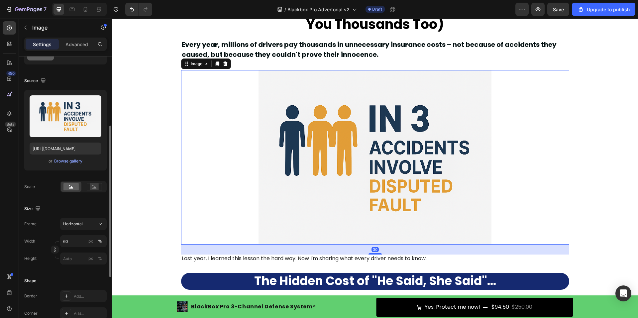
scroll to position [66, 0]
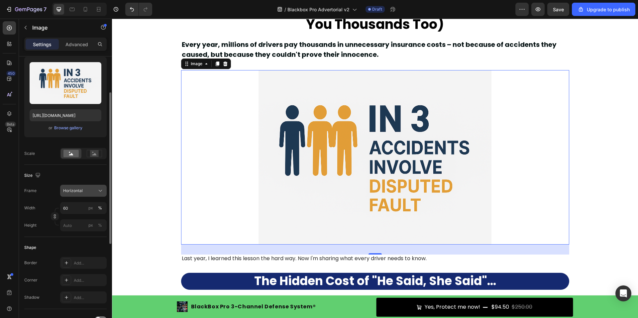
click at [89, 191] on div "Horizontal" at bounding box center [79, 191] width 33 height 6
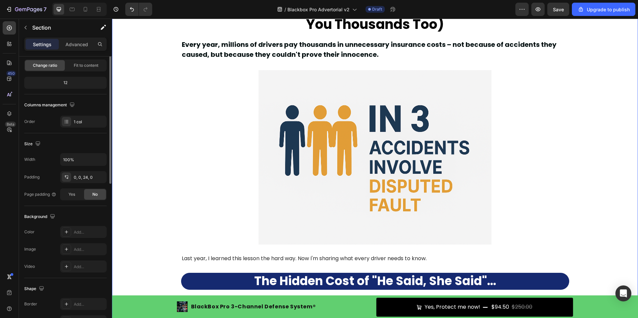
scroll to position [0, 0]
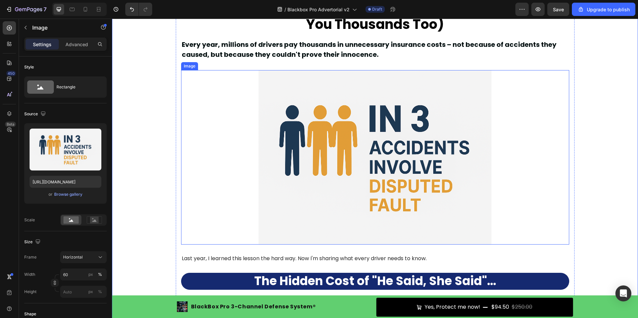
click at [272, 168] on img at bounding box center [374, 157] width 233 height 175
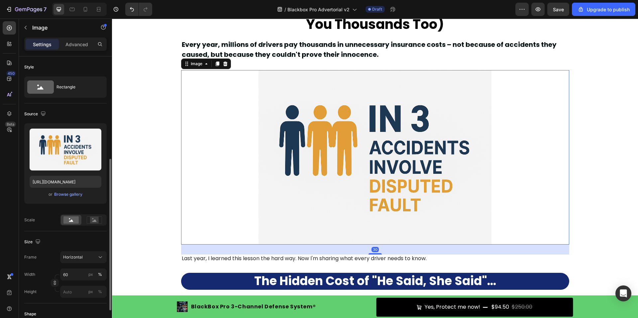
scroll to position [66, 0]
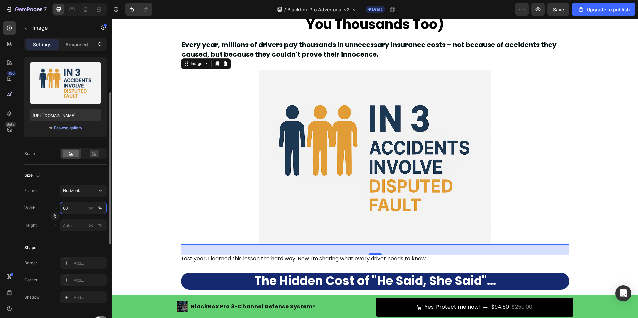
click at [65, 208] on input "60" at bounding box center [83, 208] width 46 height 12
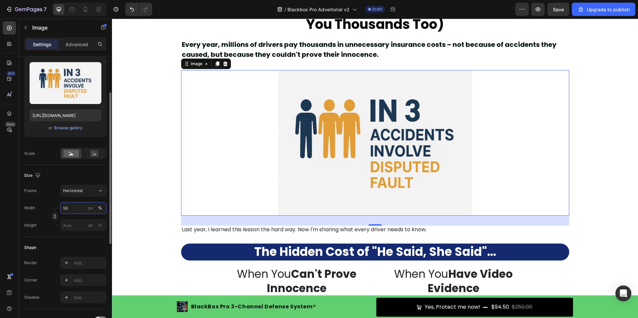
type input "5"
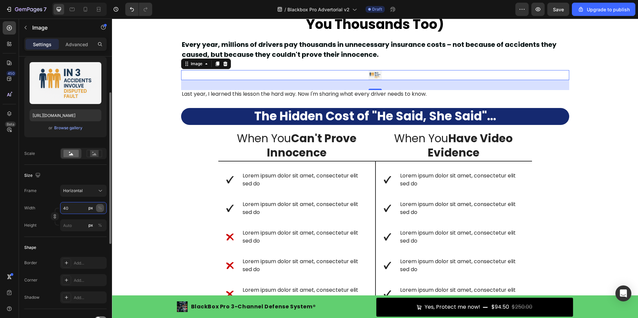
type input "40"
click at [103, 209] on button "%" at bounding box center [100, 208] width 8 height 8
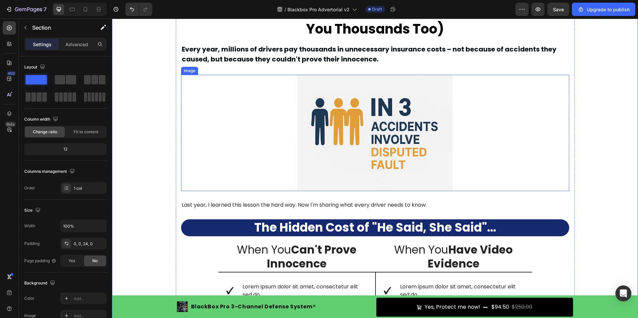
scroll to position [112, 0]
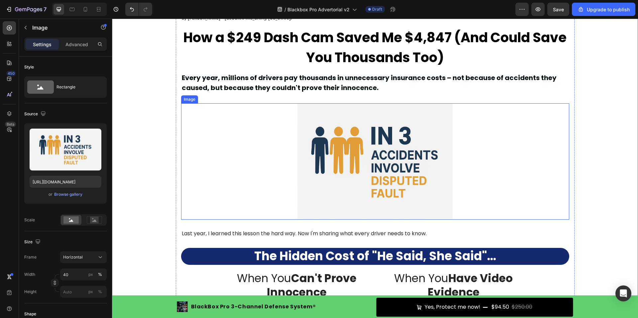
click at [327, 155] on img at bounding box center [374, 161] width 155 height 116
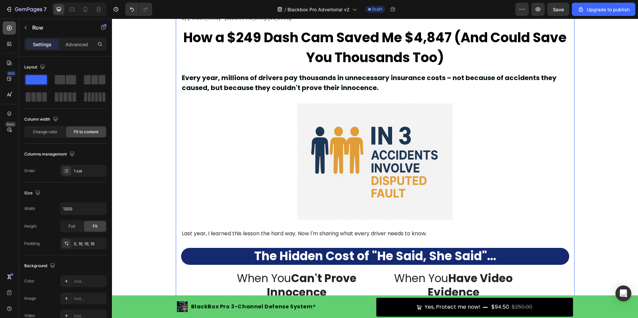
click at [7, 30] on icon at bounding box center [9, 28] width 7 height 7
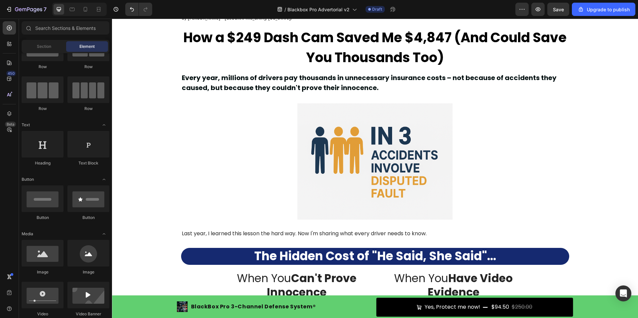
scroll to position [0, 0]
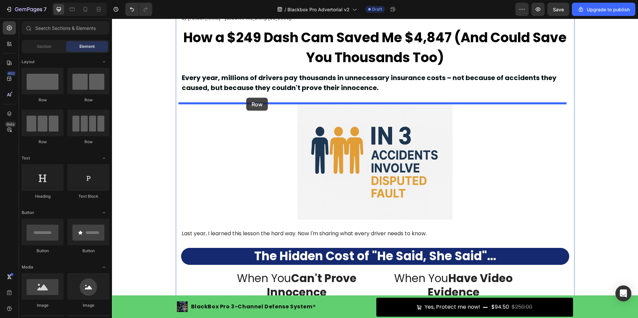
drag, startPoint x: 197, startPoint y: 103, endPoint x: 246, endPoint y: 98, distance: 49.1
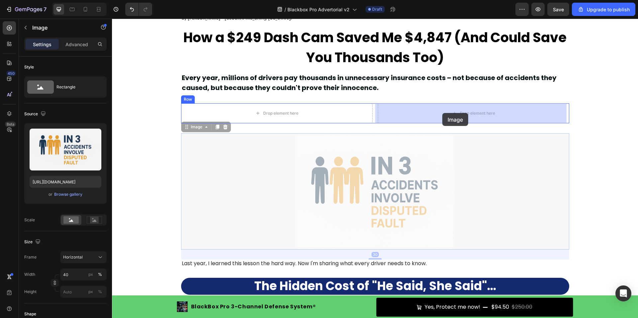
drag, startPoint x: 330, startPoint y: 182, endPoint x: 442, endPoint y: 113, distance: 131.5
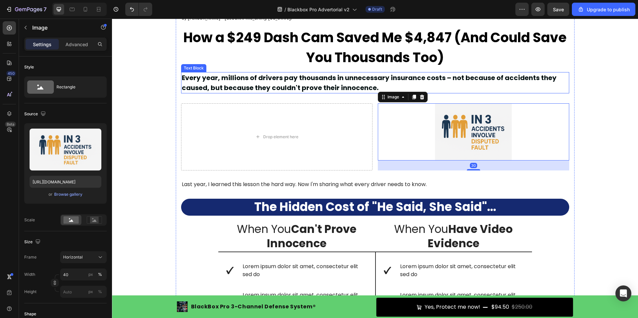
click at [191, 79] on p "Every year, millions of drivers pay thousands in unnecessary insurance costs – …" at bounding box center [375, 83] width 387 height 20
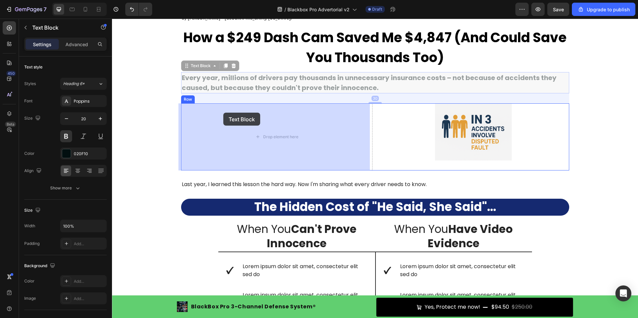
drag, startPoint x: 184, startPoint y: 65, endPoint x: 223, endPoint y: 113, distance: 61.8
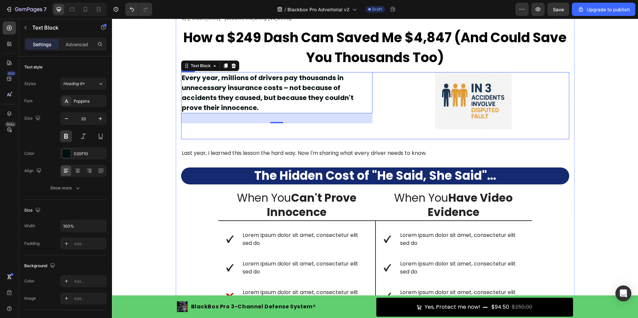
click at [347, 135] on div "Every year, millions of drivers pay thousands in unnecessary insurance costs – …" at bounding box center [276, 105] width 191 height 67
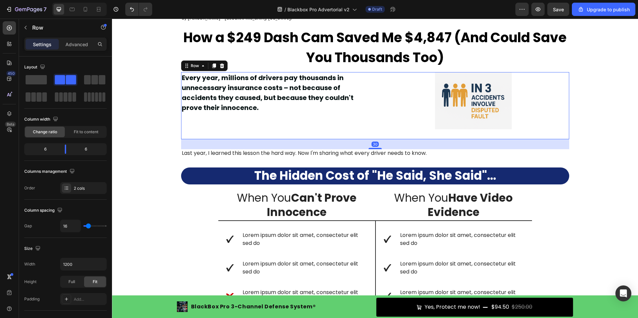
click at [344, 128] on div "Every year, millions of drivers pay thousands in unnecessary insurance costs – …" at bounding box center [276, 105] width 191 height 67
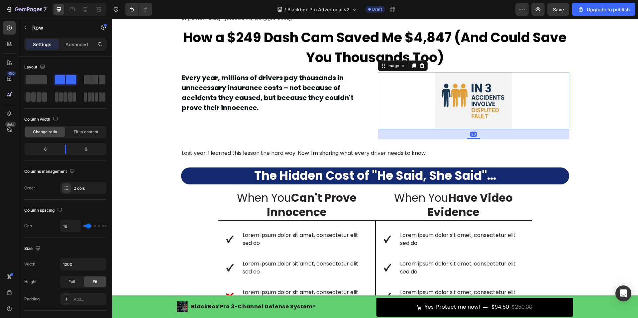
click at [466, 104] on img at bounding box center [473, 100] width 76 height 57
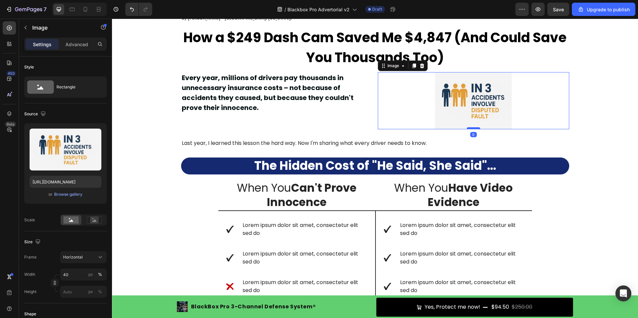
drag, startPoint x: 472, startPoint y: 138, endPoint x: 474, endPoint y: 128, distance: 10.8
click at [474, 128] on div at bounding box center [473, 128] width 13 height 2
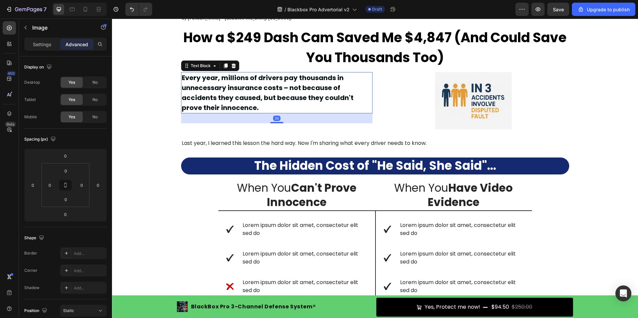
click at [233, 100] on p "Every year, millions of drivers pay thousands in unnecessary insurance costs – …" at bounding box center [277, 93] width 190 height 40
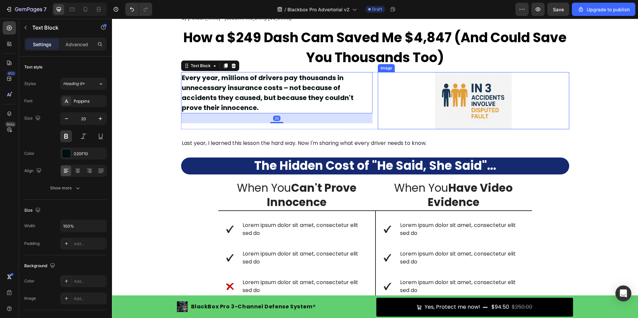
click at [424, 107] on div at bounding box center [473, 100] width 191 height 57
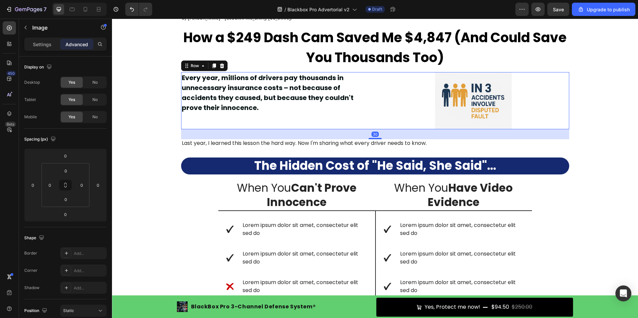
click at [367, 125] on div "Every year, millions of drivers pay thousands in unnecessary insurance costs – …" at bounding box center [276, 100] width 191 height 57
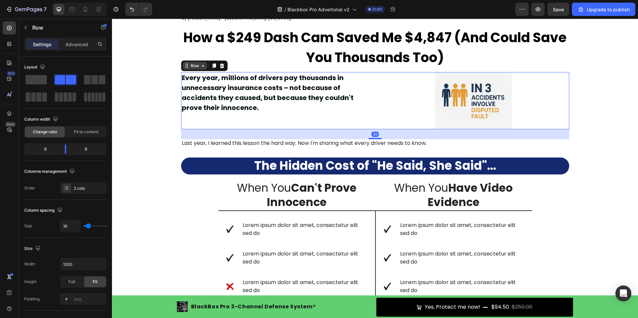
click at [184, 63] on icon at bounding box center [186, 65] width 5 height 5
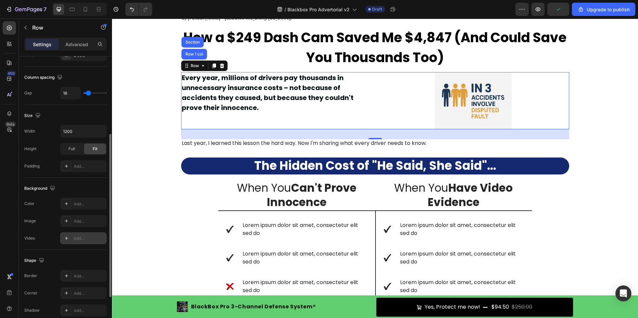
scroll to position [199, 0]
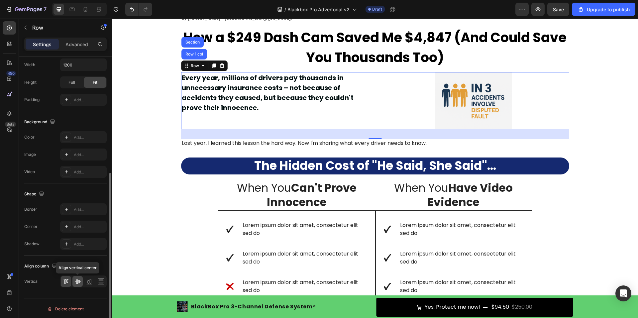
click at [74, 280] on icon at bounding box center [77, 281] width 7 height 7
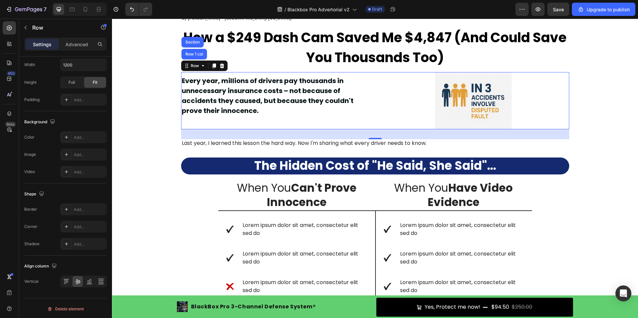
click at [238, 122] on div "Every year, millions of drivers pay thousands in unnecessary insurance costs – …" at bounding box center [276, 100] width 191 height 57
click at [259, 101] on p "Every year, millions of drivers pay thousands in unnecessary insurance costs – …" at bounding box center [277, 96] width 190 height 40
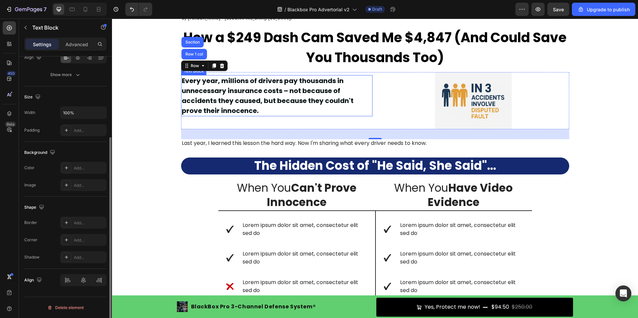
scroll to position [0, 0]
